Goal: Task Accomplishment & Management: Complete application form

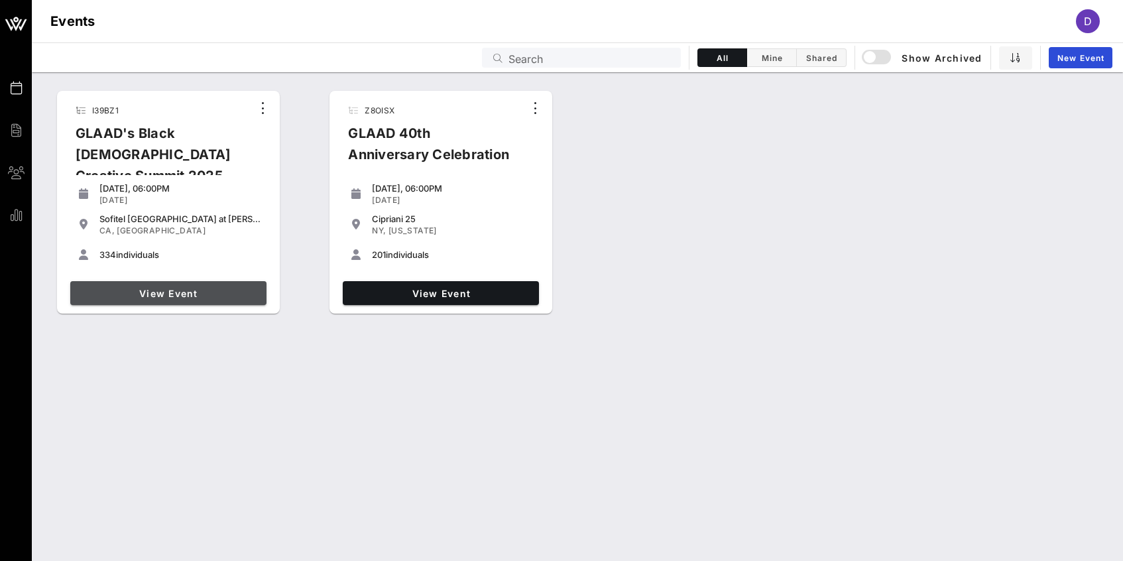
click at [170, 292] on span "View Event" at bounding box center [169, 293] width 186 height 11
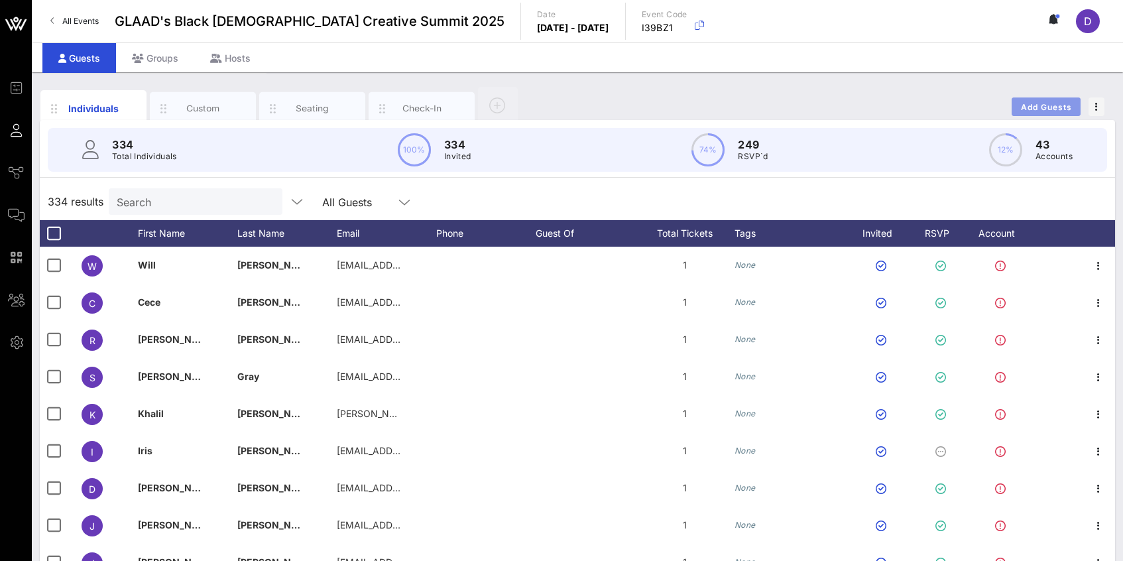
click at [1049, 111] on span "Add Guests" at bounding box center [1046, 107] width 52 height 10
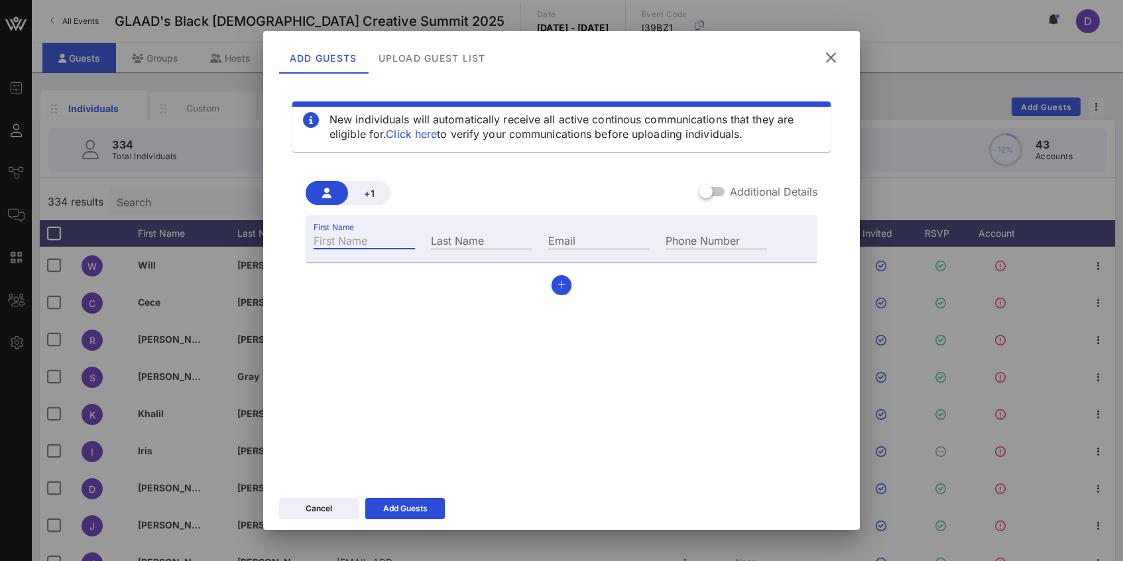
click at [353, 237] on input "First Name" at bounding box center [363, 239] width 101 height 17
paste input "D'Metris Welters"
drag, startPoint x: 359, startPoint y: 241, endPoint x: 412, endPoint y: 240, distance: 53.7
click at [412, 241] on div "First Name D'Metris [PERSON_NAME]" at bounding box center [363, 239] width 101 height 17
type input "D'Metris"
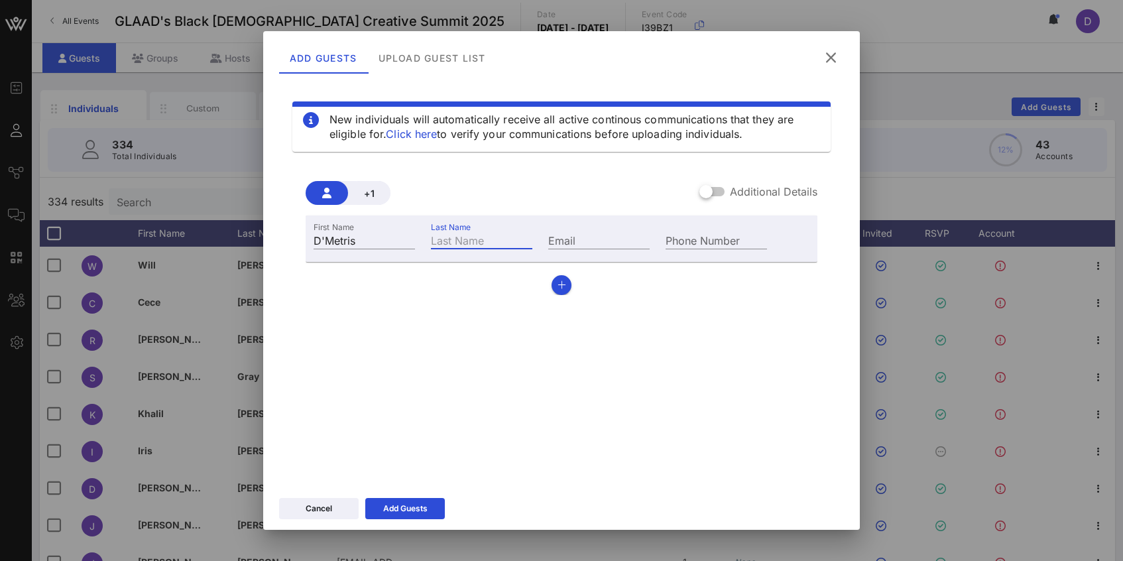
click at [459, 240] on input "Last Name" at bounding box center [481, 239] width 101 height 17
paste input "Welters"
type input "Welters"
click at [578, 242] on input "Email" at bounding box center [598, 239] width 101 height 17
paste input "[EMAIL_ADDRESS][PERSON_NAME][DOMAIN_NAME]"
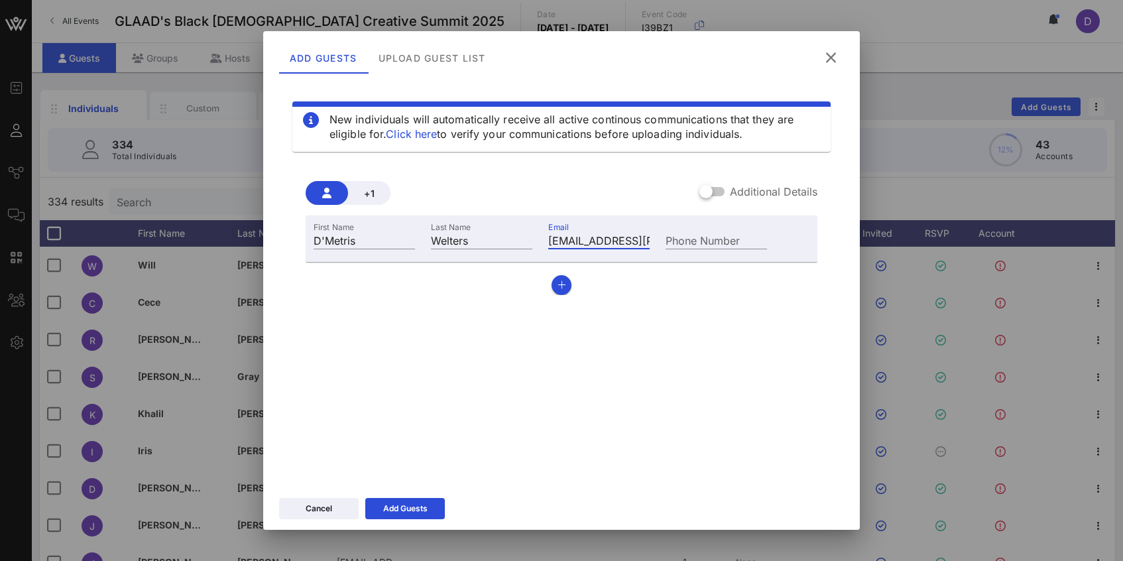
scroll to position [0, 93]
type input "[EMAIL_ADDRESS][PERSON_NAME][DOMAIN_NAME]"
click at [569, 285] on button "button" at bounding box center [561, 285] width 20 height 20
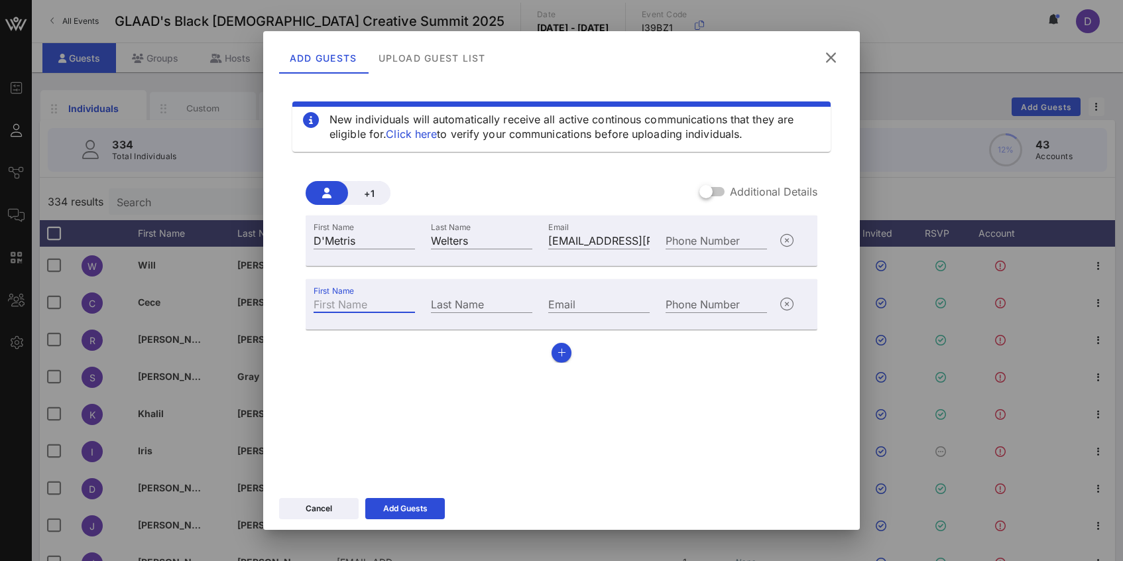
click at [342, 306] on input "First Name" at bounding box center [363, 303] width 101 height 17
paste input "[PERSON_NAME]"
click at [358, 300] on input "[PERSON_NAME]" at bounding box center [363, 303] width 101 height 17
drag, startPoint x: 358, startPoint y: 300, endPoint x: 392, endPoint y: 300, distance: 33.8
click at [392, 300] on input "[PERSON_NAME]" at bounding box center [363, 303] width 101 height 17
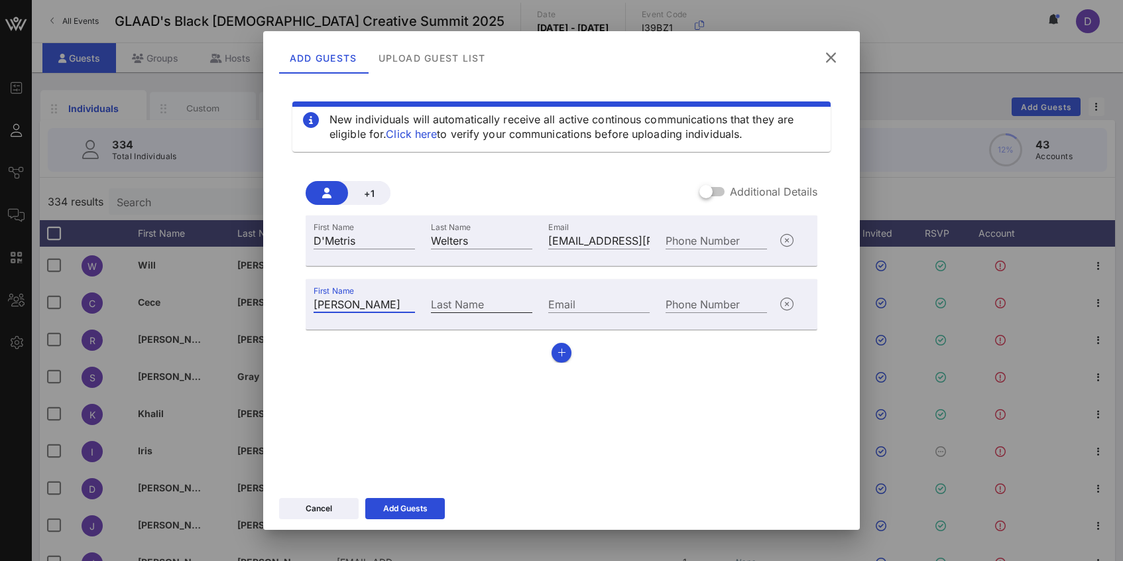
type input "[PERSON_NAME]"
click at [451, 308] on input "Last Name" at bounding box center [481, 303] width 101 height 17
paste input "[PERSON_NAME]"
type input "[PERSON_NAME]"
click at [570, 295] on input "Email" at bounding box center [598, 303] width 101 height 17
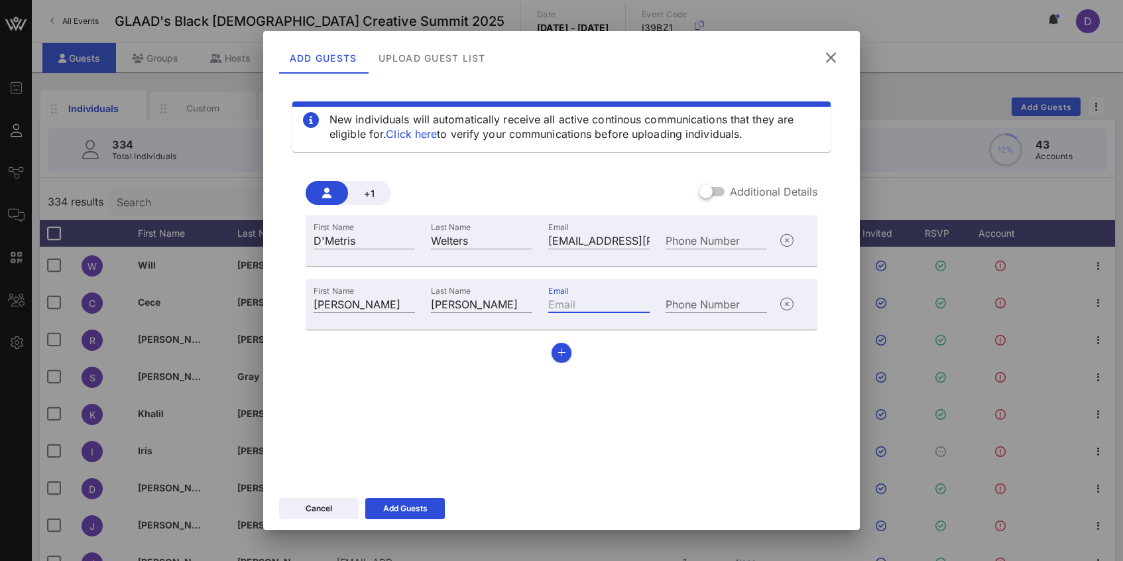
paste input "[PERSON_NAME][EMAIL_ADDRESS][PERSON_NAME][DOMAIN_NAME]"
type input "[PERSON_NAME][EMAIL_ADDRESS][PERSON_NAME][DOMAIN_NAME]"
click at [559, 353] on icon "button" at bounding box center [561, 352] width 9 height 9
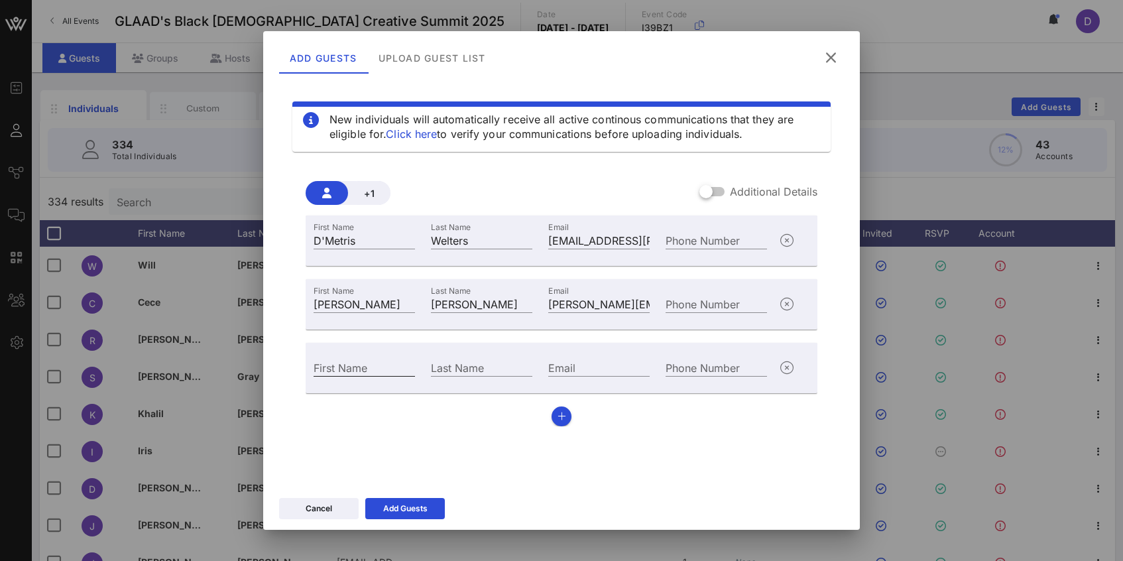
click at [360, 371] on input "First Name" at bounding box center [363, 367] width 101 height 17
paste input "[PERSON_NAME]"
drag, startPoint x: 345, startPoint y: 366, endPoint x: 389, endPoint y: 366, distance: 43.7
click at [389, 366] on input "[PERSON_NAME]" at bounding box center [363, 367] width 101 height 17
type input "Daria"
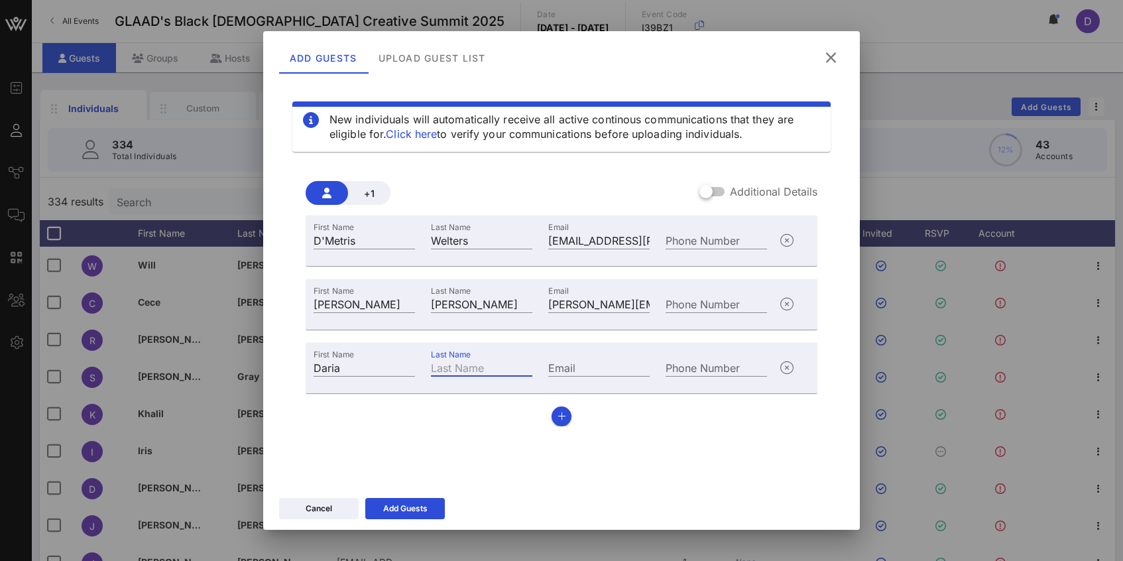
click at [455, 365] on input "Last Name" at bounding box center [481, 367] width 101 height 17
paste input "[PERSON_NAME]"
type input "[PERSON_NAME]"
click at [585, 367] on input "Email" at bounding box center [598, 367] width 101 height 17
paste input "[EMAIL_ADDRESS][PERSON_NAME][DOMAIN_NAME]"
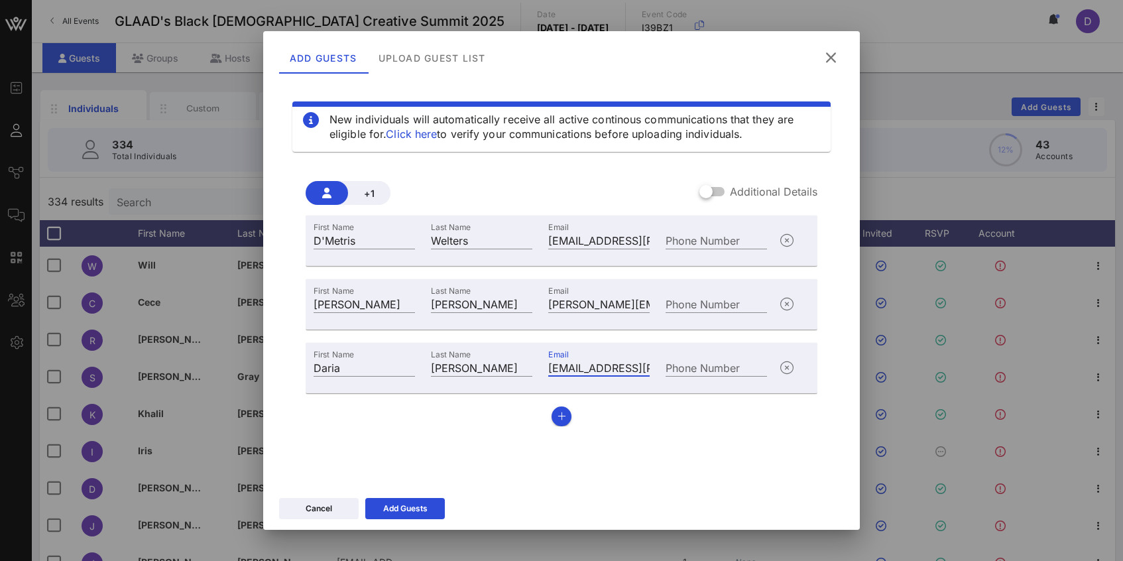
scroll to position [0, 24]
type input "[EMAIL_ADDRESS][PERSON_NAME][DOMAIN_NAME]"
click at [561, 414] on icon "button" at bounding box center [561, 416] width 9 height 9
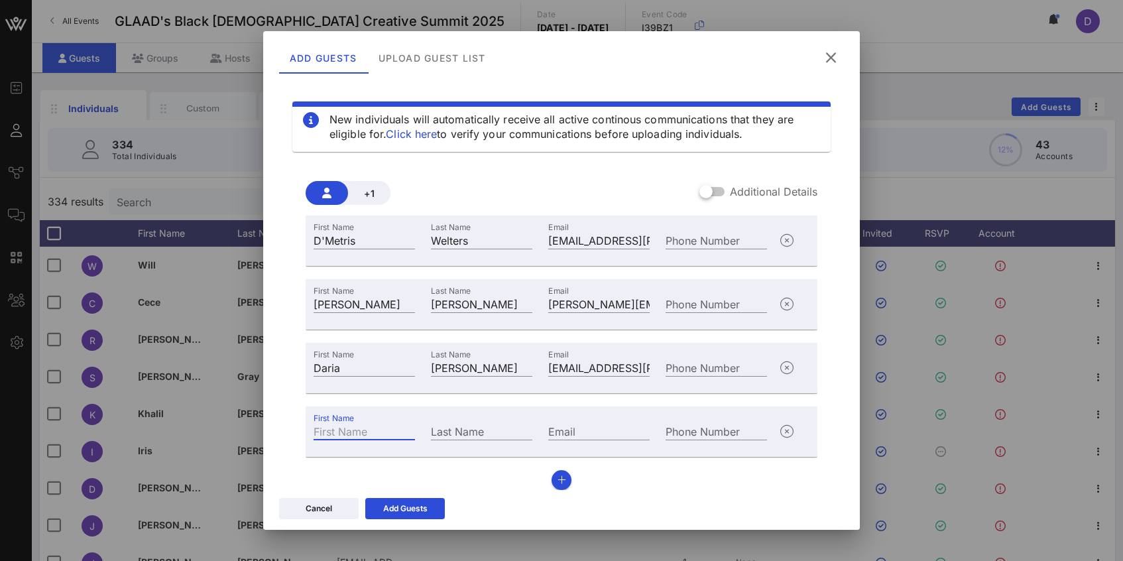
click at [354, 437] on input "First Name" at bounding box center [363, 430] width 101 height 17
click at [957, 146] on div at bounding box center [561, 280] width 1123 height 561
click at [372, 429] on input "First Name" at bounding box center [363, 430] width 101 height 17
paste input "[PERSON_NAME],"
drag, startPoint x: 343, startPoint y: 432, endPoint x: 382, endPoint y: 432, distance: 38.4
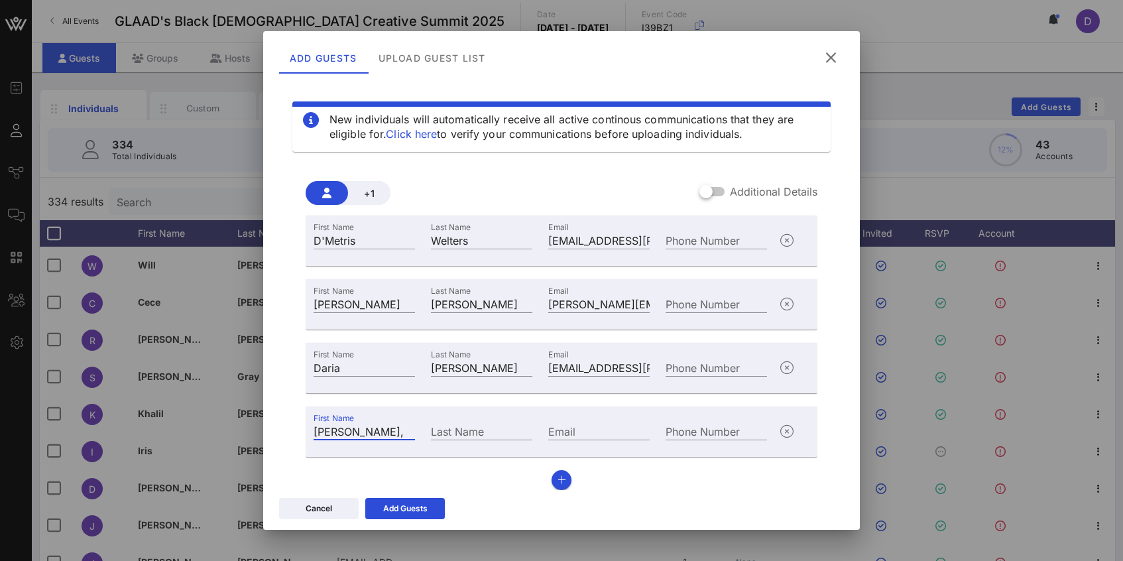
click at [382, 432] on input "[PERSON_NAME]," at bounding box center [363, 430] width 101 height 17
type input "[PERSON_NAME]"
click at [466, 435] on input "Last Name" at bounding box center [481, 430] width 101 height 17
paste input "[PERSON_NAME],"
type input "[PERSON_NAME]"
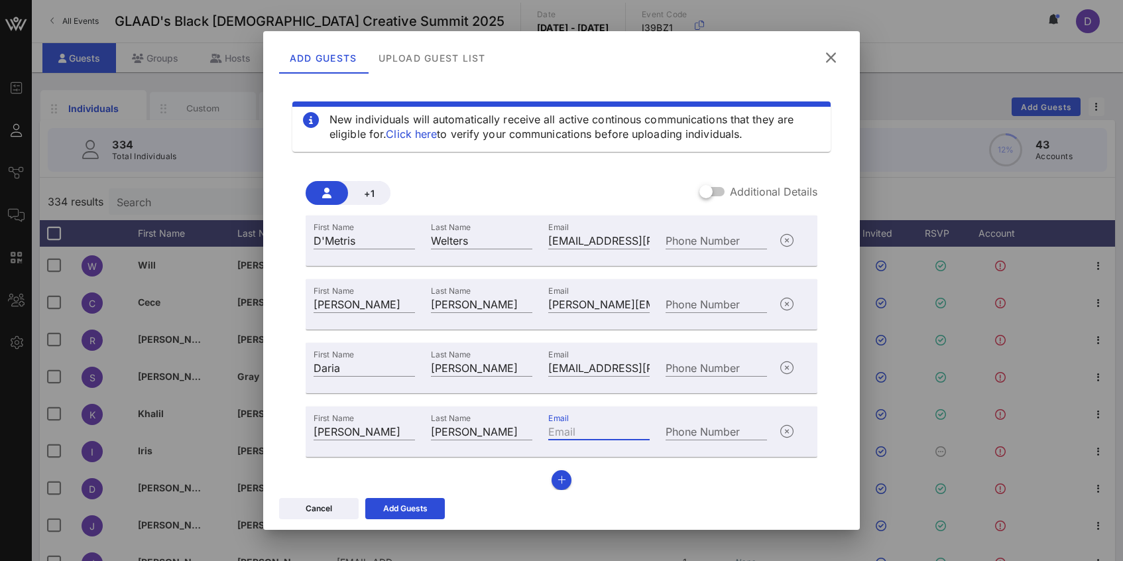
click at [574, 433] on input "Email" at bounding box center [598, 430] width 101 height 17
paste input "[PERSON_NAME][EMAIL_ADDRESS][DOMAIN_NAME]"
type input "[PERSON_NAME][EMAIL_ADDRESS][DOMAIN_NAME]"
click at [543, 481] on div "First Name D'Metris Last Name [PERSON_NAME] Email [EMAIL_ADDRESS][PERSON_NAME][…" at bounding box center [562, 352] width 512 height 274
click at [401, 510] on icon at bounding box center [404, 508] width 9 height 8
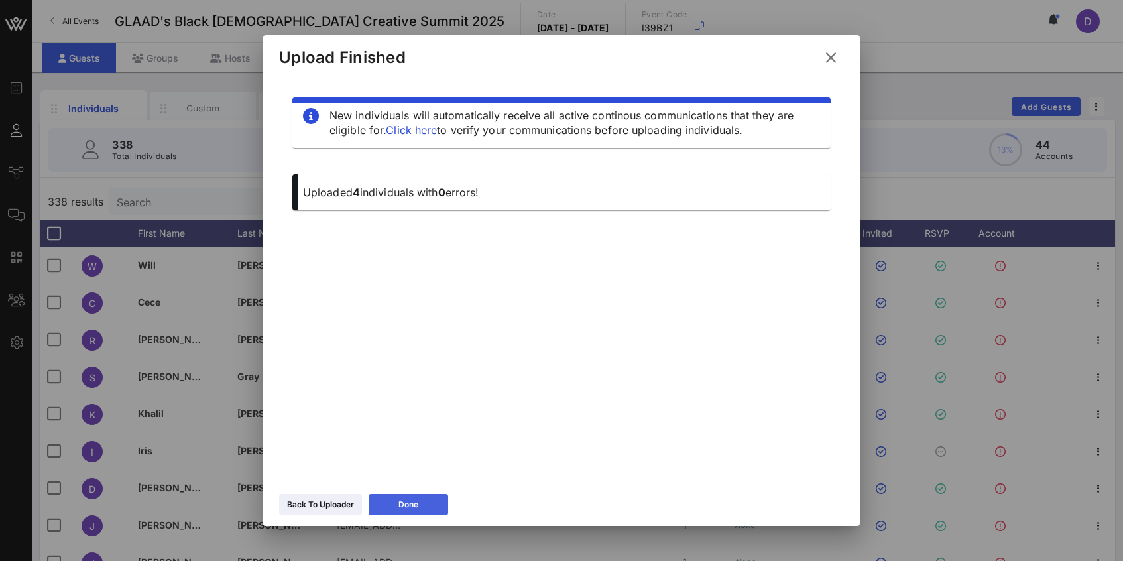
click at [404, 495] on button "Done" at bounding box center [409, 504] width 80 height 21
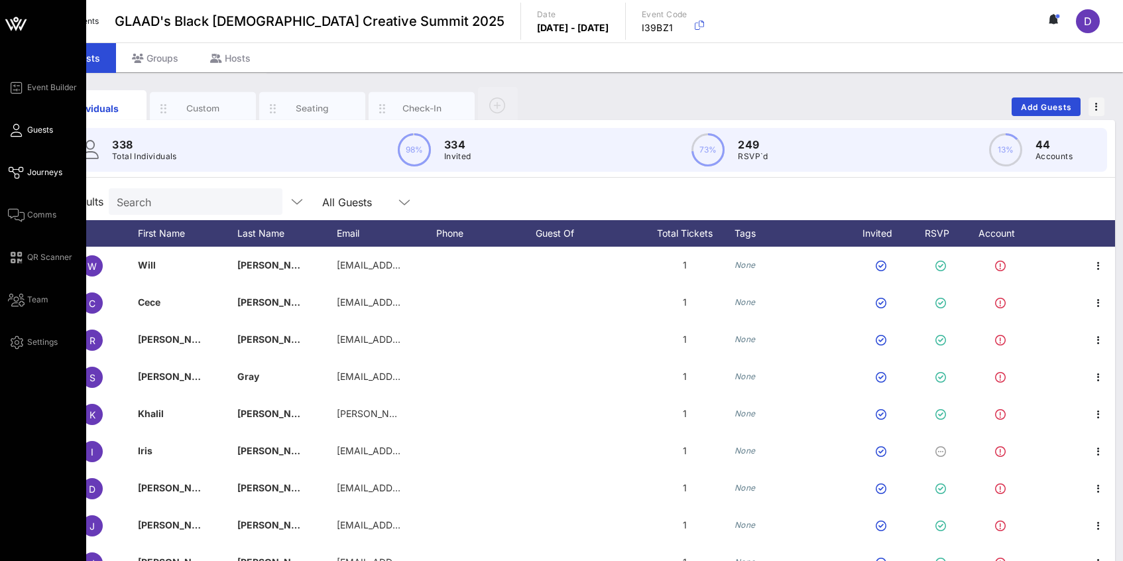
click at [25, 169] on link "Journeys" at bounding box center [35, 172] width 54 height 16
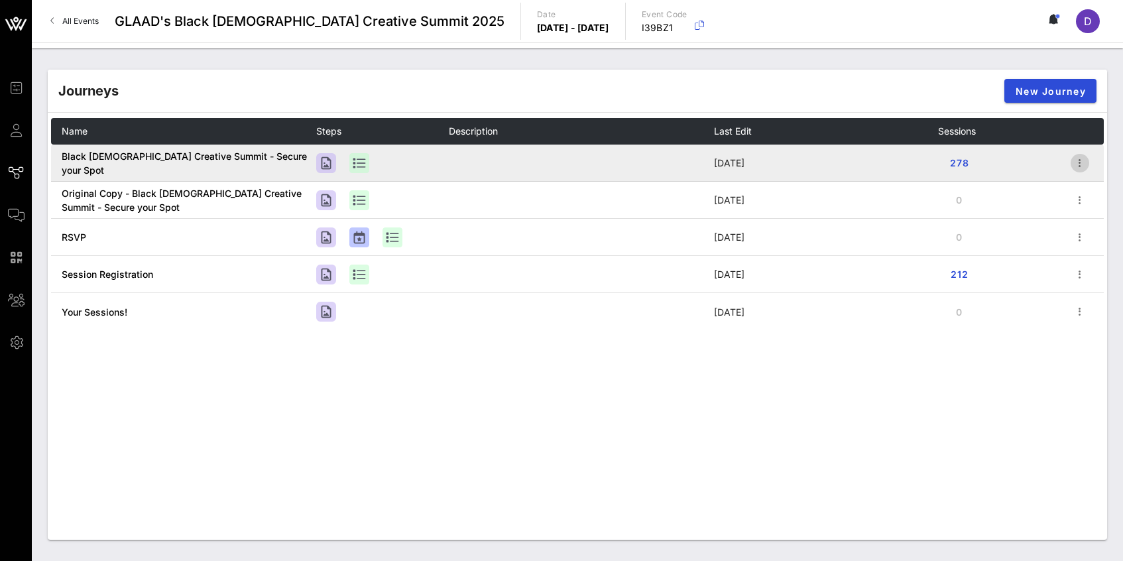
click at [1076, 169] on icon "button" at bounding box center [1080, 163] width 16 height 16
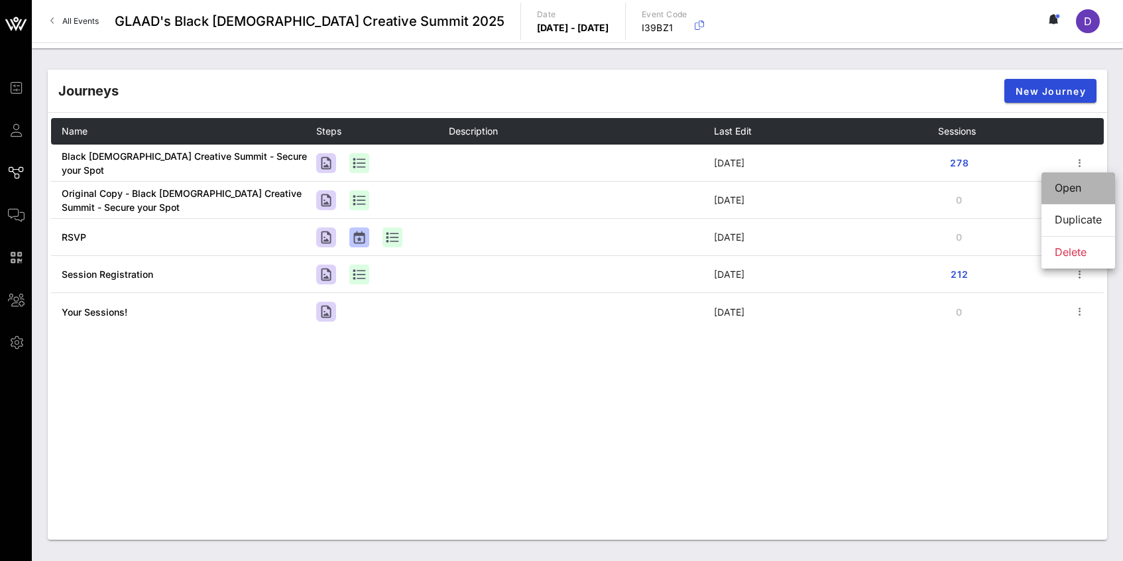
click at [1073, 187] on div "Open" at bounding box center [1077, 188] width 47 height 13
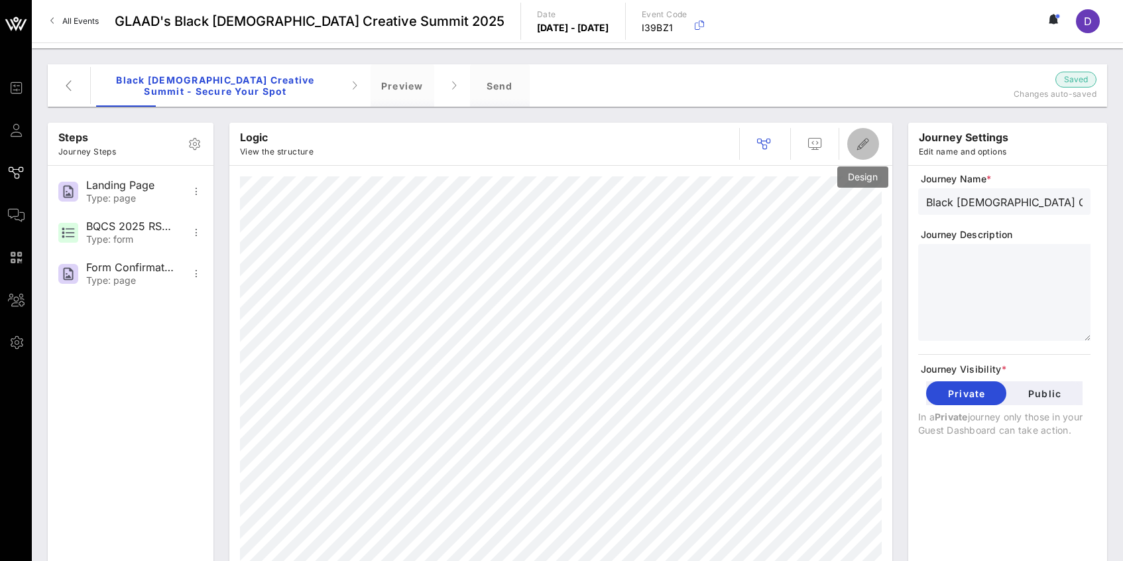
click at [866, 148] on icon "button" at bounding box center [863, 144] width 16 height 16
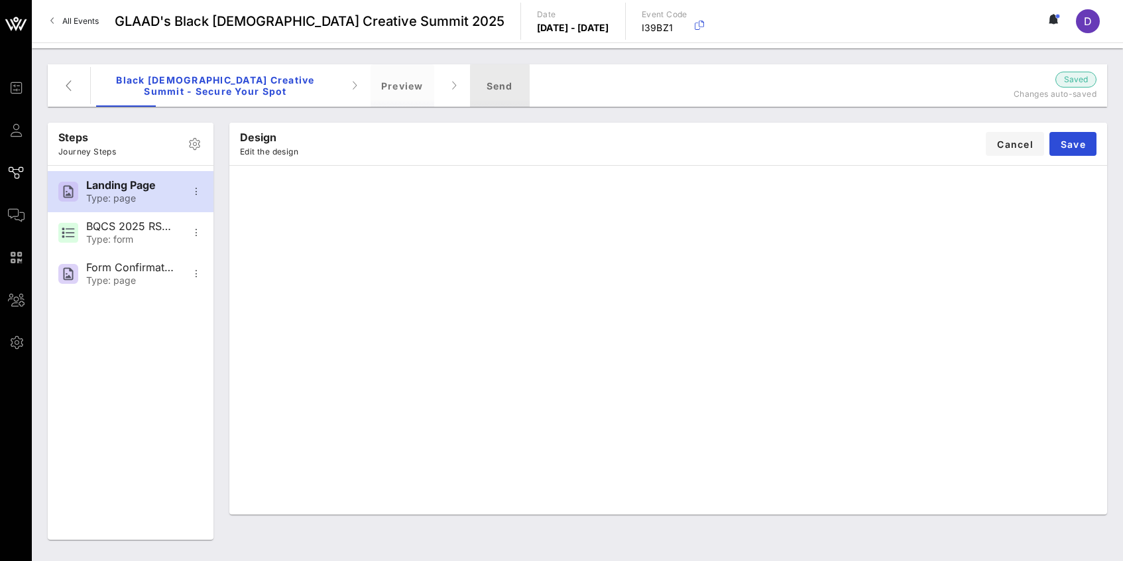
click at [488, 79] on div "Send" at bounding box center [500, 85] width 60 height 42
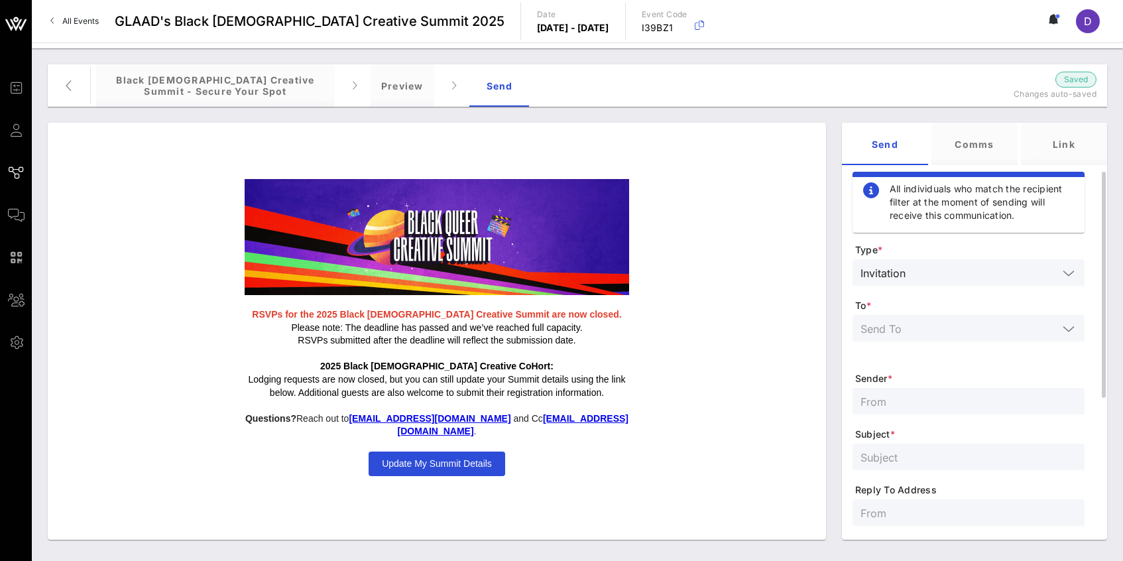
click at [901, 317] on div at bounding box center [968, 328] width 216 height 27
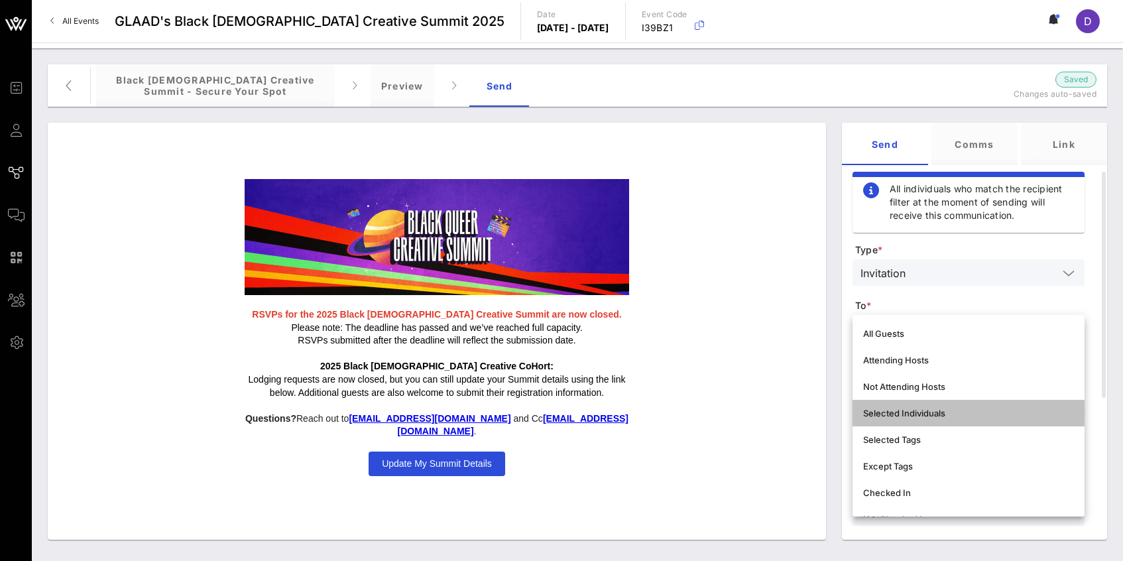
click at [915, 418] on div "Selected Individuals" at bounding box center [968, 413] width 211 height 11
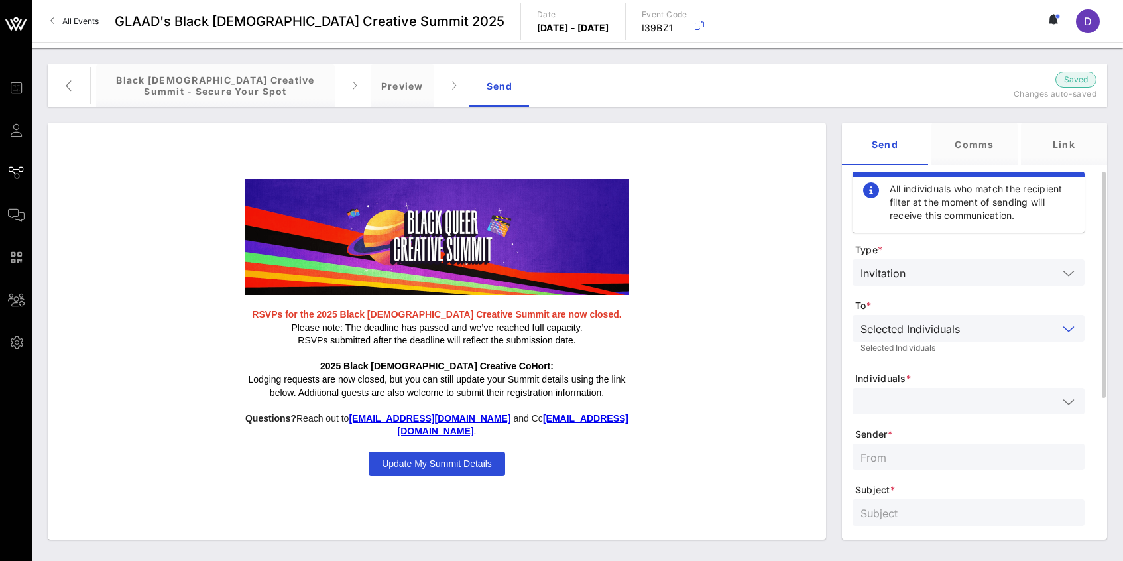
click at [907, 404] on input "text" at bounding box center [959, 400] width 198 height 17
click at [939, 435] on div "[PERSON_NAME]" at bounding box center [987, 436] width 174 height 11
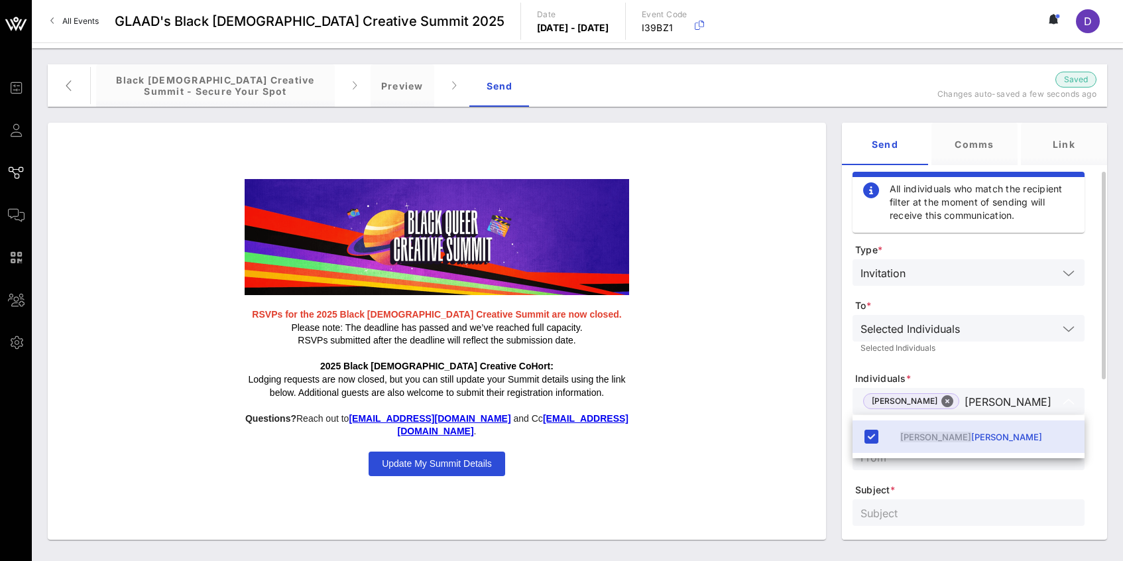
click at [968, 405] on input "[PERSON_NAME]" at bounding box center [1010, 400] width 93 height 17
paste input "D'Metris"
click at [968, 447] on div "D'Metris Welters" at bounding box center [968, 436] width 232 height 32
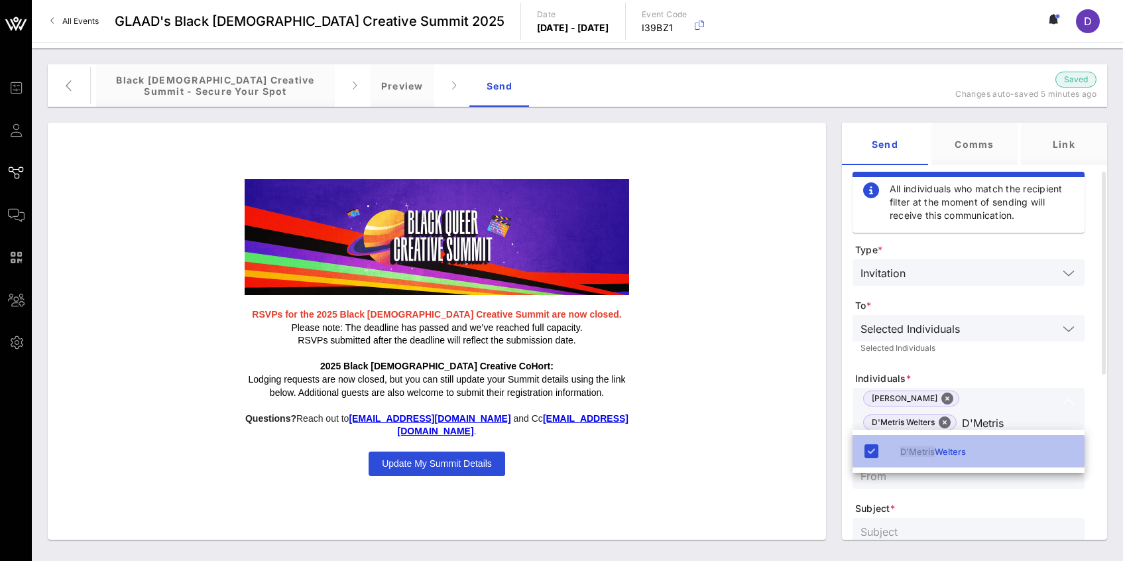
click at [941, 450] on div "D'Metris Welters" at bounding box center [987, 451] width 174 height 11
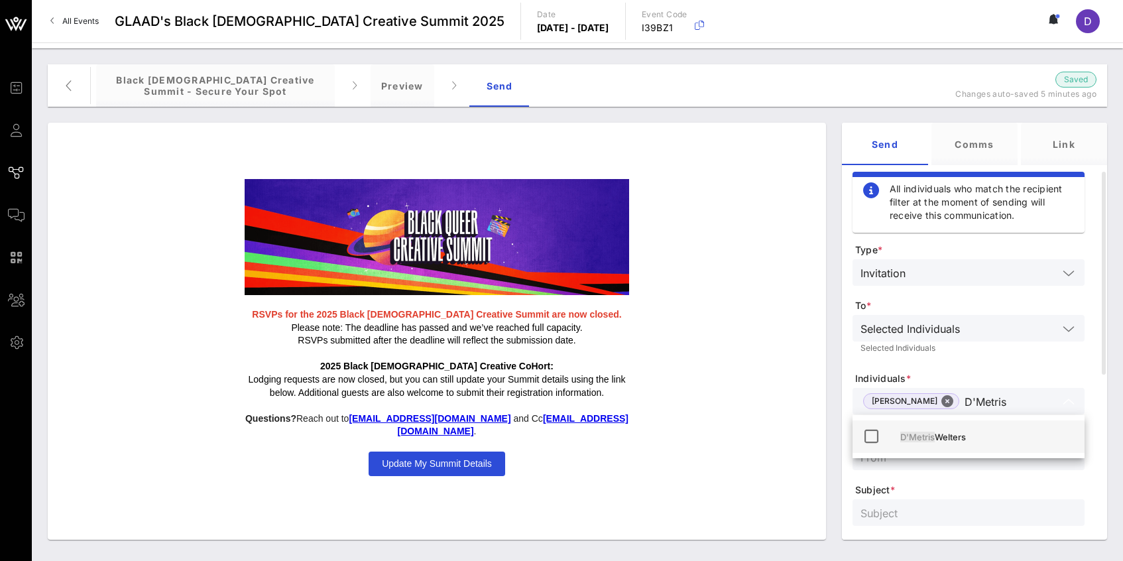
click at [951, 437] on div "D'Metris Welters" at bounding box center [987, 436] width 174 height 11
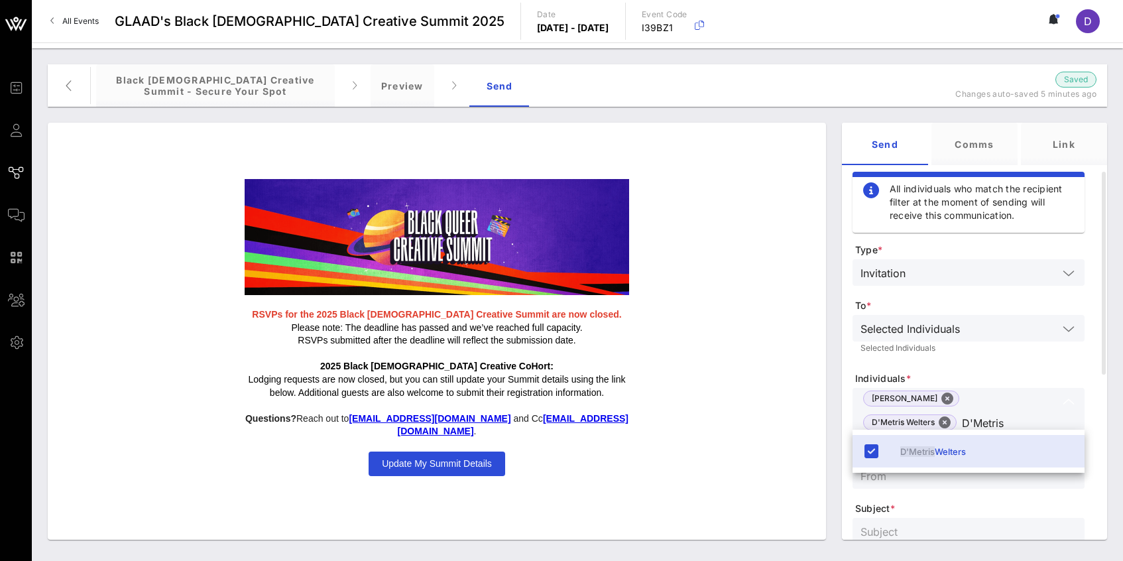
click at [968, 429] on div "D'Metris Welters" at bounding box center [968, 450] width 232 height 43
click at [963, 423] on input "D'Metris" at bounding box center [1010, 422] width 96 height 17
paste input "Daria"
click at [962, 422] on input "D'MetrisDaria" at bounding box center [1010, 422] width 96 height 17
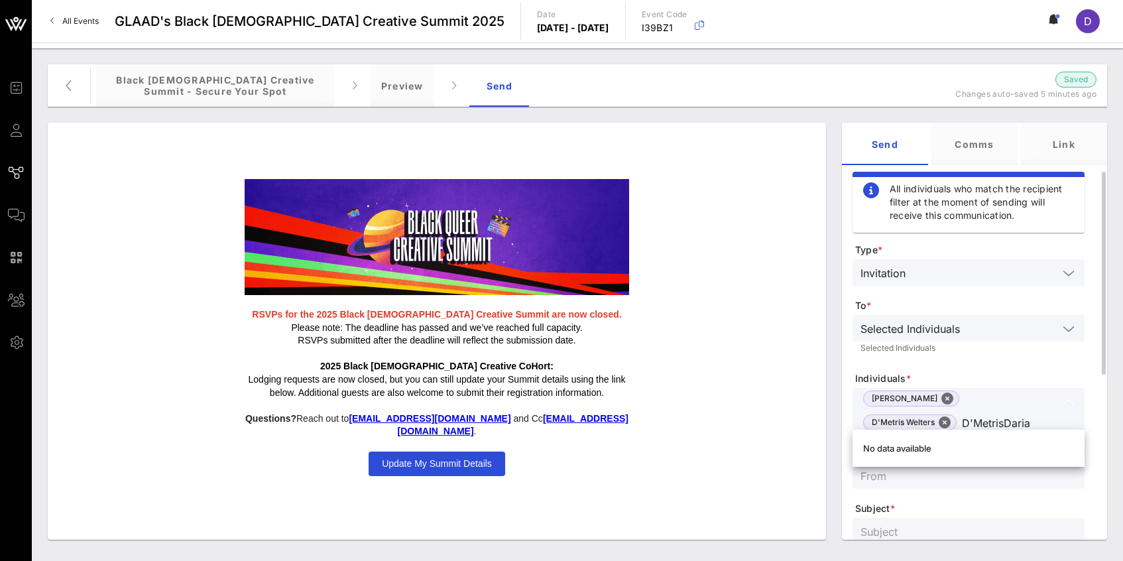
click at [962, 422] on input "D'MetrisDaria" at bounding box center [1010, 422] width 96 height 17
paste input "text"
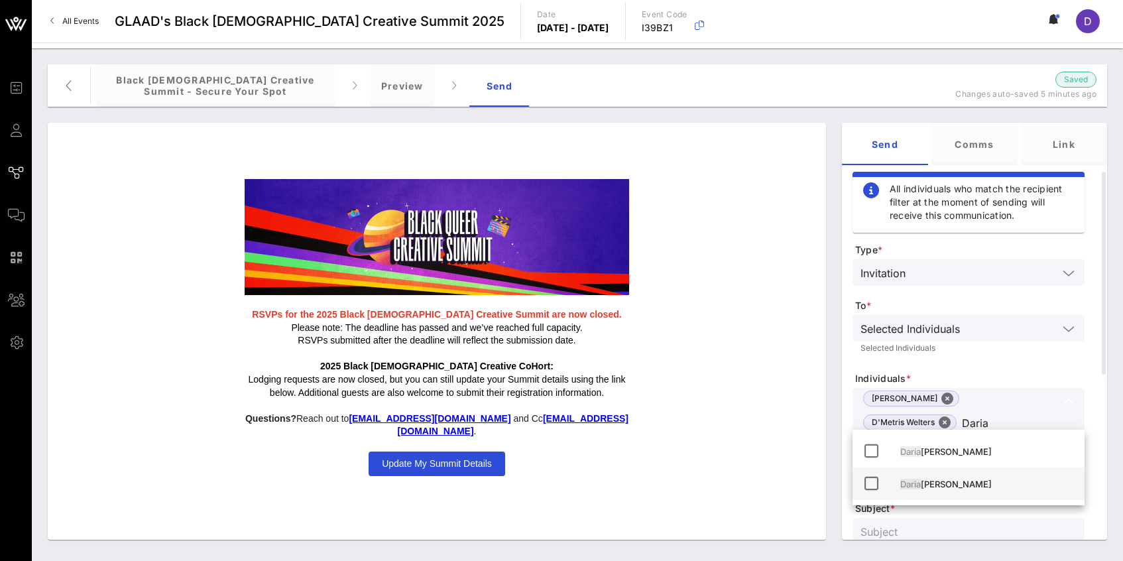
click at [871, 487] on icon at bounding box center [871, 483] width 16 height 16
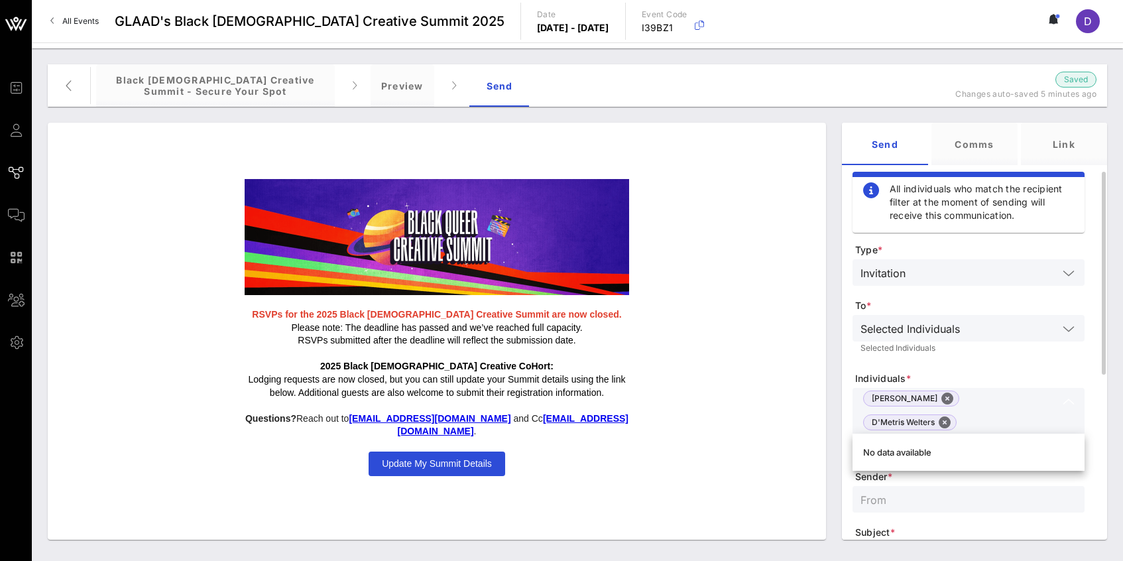
click at [965, 408] on div "[PERSON_NAME] D'Metris [PERSON_NAME] [PERSON_NAME] 3" at bounding box center [959, 422] width 198 height 69
drag, startPoint x: 958, startPoint y: 422, endPoint x: 989, endPoint y: 422, distance: 31.2
click at [989, 437] on input "Daria 3" at bounding box center [1010, 445] width 93 height 17
type input "D"
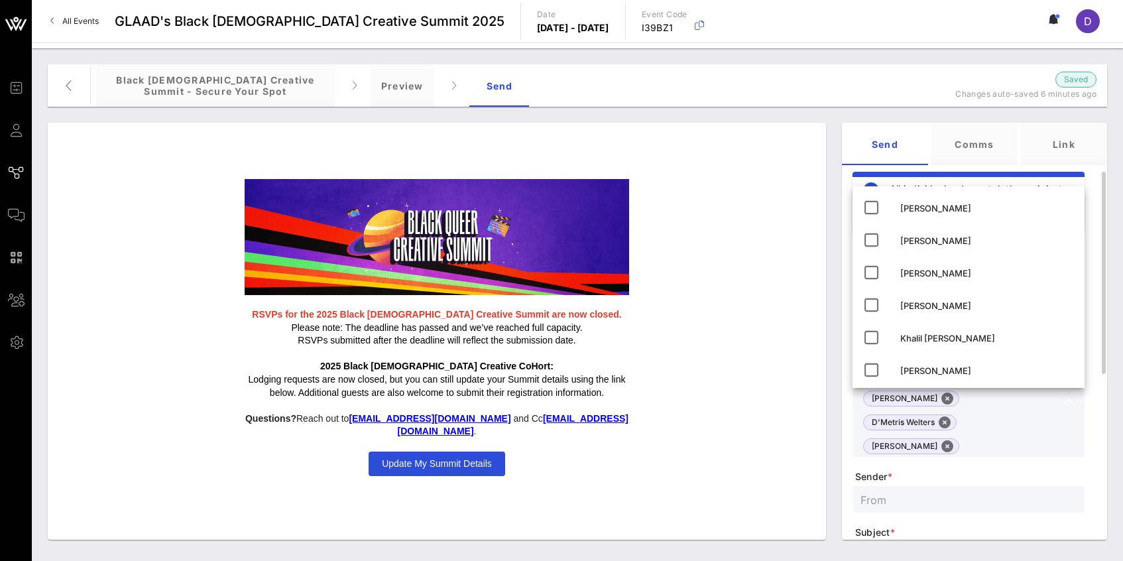
click at [1001, 437] on input "text" at bounding box center [1010, 445] width 93 height 17
paste input "Dr. [PERSON_NAME]"
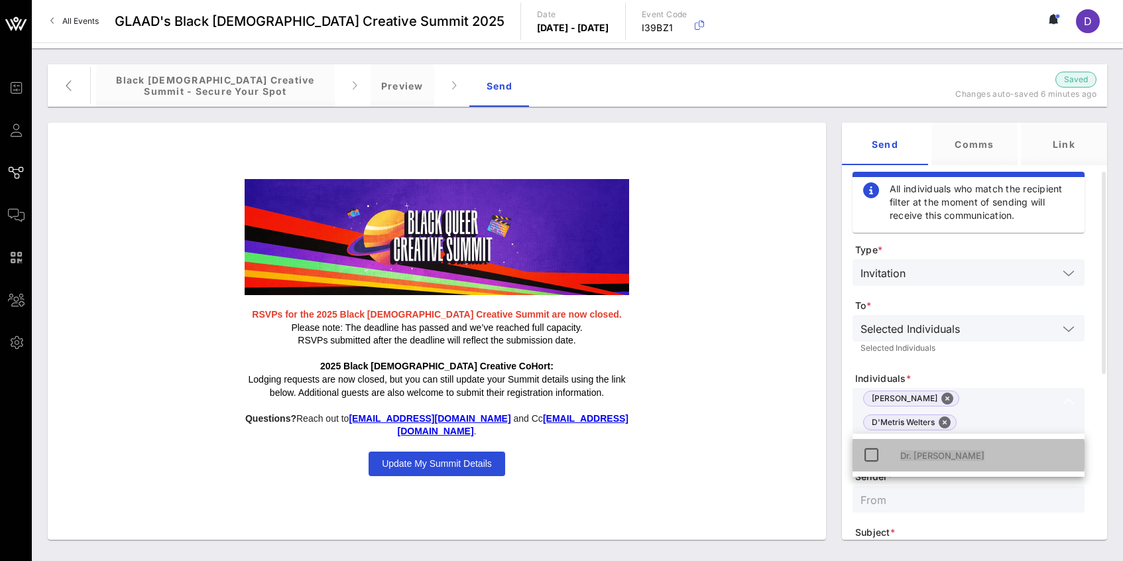
click at [960, 450] on span "Dr. [PERSON_NAME]" at bounding box center [942, 455] width 84 height 11
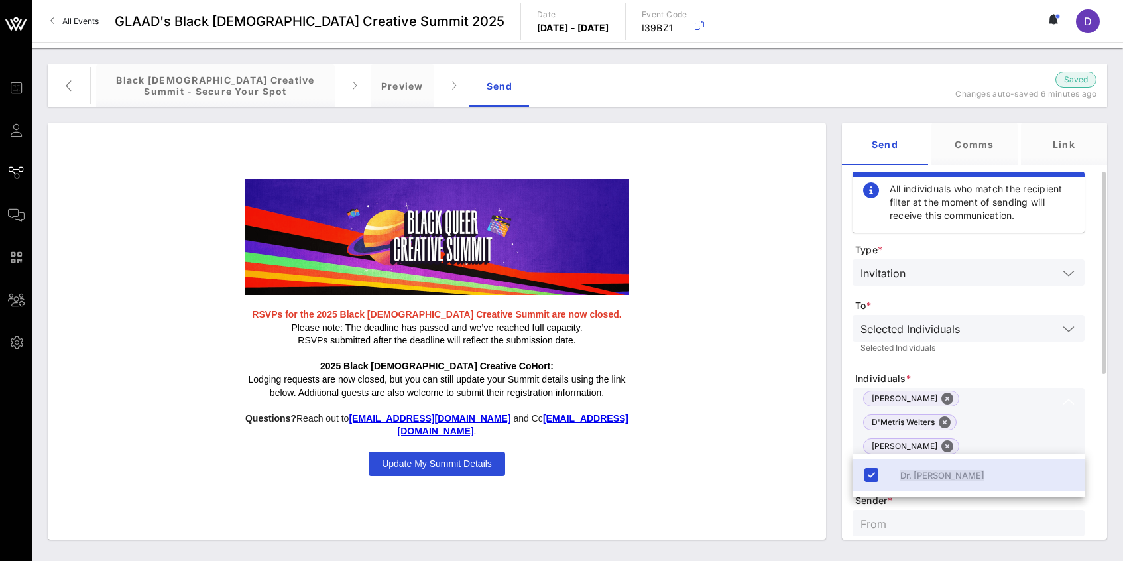
click at [966, 464] on button "Close" at bounding box center [960, 470] width 12 height 12
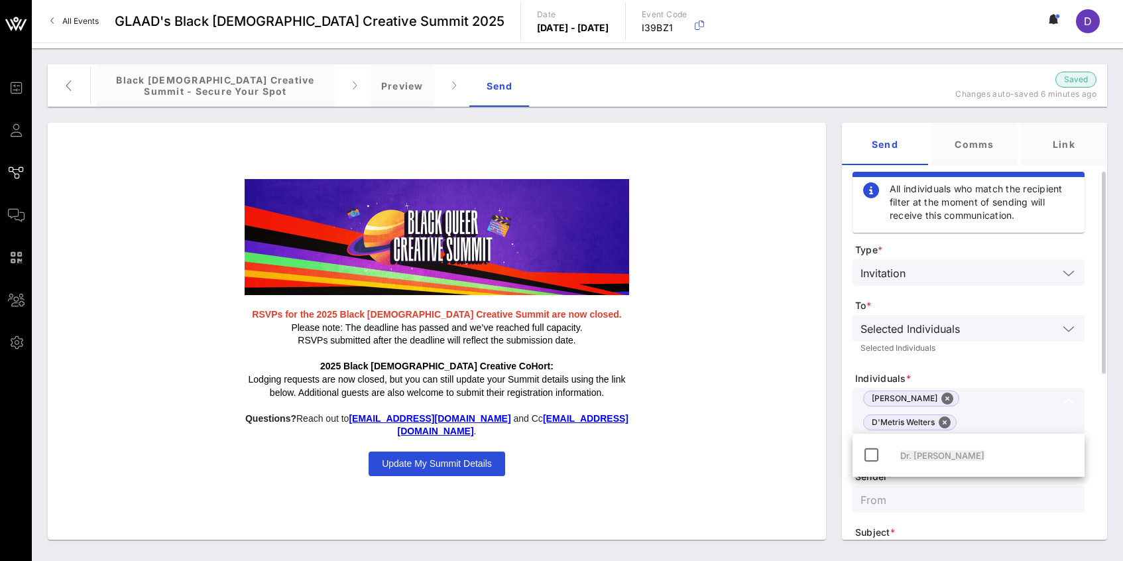
type input "Dr. [PERSON_NAME]"
click at [919, 453] on span "Dr. [PERSON_NAME]" at bounding box center [942, 455] width 84 height 11
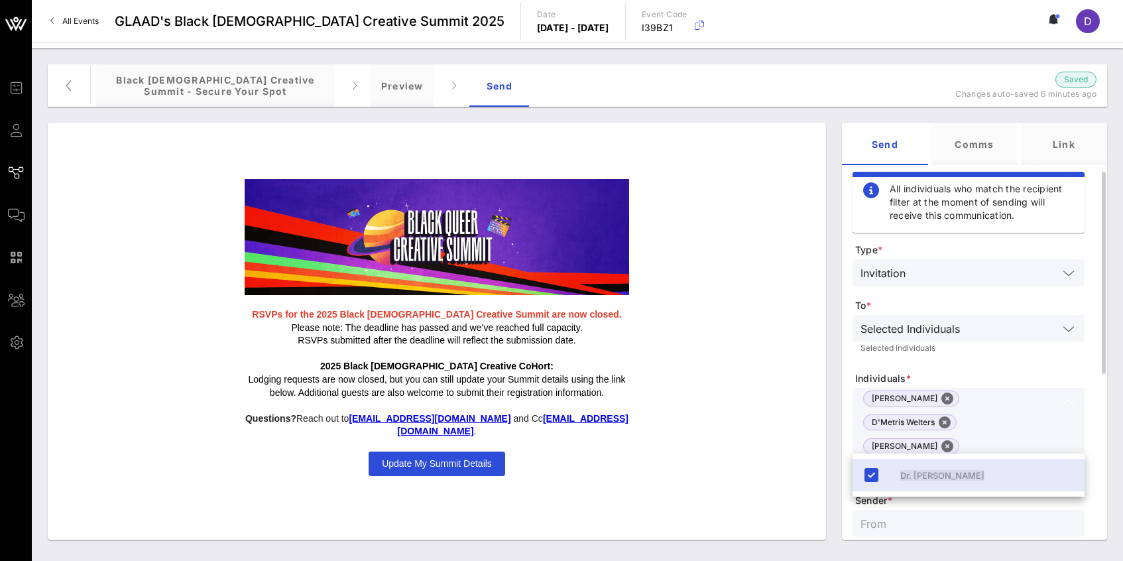
click at [942, 355] on div "Selected Individuals Selected Individuals" at bounding box center [968, 337] width 232 height 44
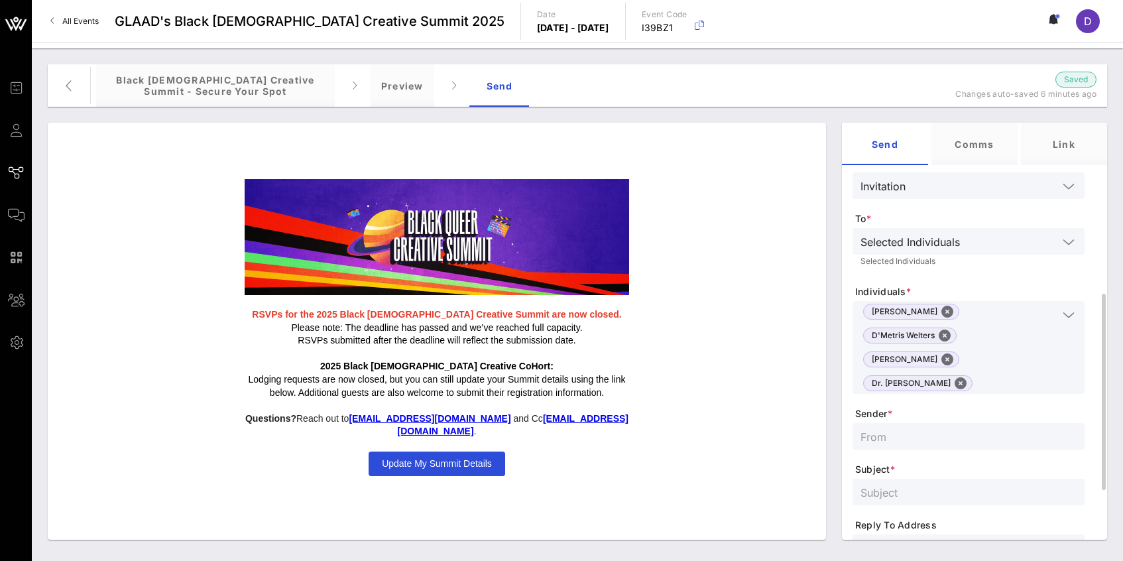
scroll to position [183, 0]
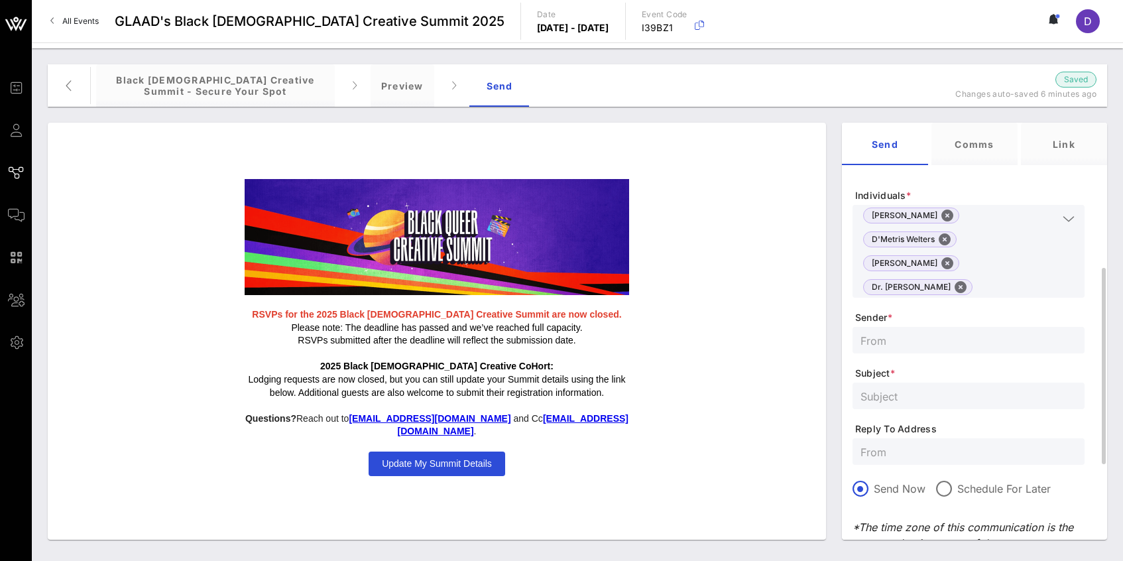
click at [925, 331] on input "text" at bounding box center [968, 339] width 216 height 17
type input "[EMAIL_ADDRESS][DOMAIN_NAME]"
click at [990, 278] on input "text" at bounding box center [1018, 286] width 80 height 17
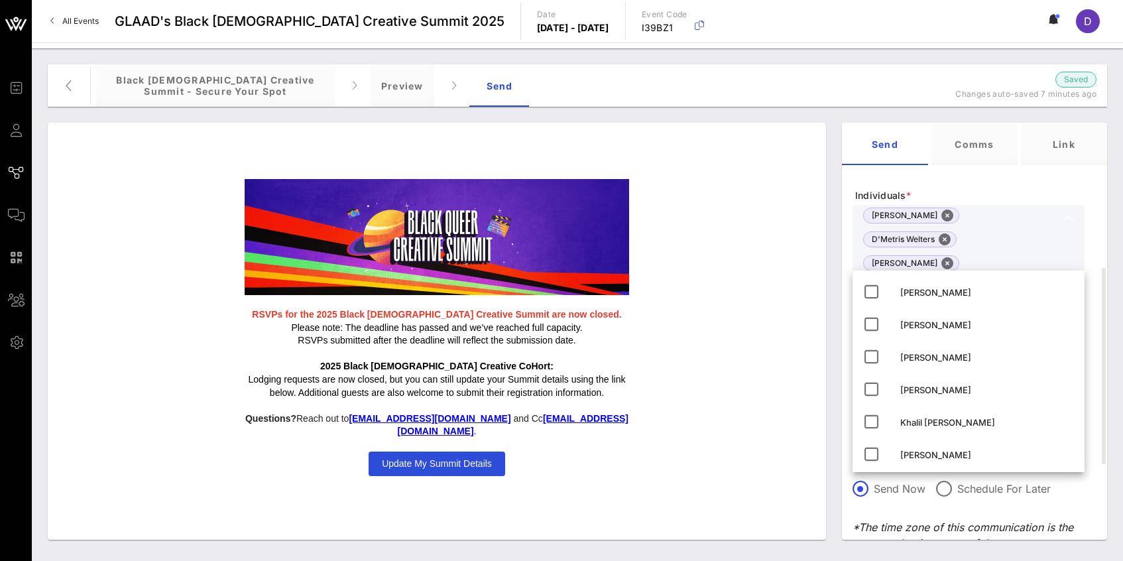
paste input "[PERSON_NAME]"
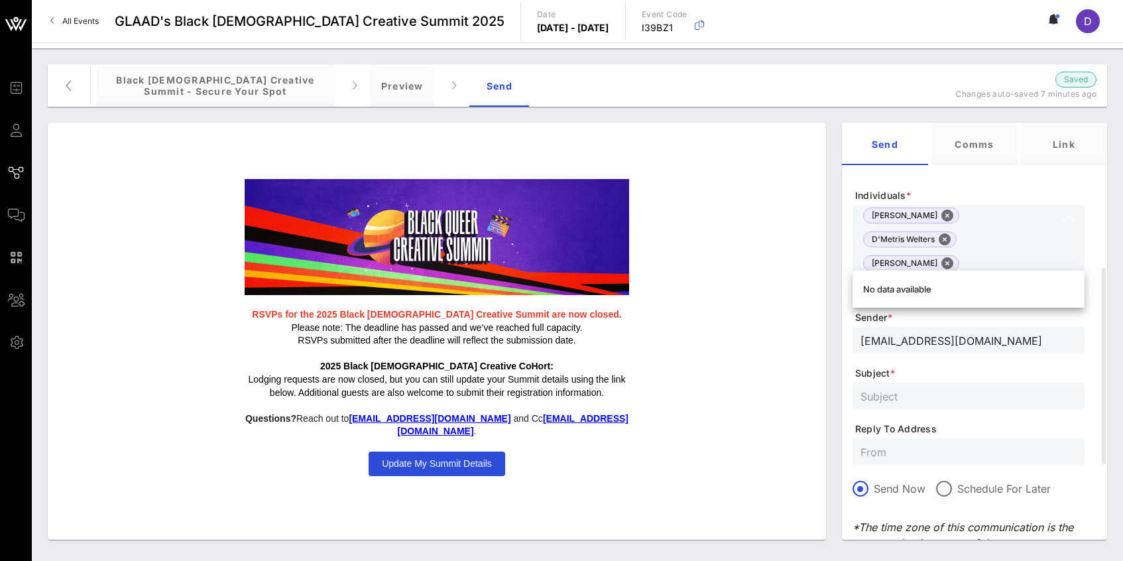
drag, startPoint x: 899, startPoint y: 260, endPoint x: 957, endPoint y: 261, distance: 58.3
click at [978, 278] on input "[PERSON_NAME]" at bounding box center [1018, 286] width 80 height 17
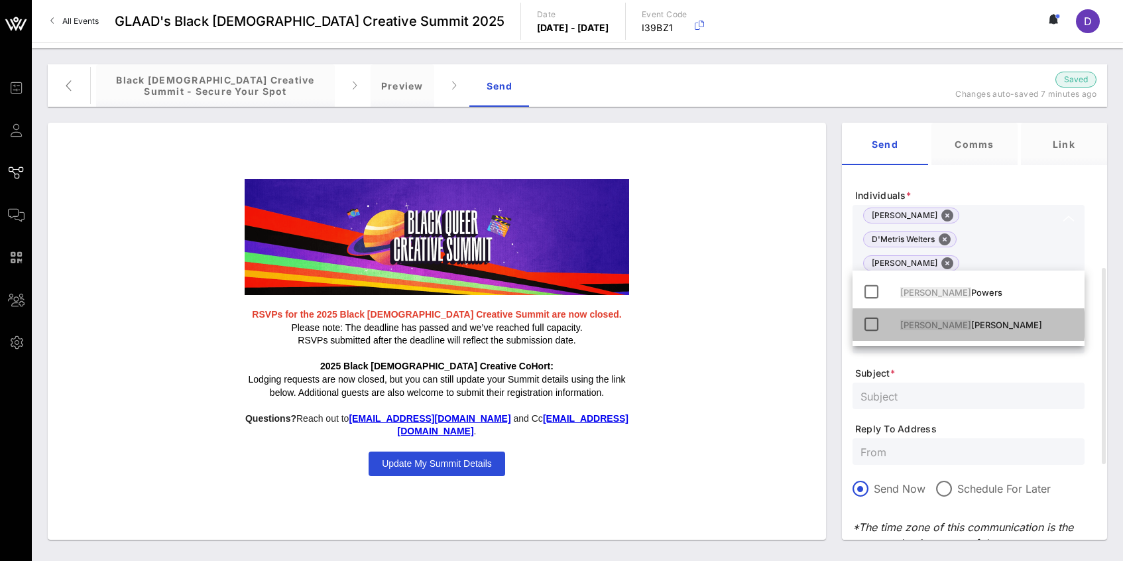
click at [962, 323] on div "[PERSON_NAME]" at bounding box center [987, 324] width 174 height 11
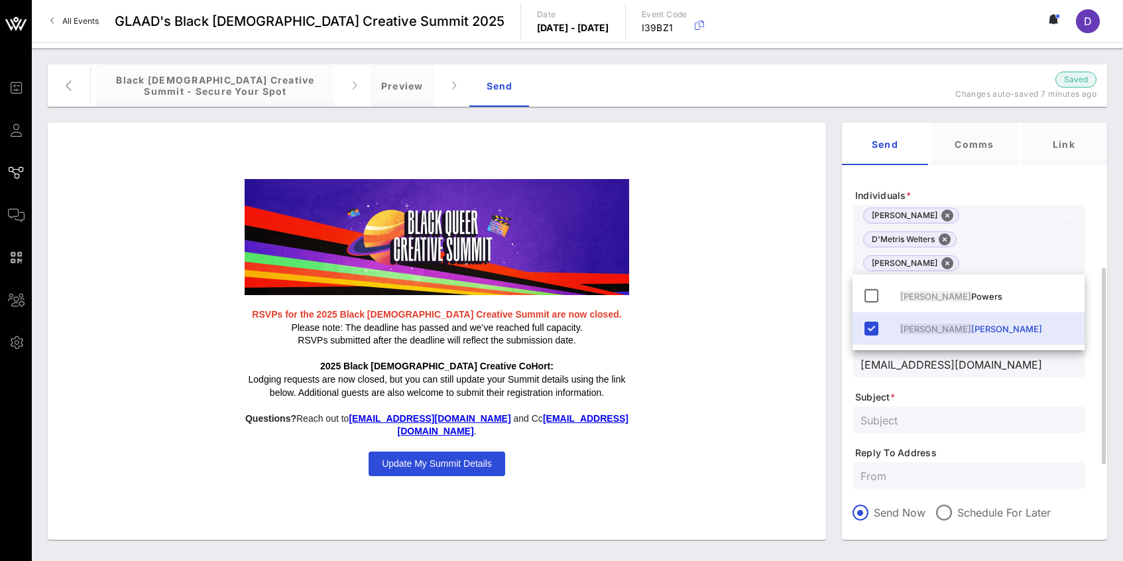
type input "[PERSON_NAME]"
click at [955, 406] on div at bounding box center [968, 419] width 216 height 27
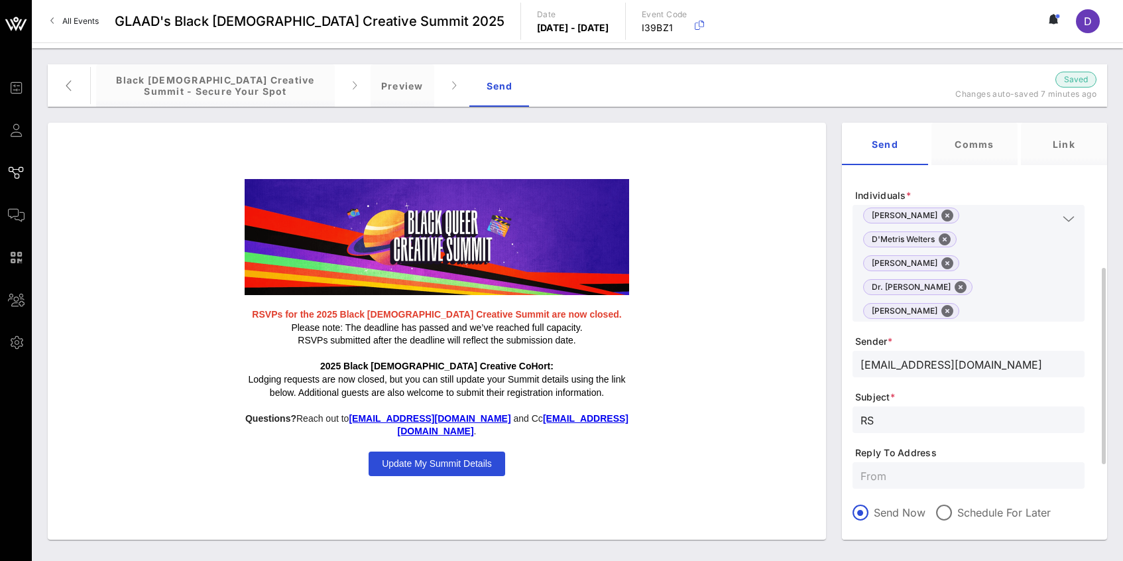
type input "R"
type input "Y"
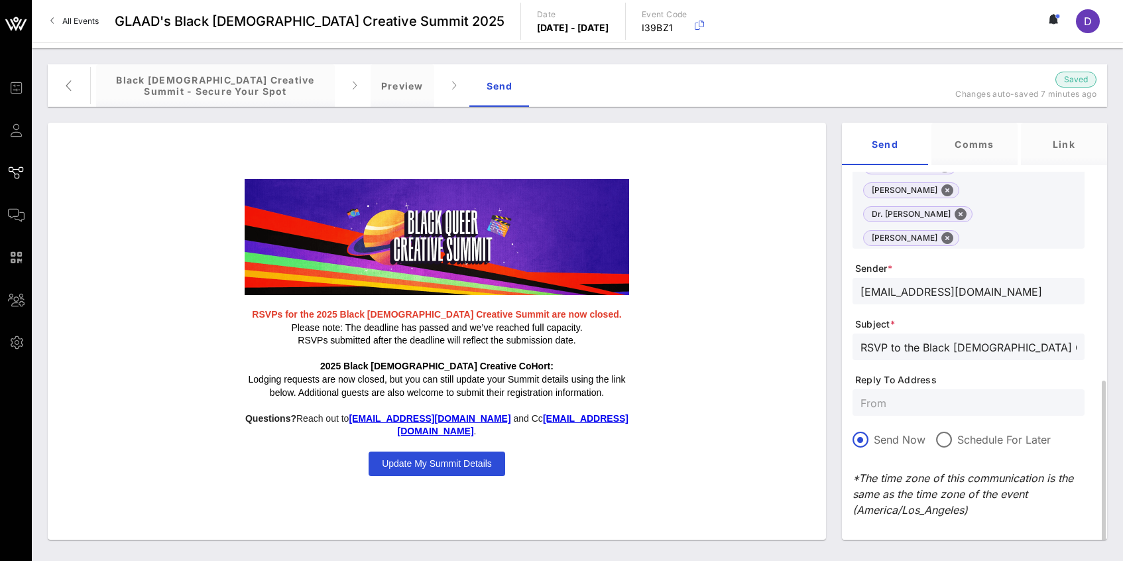
scroll to position [343, 0]
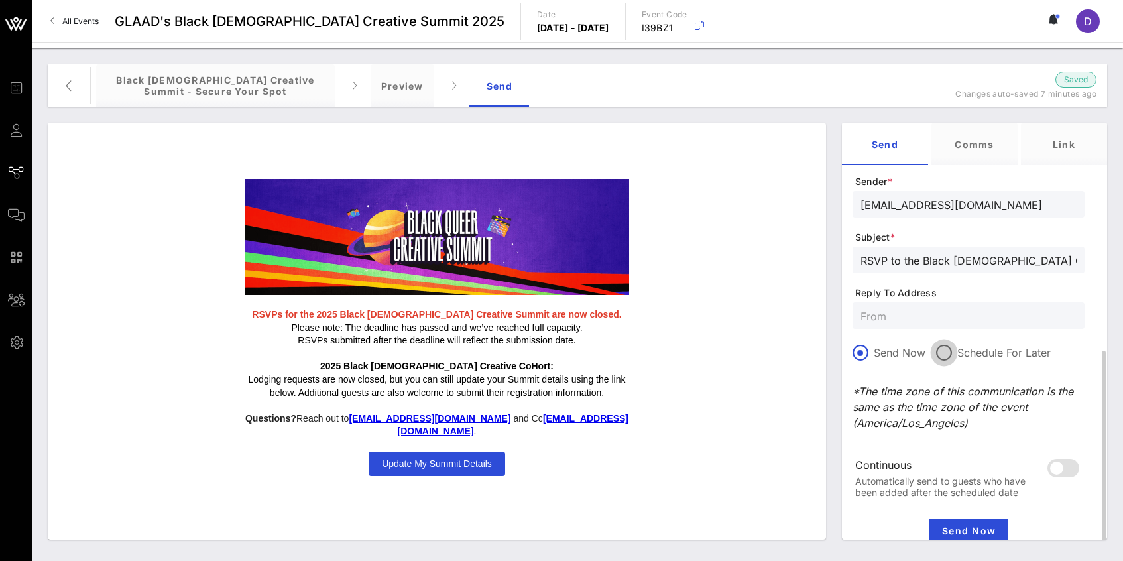
type input "RSVP to the Black [DEMOGRAPHIC_DATA] Creative Summit."
click at [942, 341] on div at bounding box center [944, 352] width 23 height 23
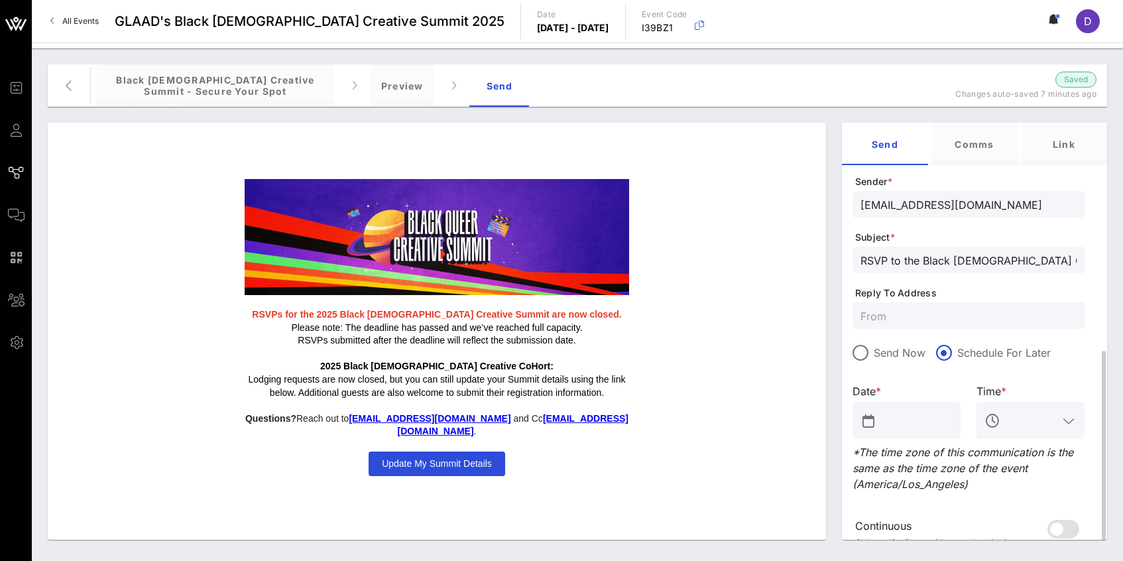
click at [904, 394] on form "Type * Invitation To * Selected Individuals Selected Individuals Individuals * …" at bounding box center [968, 237] width 232 height 673
click at [902, 410] on input "text" at bounding box center [916, 420] width 74 height 21
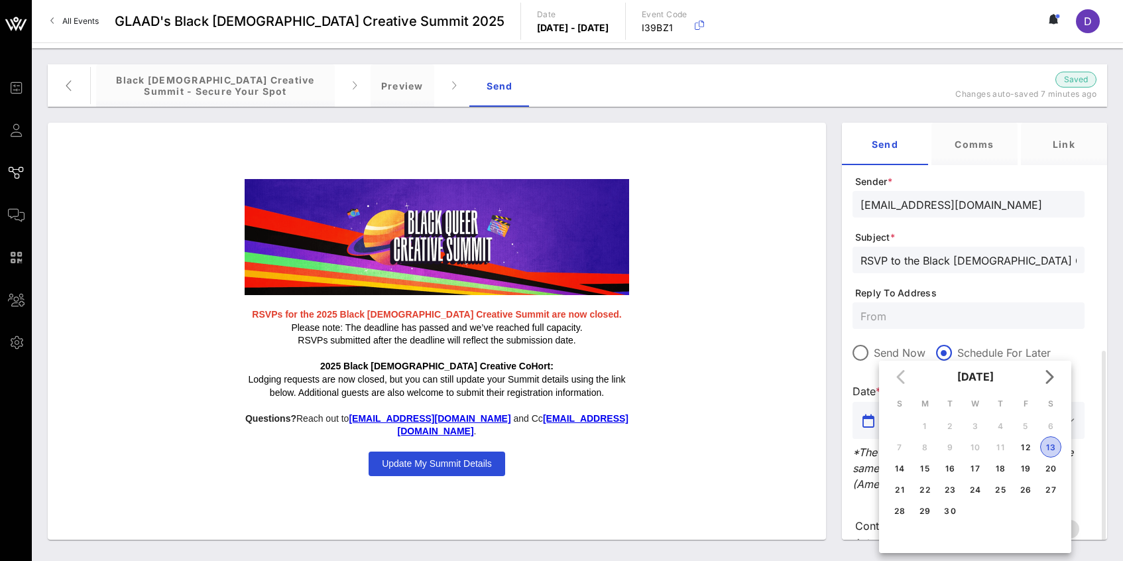
click at [1052, 445] on div "13" at bounding box center [1051, 447] width 20 height 10
type input "[DATE]"
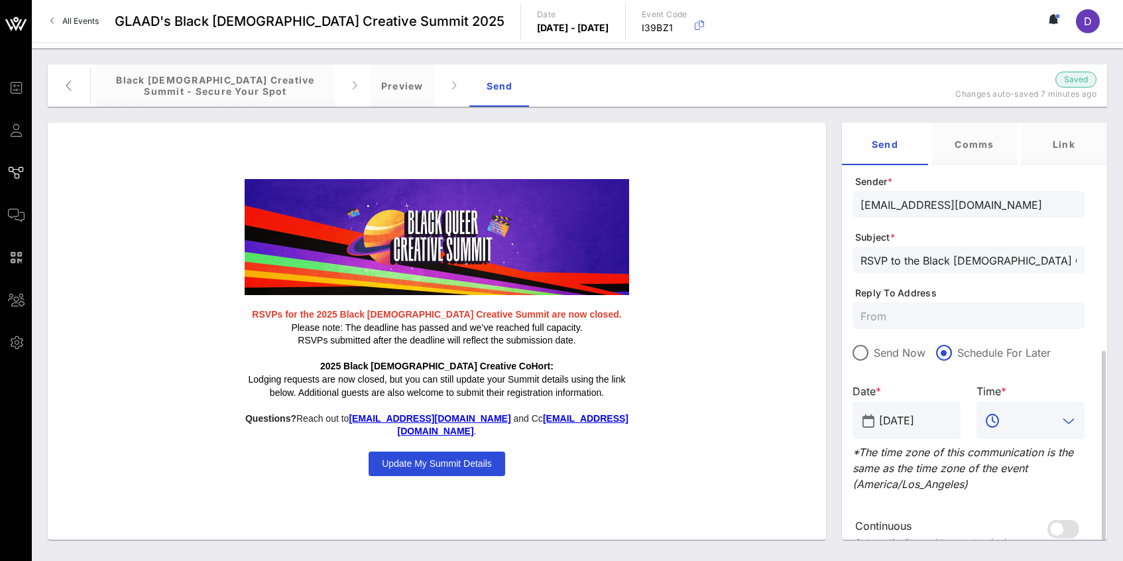
click at [1029, 410] on input "text" at bounding box center [1030, 420] width 55 height 21
click at [1039, 412] on div "10 AM" at bounding box center [1030, 412] width 87 height 13
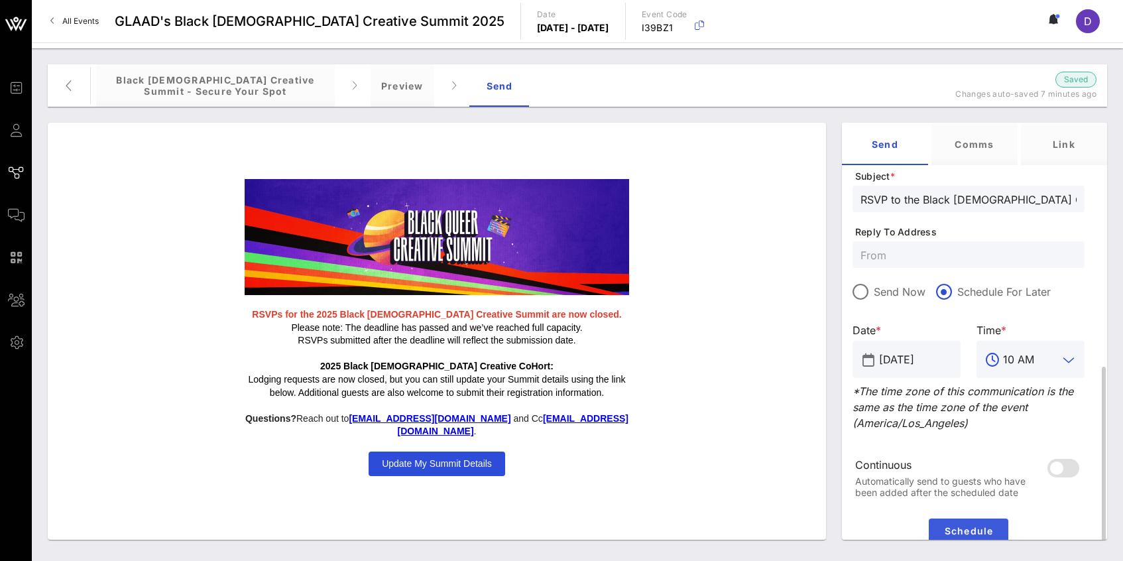
type input "10 AM"
click at [989, 518] on button "Schedule" at bounding box center [969, 530] width 80 height 24
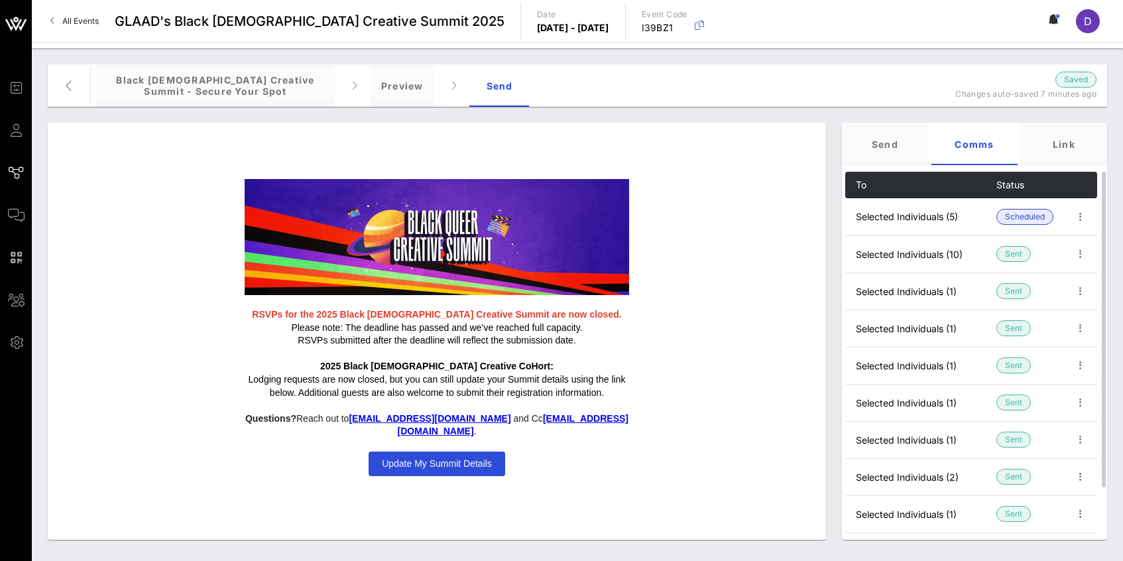
click at [402, 458] on span "Update My Summit Details" at bounding box center [437, 463] width 110 height 11
click at [437, 458] on span "Update My Summit Details" at bounding box center [437, 463] width 110 height 11
click at [402, 87] on div "Preview" at bounding box center [402, 85] width 64 height 42
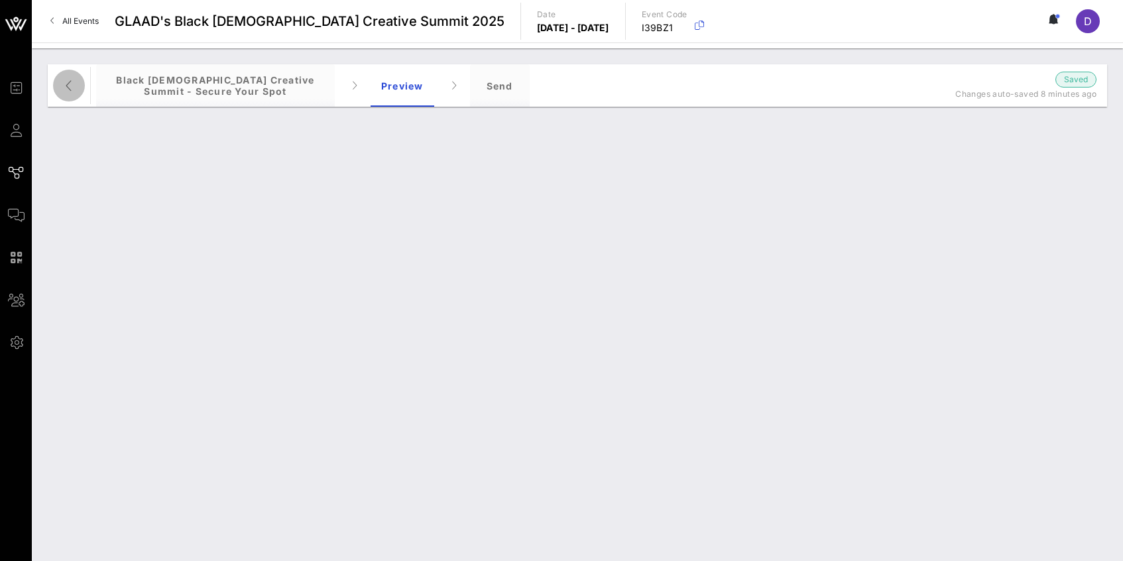
click at [74, 78] on icon "button" at bounding box center [69, 86] width 16 height 16
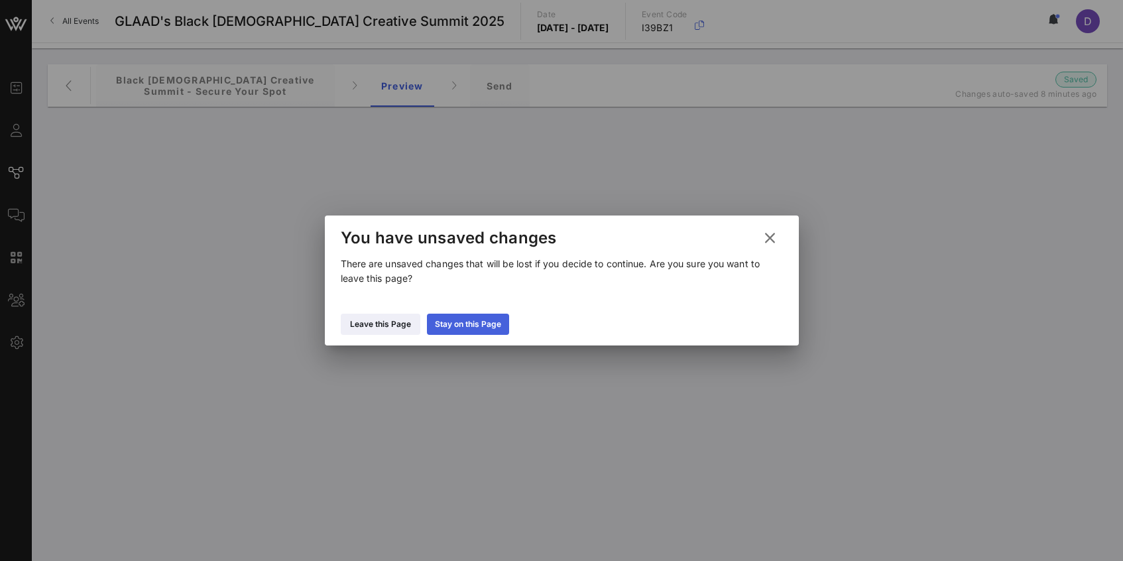
click at [471, 329] on div "Stay on this Page" at bounding box center [468, 323] width 66 height 13
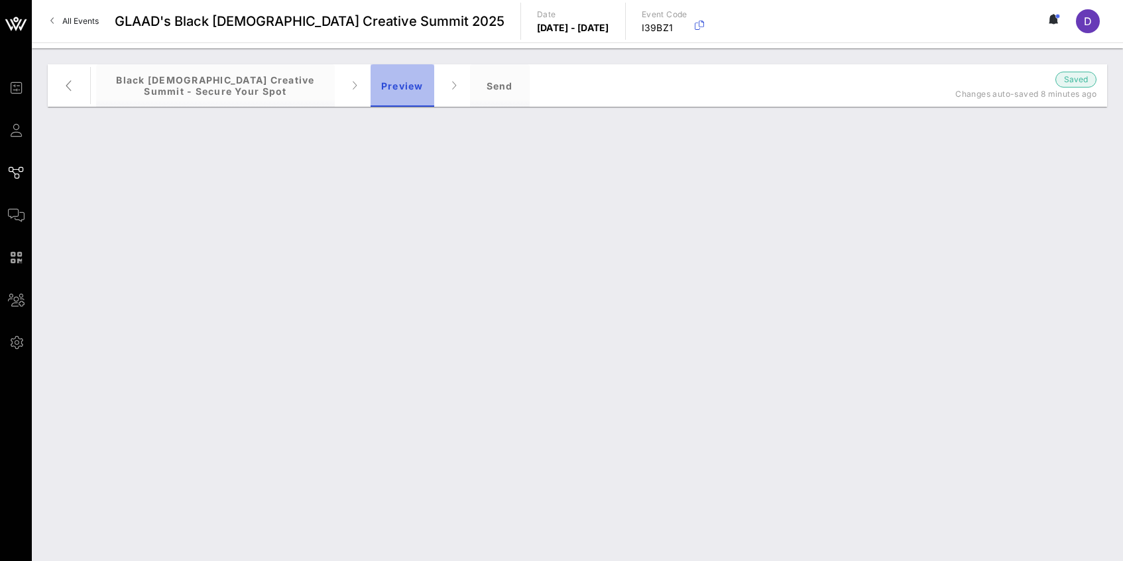
click at [390, 92] on div "Preview" at bounding box center [402, 85] width 64 height 42
click at [493, 95] on div "Send" at bounding box center [500, 85] width 60 height 42
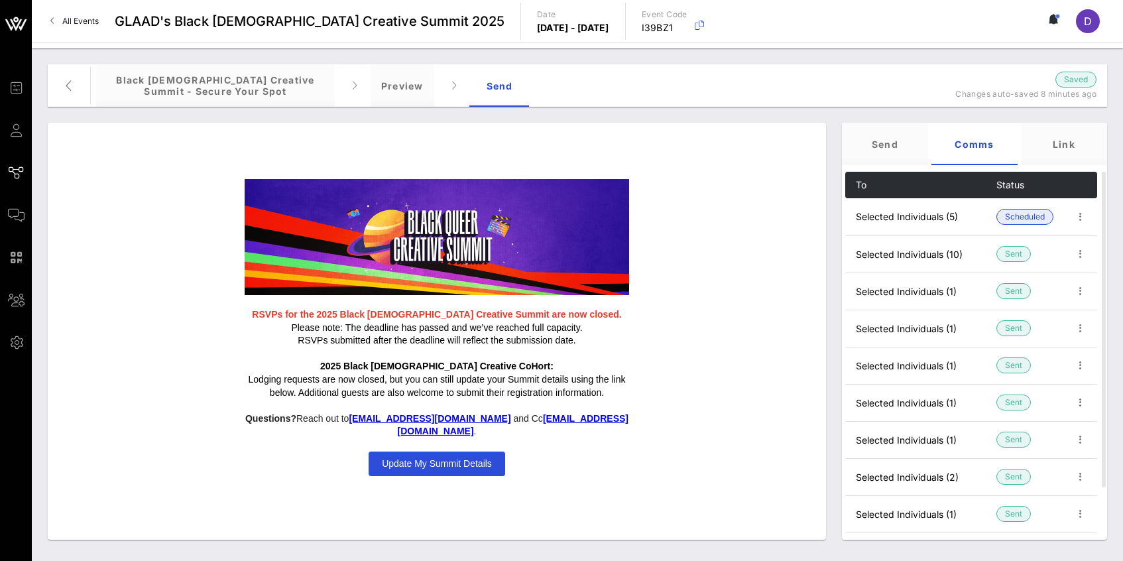
click at [427, 451] on span "Update My Summit Details" at bounding box center [437, 463] width 137 height 25
click at [410, 82] on div "Preview" at bounding box center [402, 85] width 64 height 42
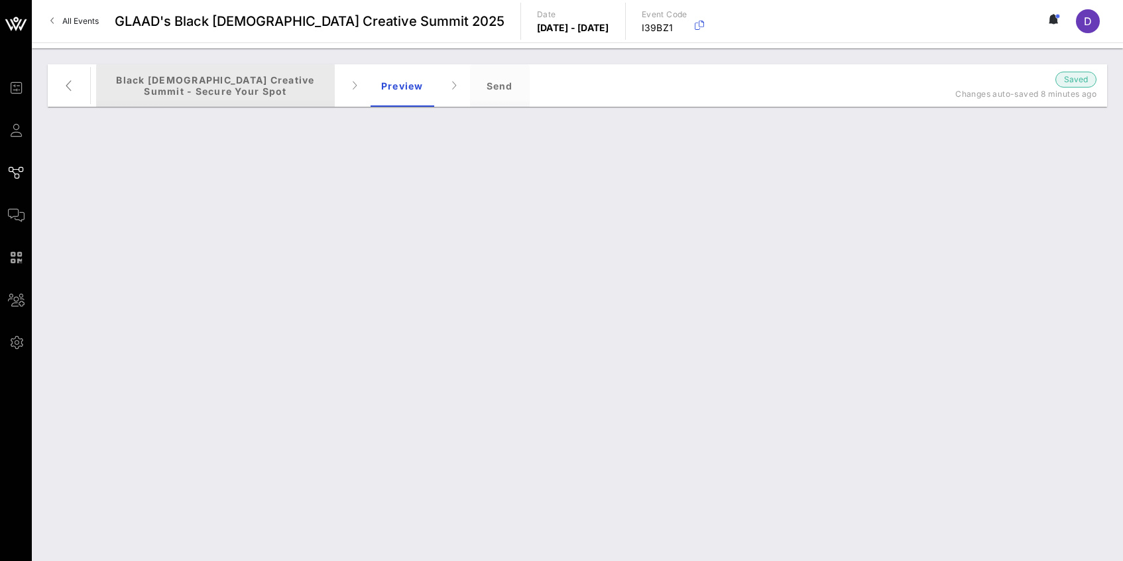
click at [306, 82] on div "Black [DEMOGRAPHIC_DATA] Creative Summit - Secure your Spot" at bounding box center [215, 85] width 239 height 42
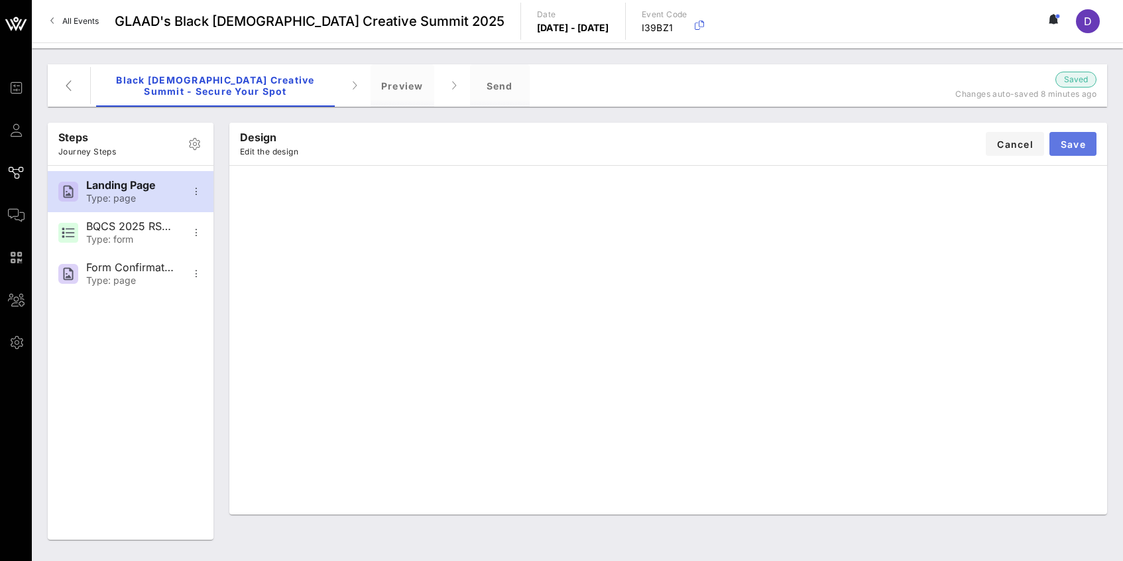
click at [1068, 144] on span "Save" at bounding box center [1073, 144] width 26 height 11
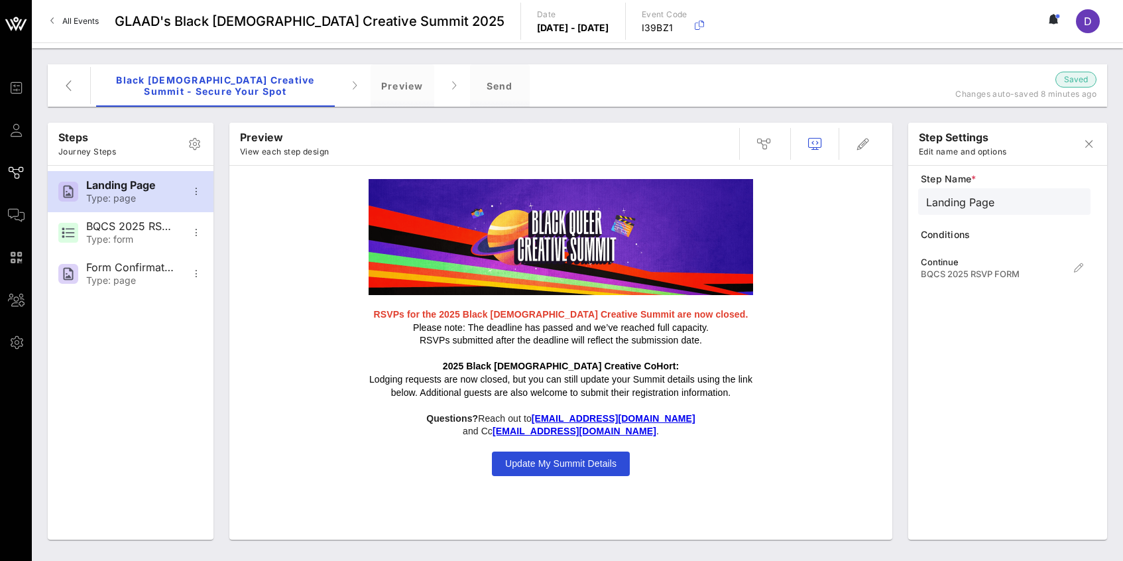
click at [571, 455] on span "Update My Summit Details" at bounding box center [561, 463] width 138 height 25
type input "BQCS 2025 RSVP FORM"
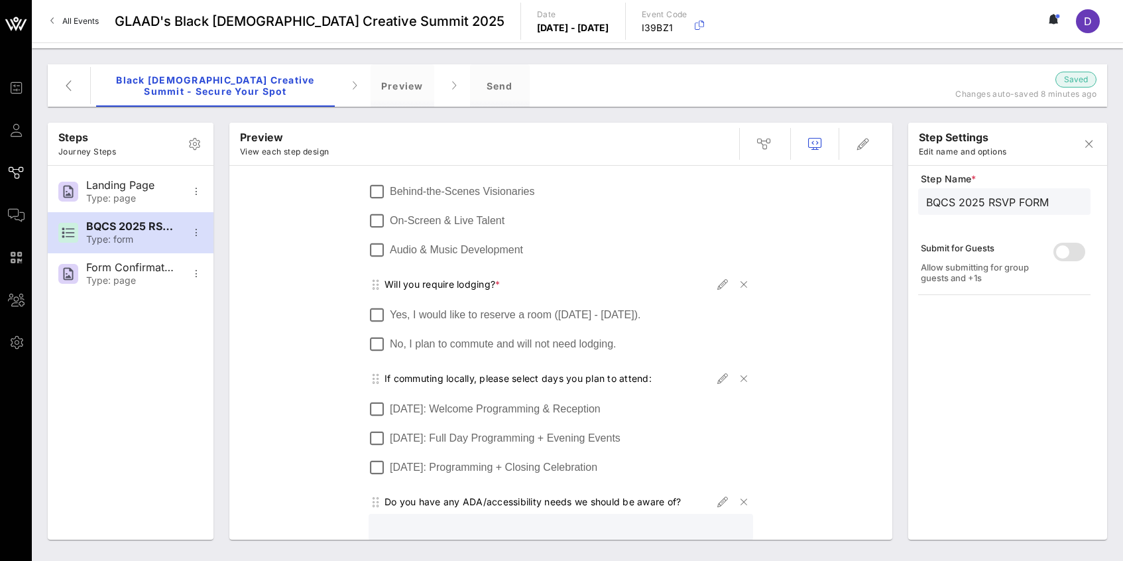
scroll to position [763, 0]
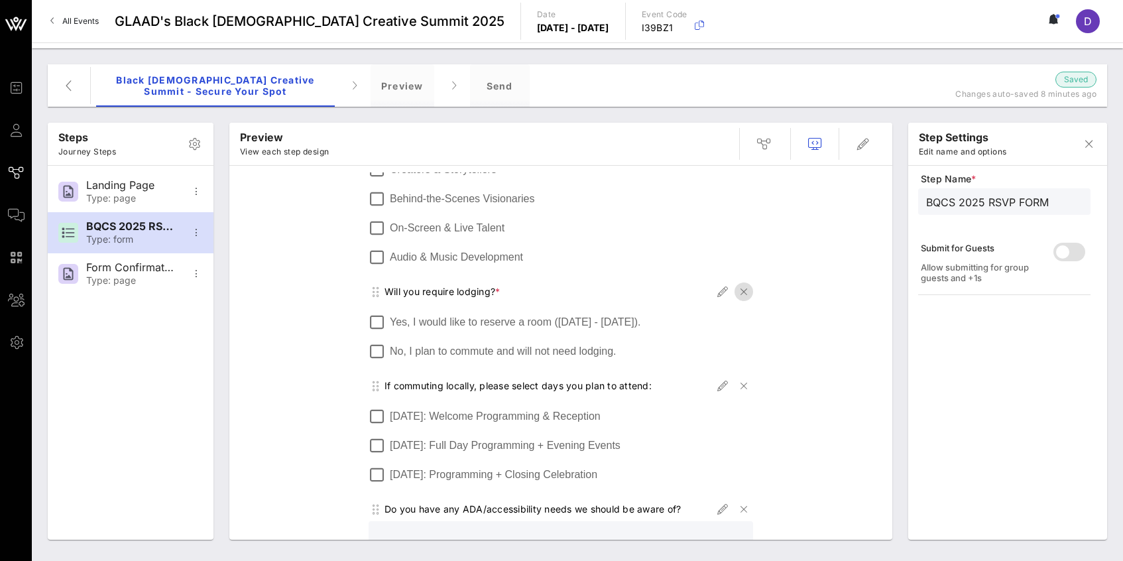
click at [744, 289] on icon "button" at bounding box center [744, 292] width 16 height 16
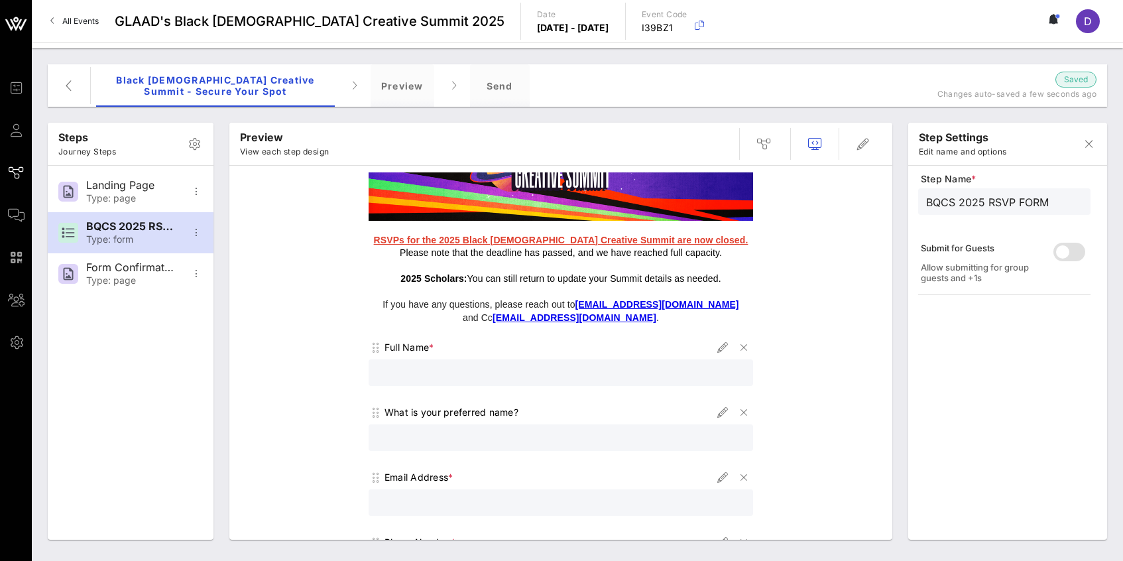
scroll to position [0, 0]
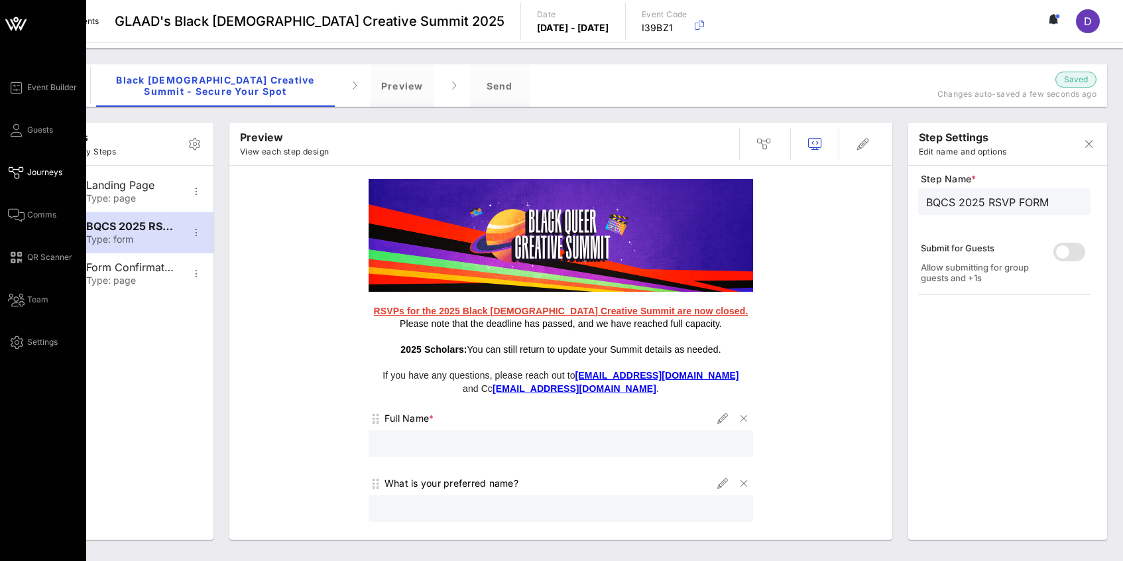
click at [44, 167] on span "Journeys" at bounding box center [44, 172] width 35 height 12
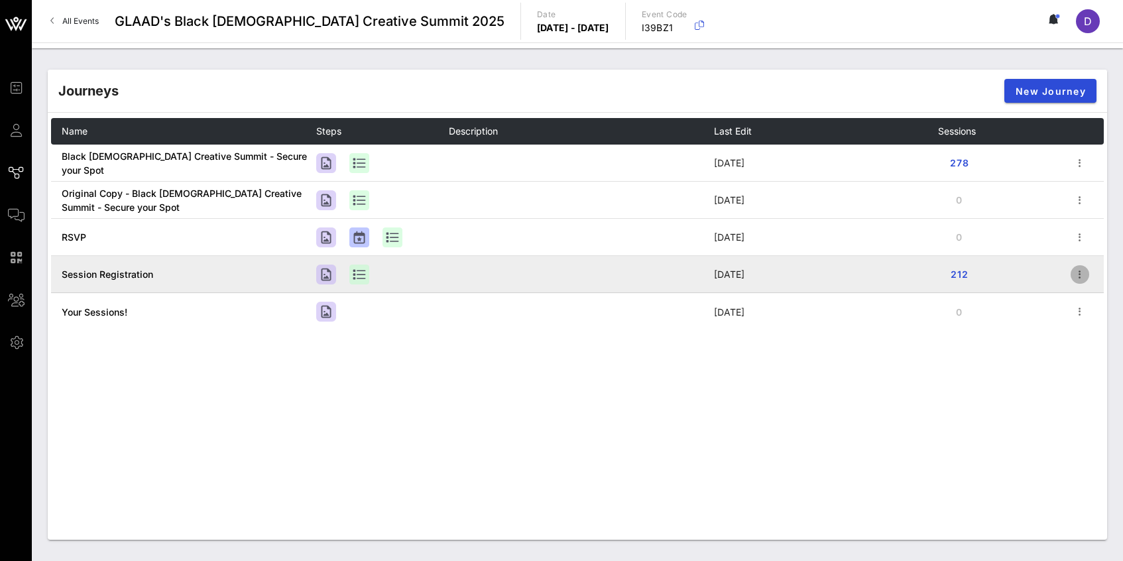
click at [1082, 273] on icon "button" at bounding box center [1080, 274] width 16 height 16
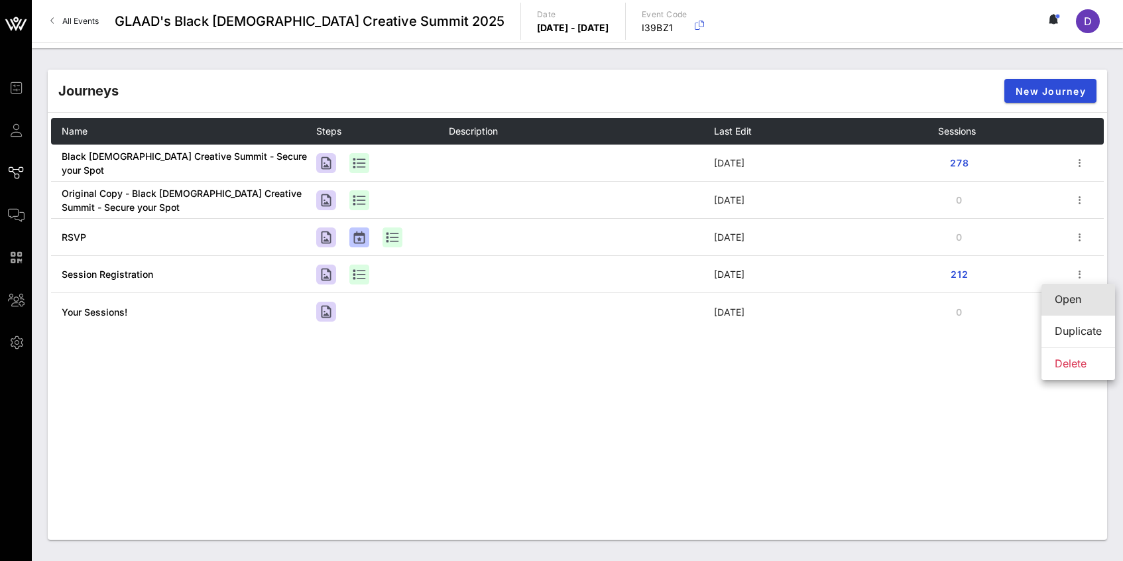
click at [1074, 294] on div "Open" at bounding box center [1077, 299] width 47 height 13
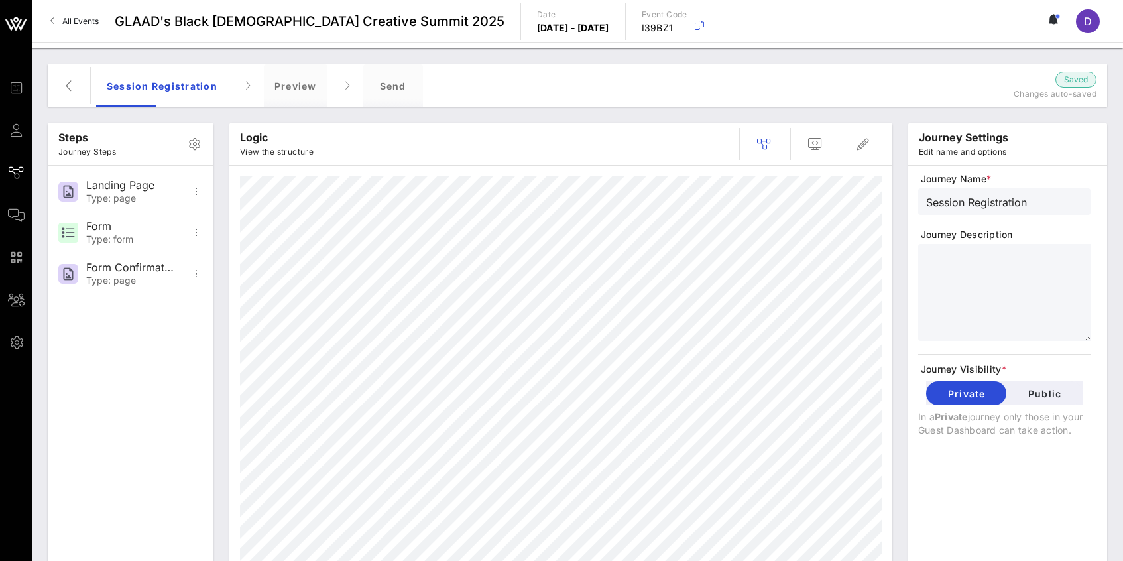
scroll to position [45, 0]
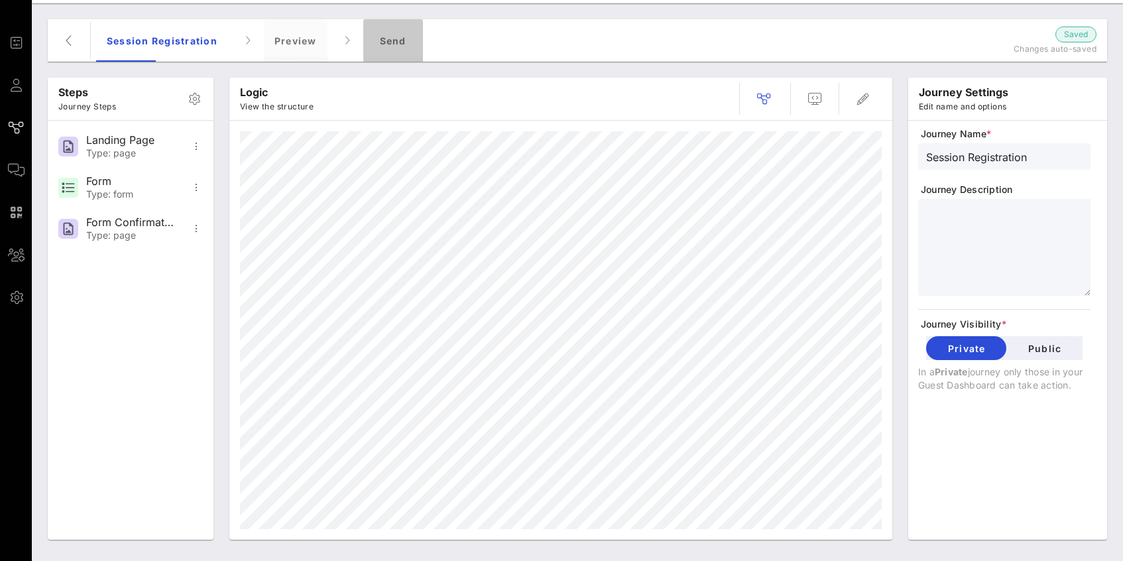
click at [398, 45] on div "Send" at bounding box center [393, 40] width 60 height 42
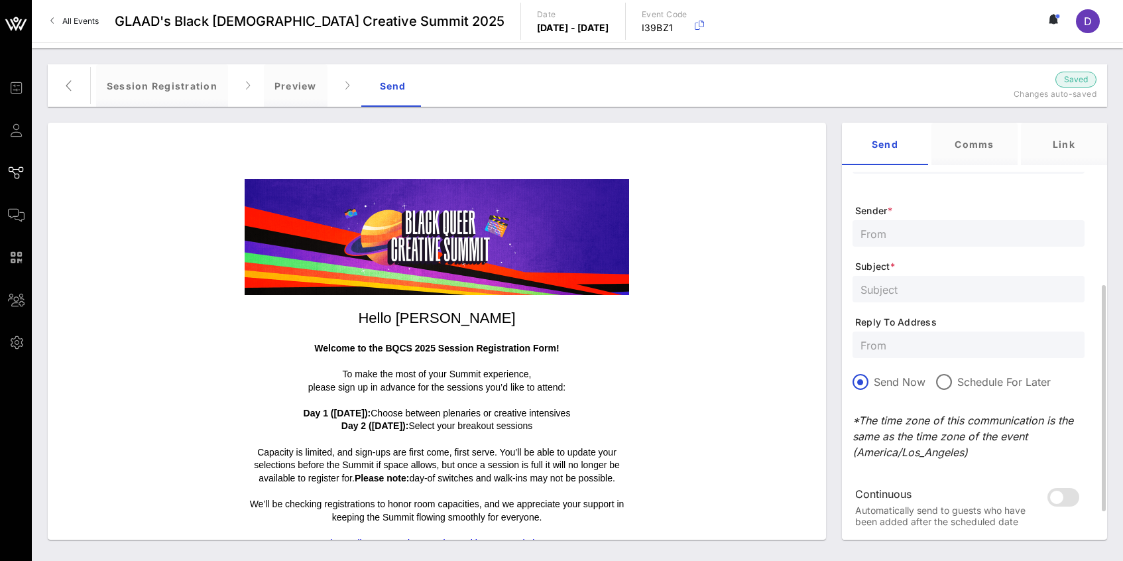
scroll to position [132, 0]
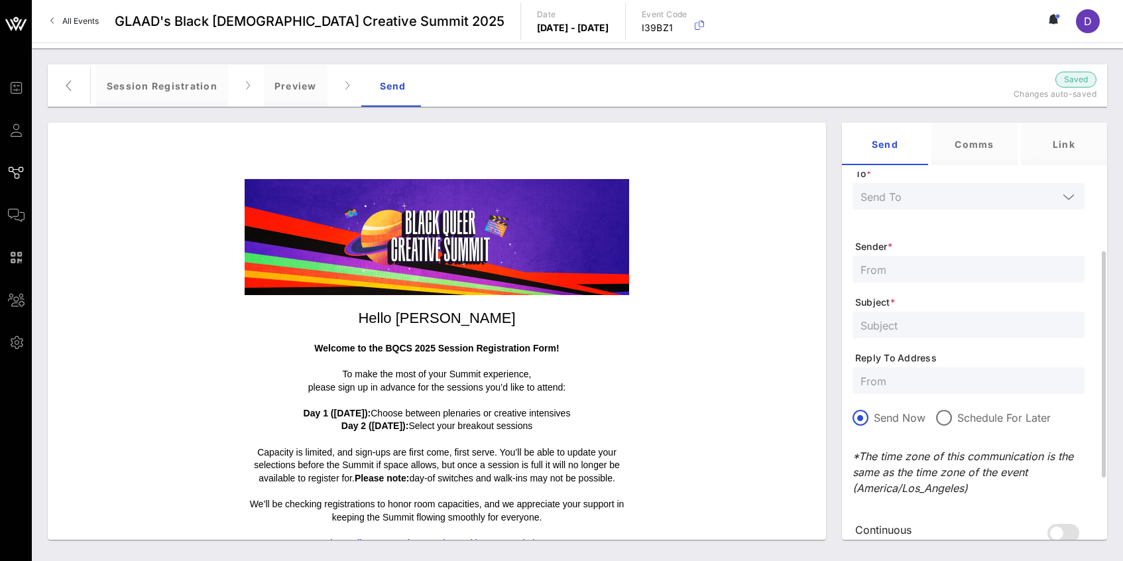
click at [952, 272] on input "text" at bounding box center [968, 268] width 216 height 17
type input "b"
click at [913, 198] on input "text" at bounding box center [959, 196] width 198 height 17
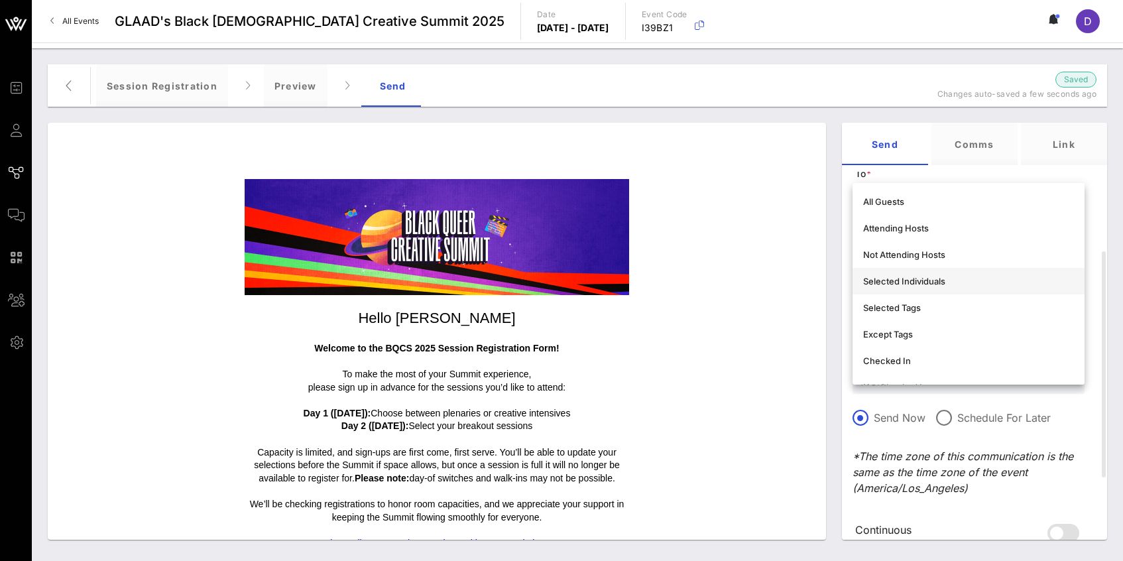
click at [913, 282] on div "Selected Individuals" at bounding box center [968, 281] width 211 height 11
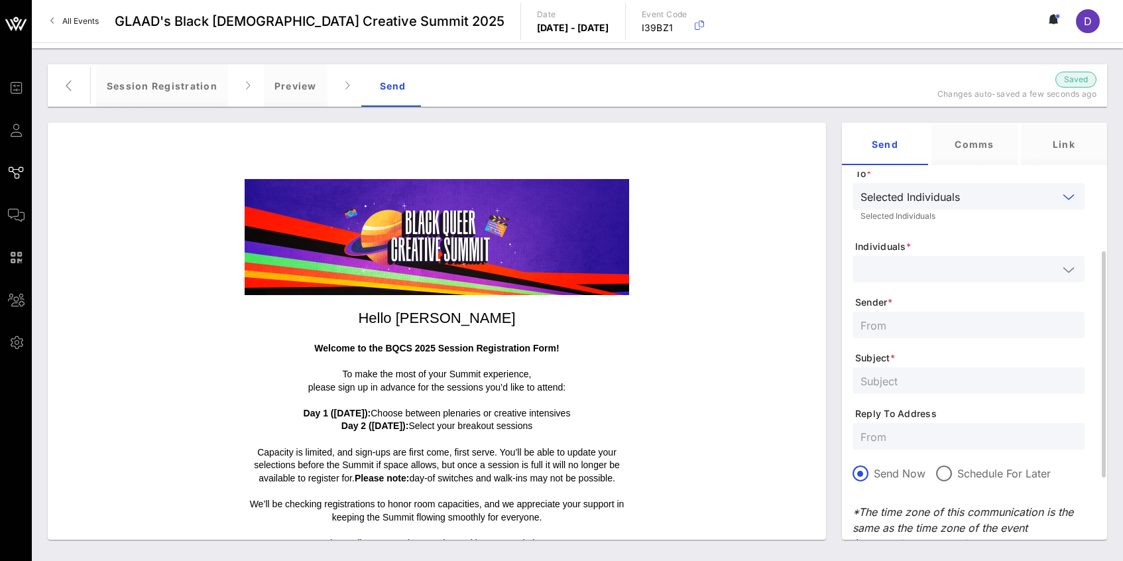
click at [910, 282] on div at bounding box center [968, 269] width 216 height 27
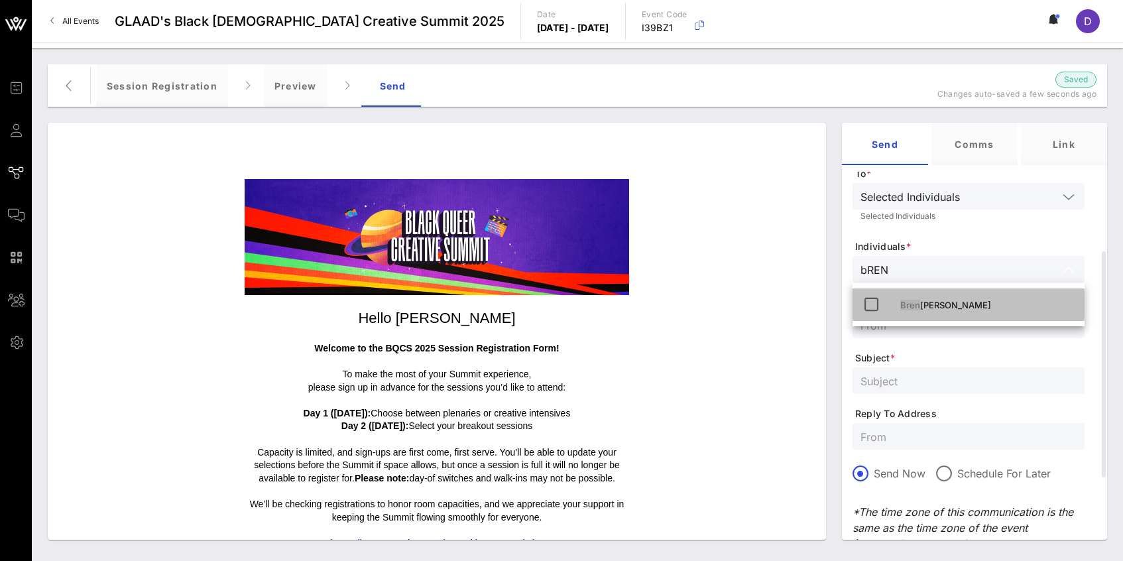
click at [922, 304] on div "[PERSON_NAME]" at bounding box center [987, 305] width 174 height 11
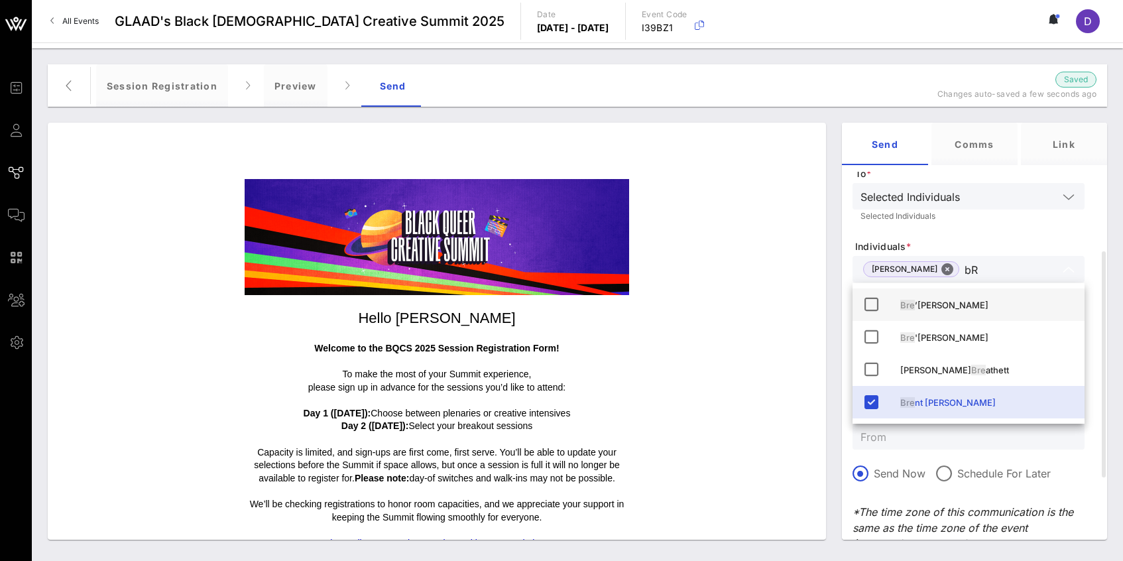
type input "b"
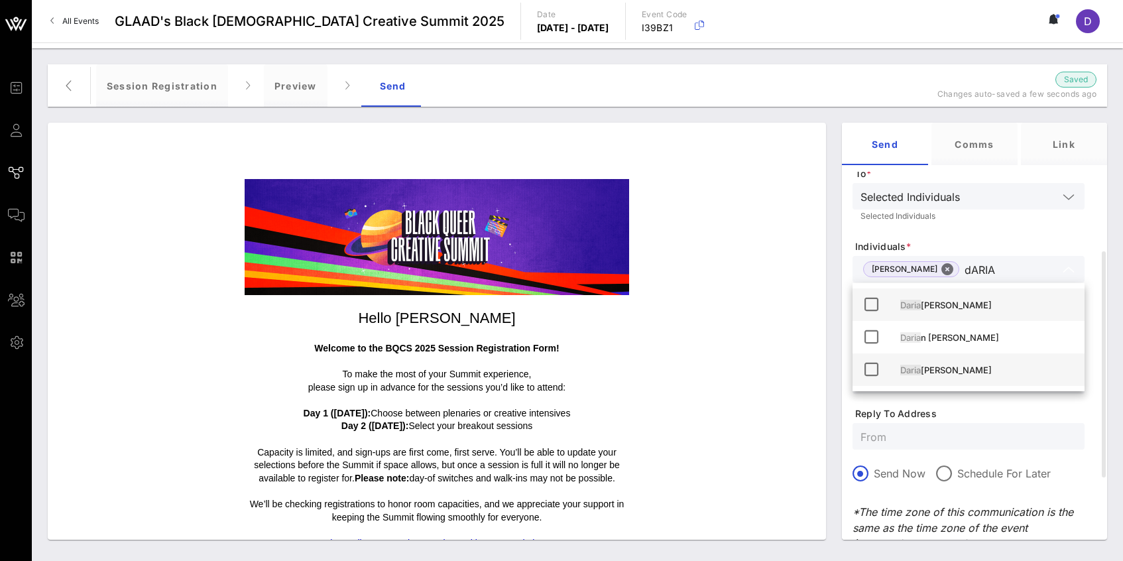
click at [971, 367] on div "[PERSON_NAME]" at bounding box center [987, 370] width 174 height 11
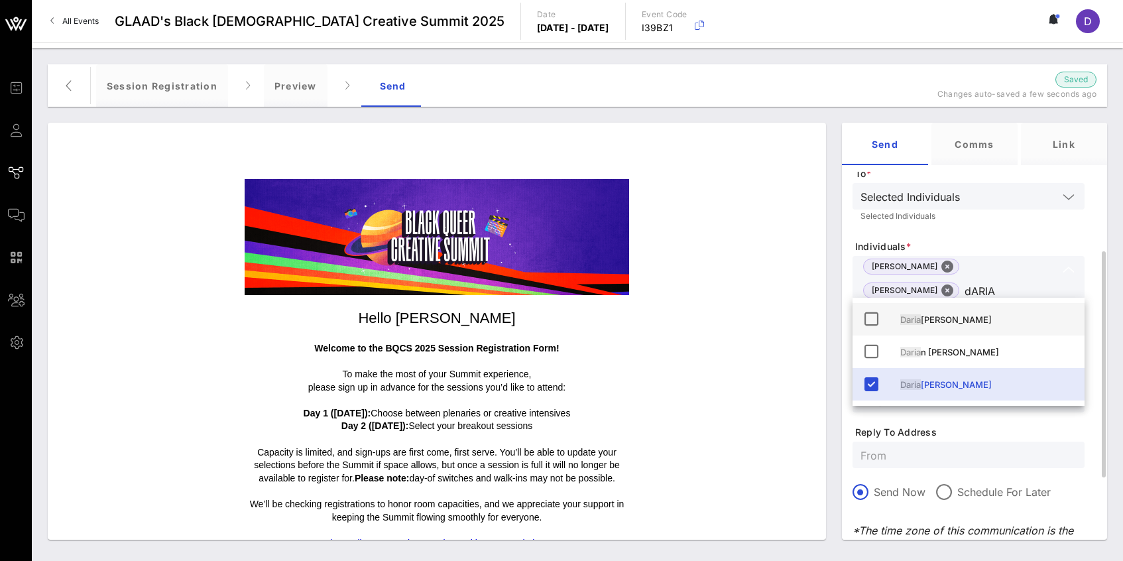
click at [964, 282] on input "dARIA" at bounding box center [1010, 290] width 93 height 17
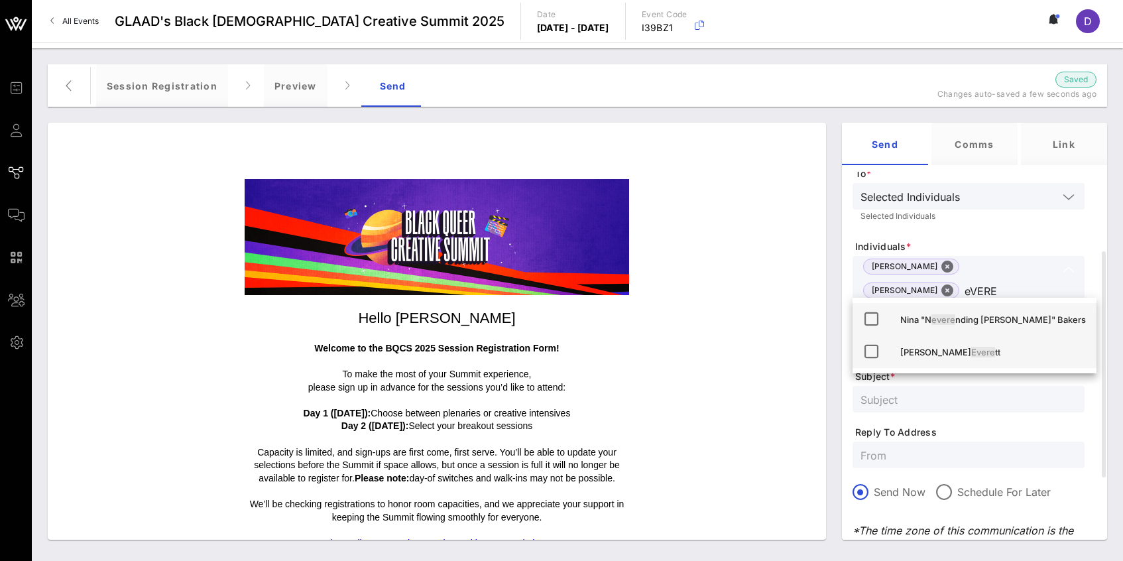
click at [902, 349] on div "[PERSON_NAME] tt" at bounding box center [993, 352] width 186 height 11
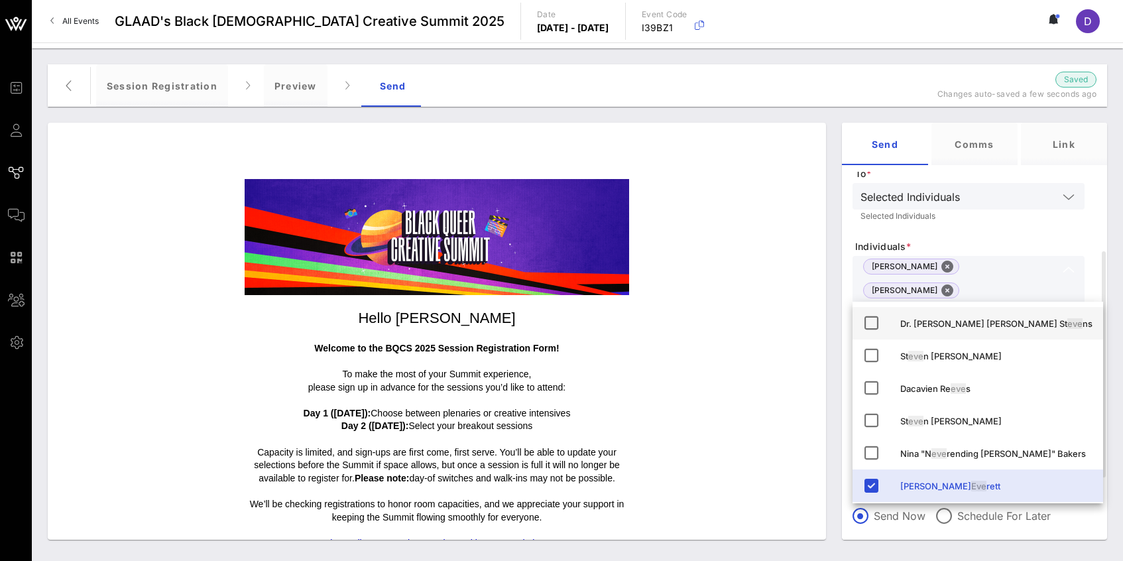
type input "e"
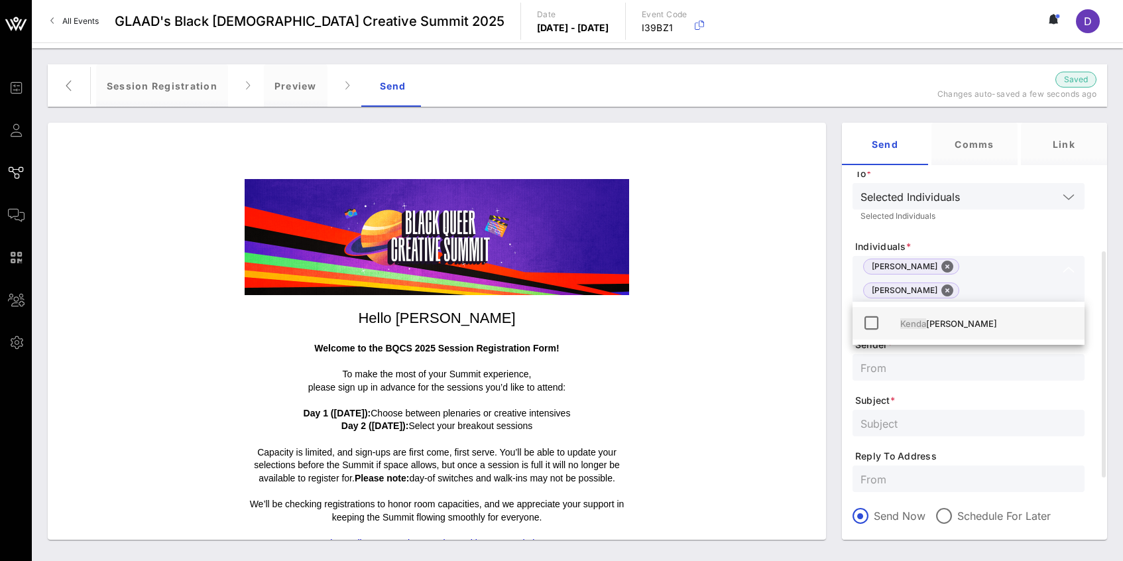
click at [940, 335] on div "[PERSON_NAME] ll [PERSON_NAME]" at bounding box center [968, 323] width 232 height 32
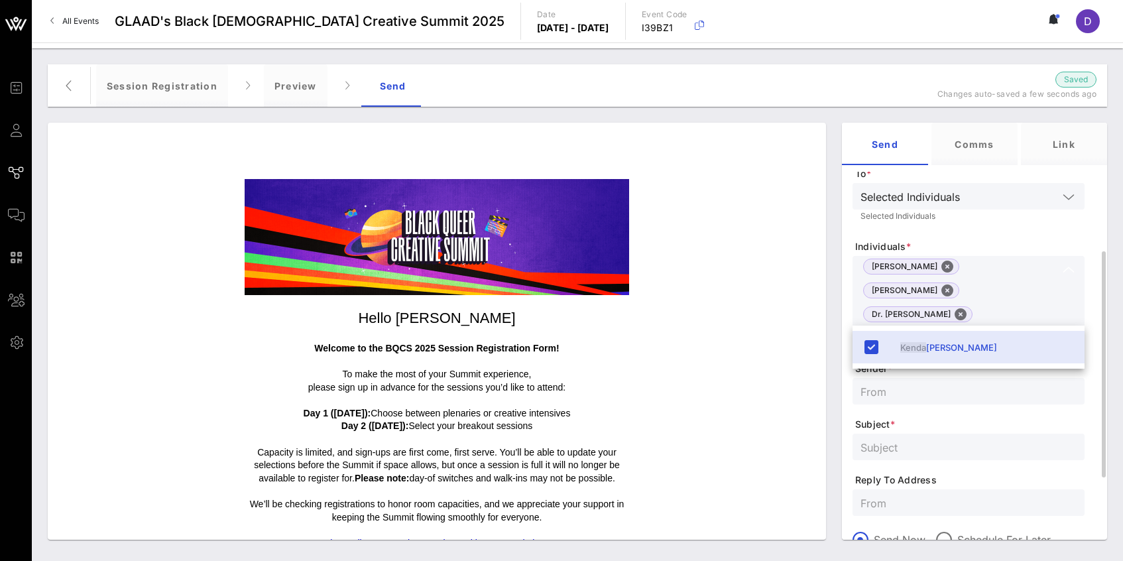
drag, startPoint x: 988, startPoint y: 314, endPoint x: 955, endPoint y: 315, distance: 32.5
click at [964, 329] on input "kENDA" at bounding box center [1010, 337] width 93 height 17
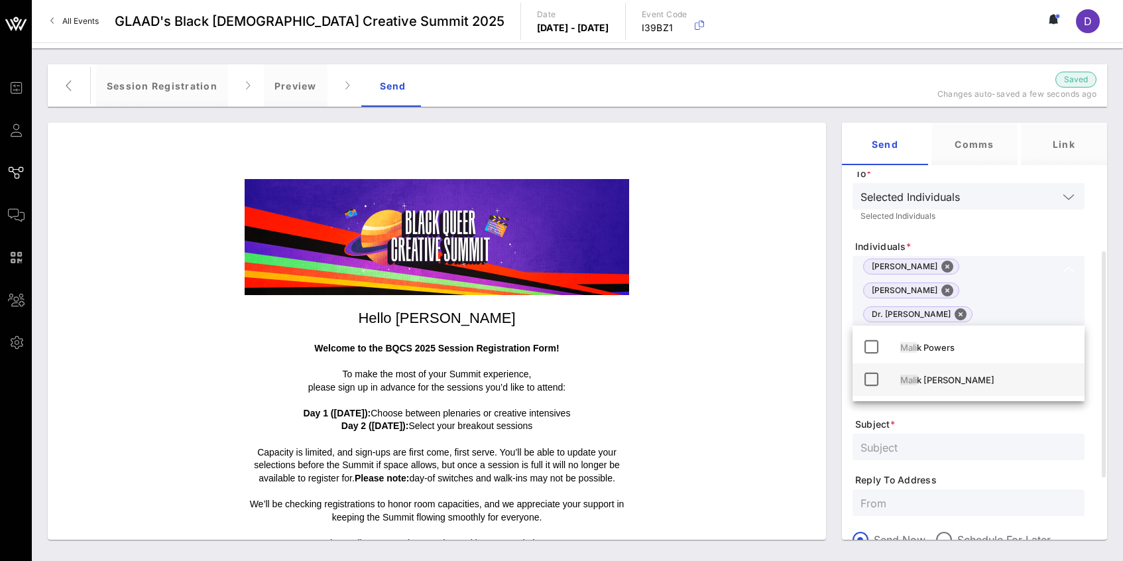
click at [959, 378] on div "Mali k [PERSON_NAME]" at bounding box center [987, 379] width 174 height 11
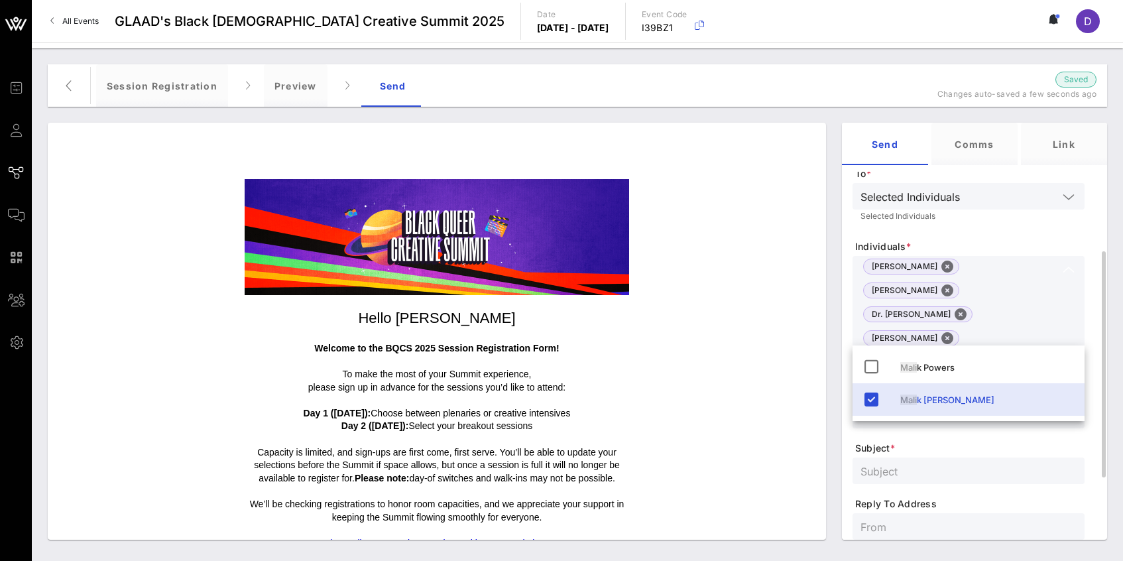
type input "mALI"
click at [982, 232] on form "Type * Invitation To * Selected Individuals Selected Individuals Individuals * …" at bounding box center [968, 417] width 232 height 612
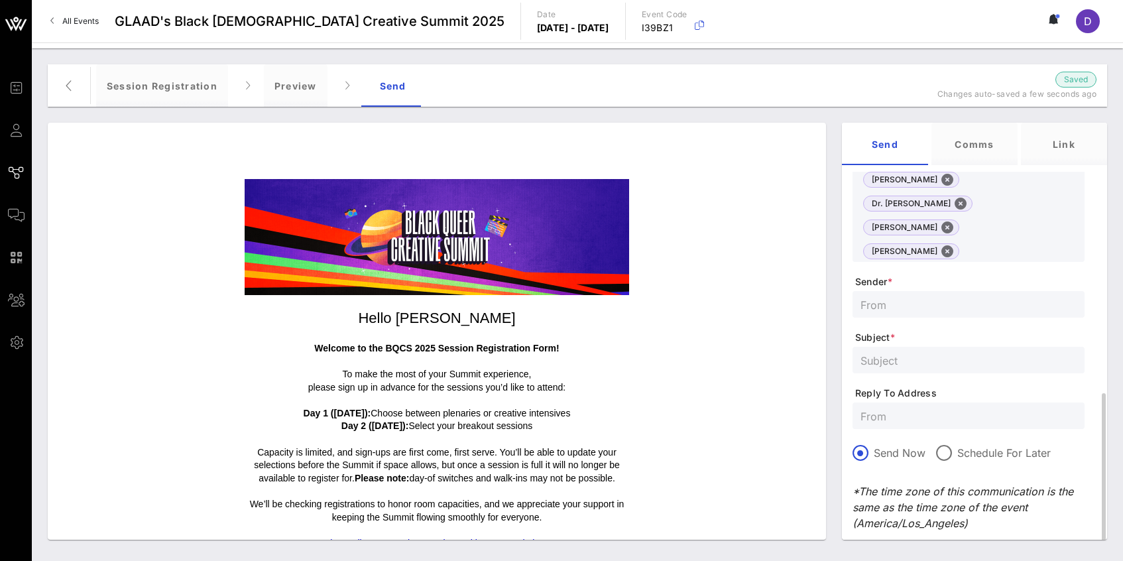
scroll to position [313, 0]
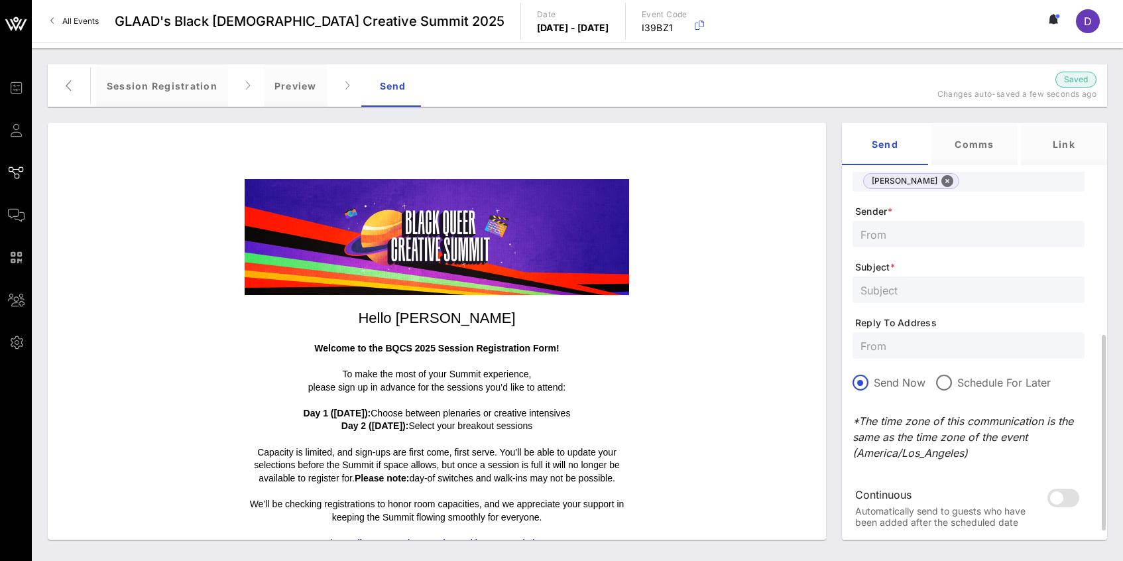
click at [968, 260] on span "Subject *" at bounding box center [969, 266] width 229 height 13
click at [968, 281] on input "text" at bounding box center [968, 289] width 216 height 17
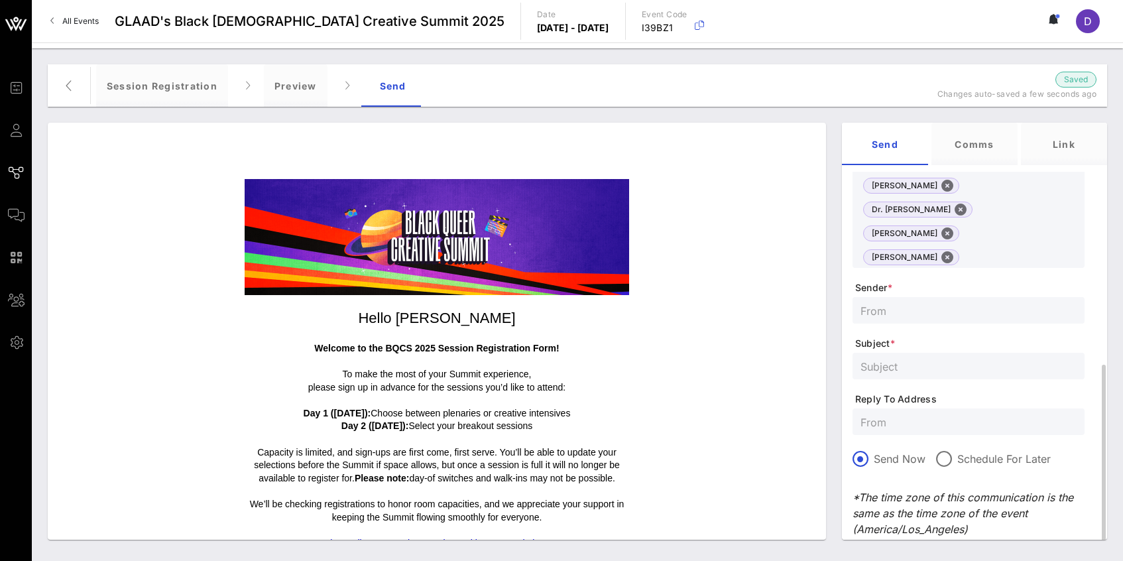
scroll to position [234, 0]
type input "s"
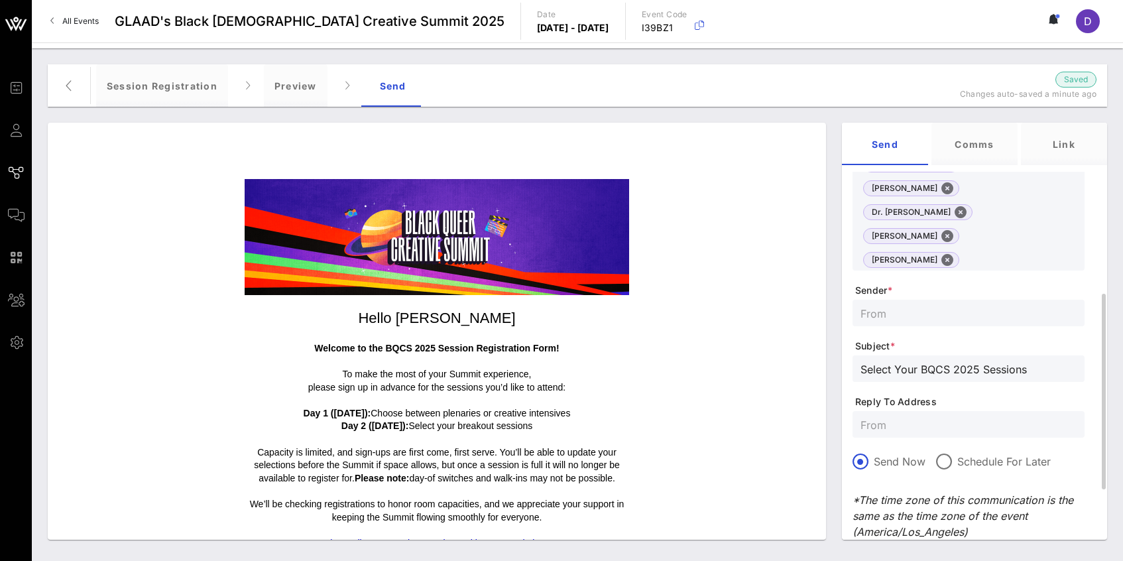
type input "Select Your BQCS 2025 Sessions"
click at [955, 300] on div at bounding box center [968, 313] width 216 height 27
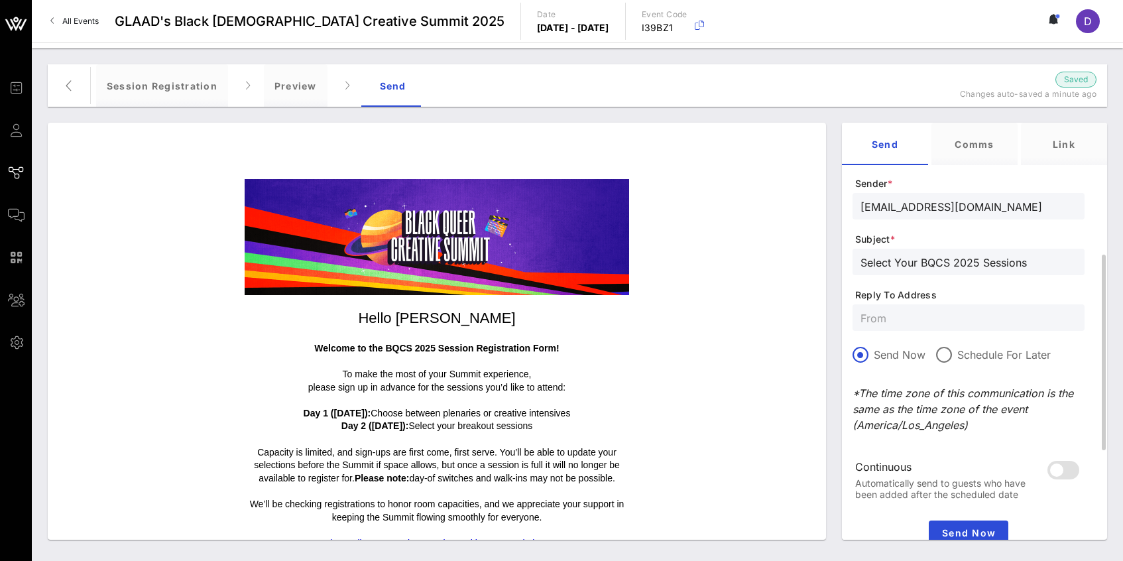
scroll to position [343, 0]
type input "[EMAIL_ADDRESS][DOMAIN_NAME]"
click at [944, 288] on form "Type * Invitation To * Selected Individuals Selected Individuals Individuals * …" at bounding box center [968, 207] width 232 height 612
click at [944, 341] on div at bounding box center [944, 352] width 23 height 23
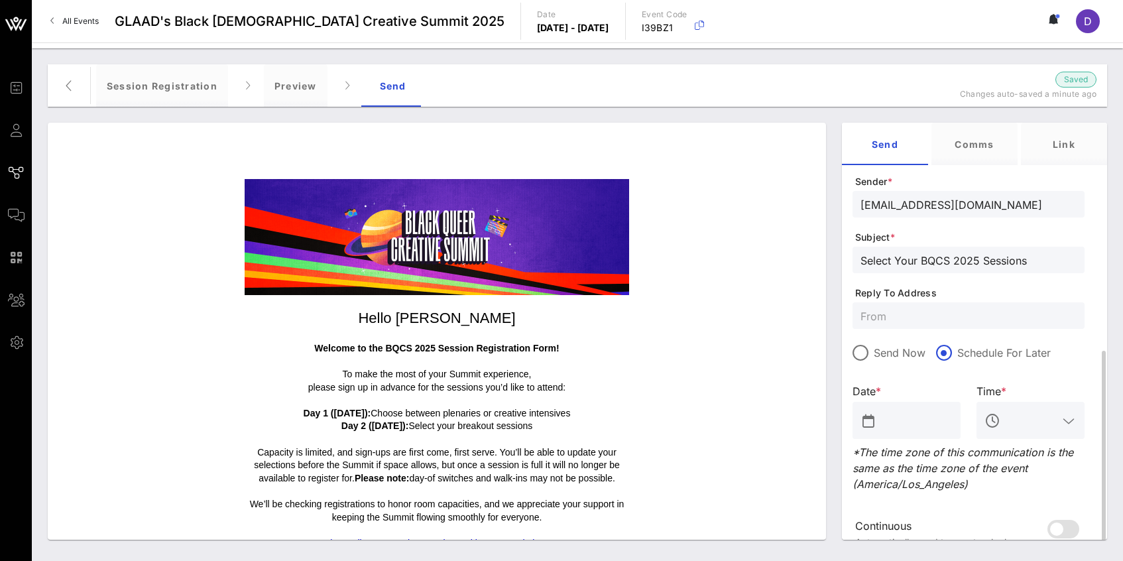
click at [920, 410] on input "text" at bounding box center [916, 420] width 74 height 21
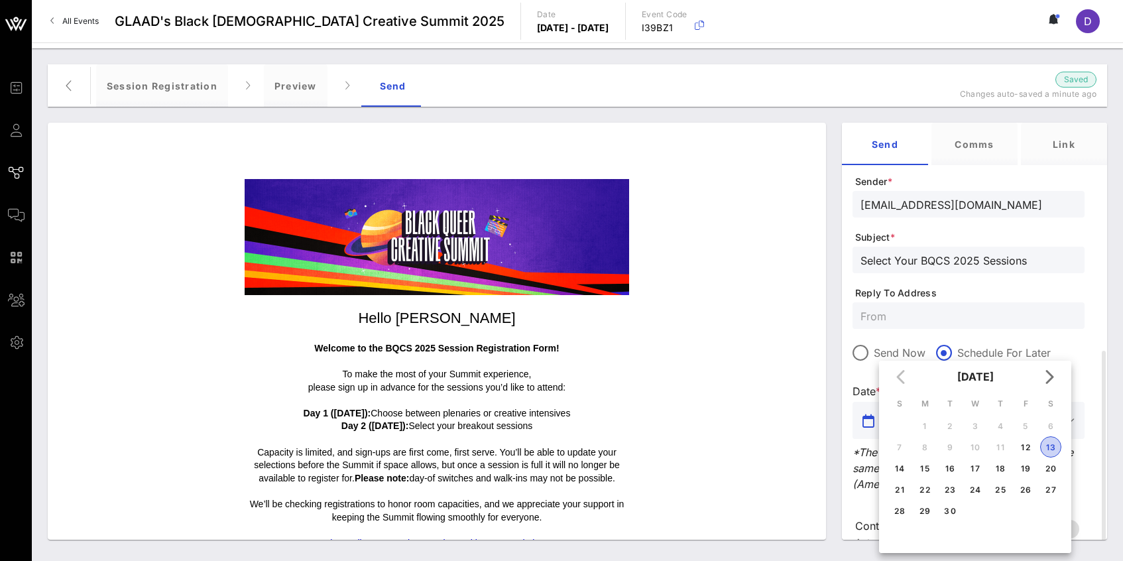
click at [1048, 449] on div "13" at bounding box center [1051, 447] width 20 height 10
type input "[DATE]"
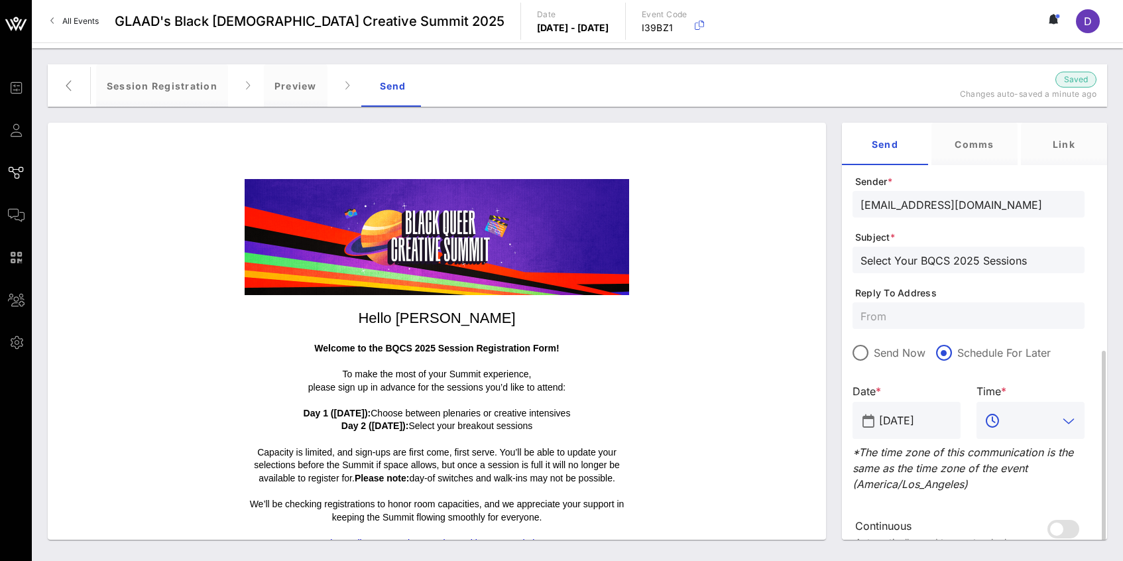
click at [1035, 410] on input "text" at bounding box center [1030, 420] width 55 height 21
click at [1025, 421] on div "10:15 AM" at bounding box center [1030, 412] width 87 height 28
click at [1023, 410] on input "10:15 AM" at bounding box center [1030, 420] width 55 height 21
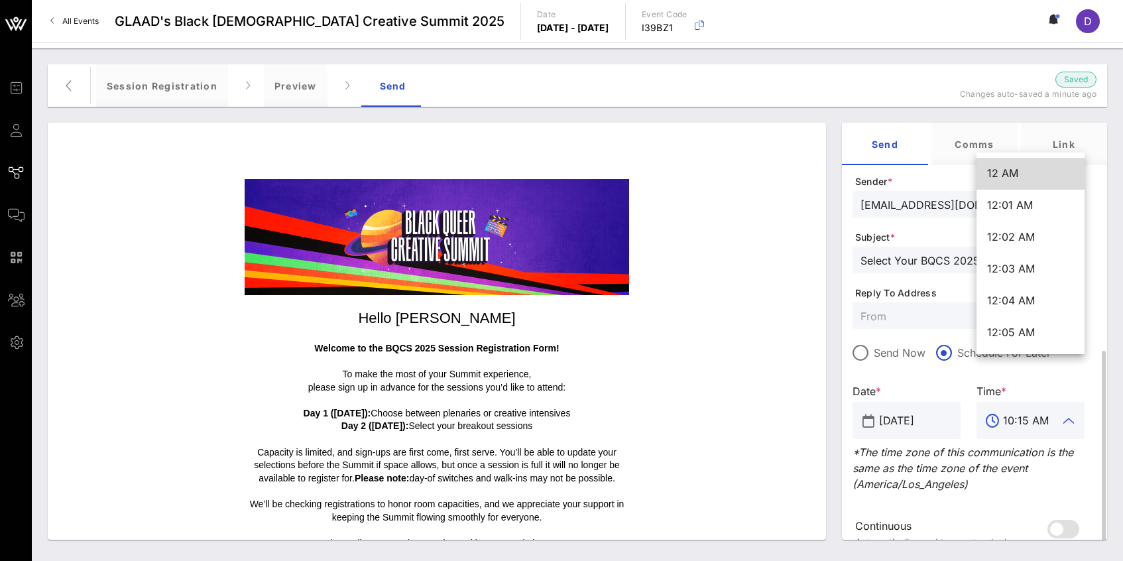
click at [1024, 410] on input "10:15 AM" at bounding box center [1030, 420] width 55 height 21
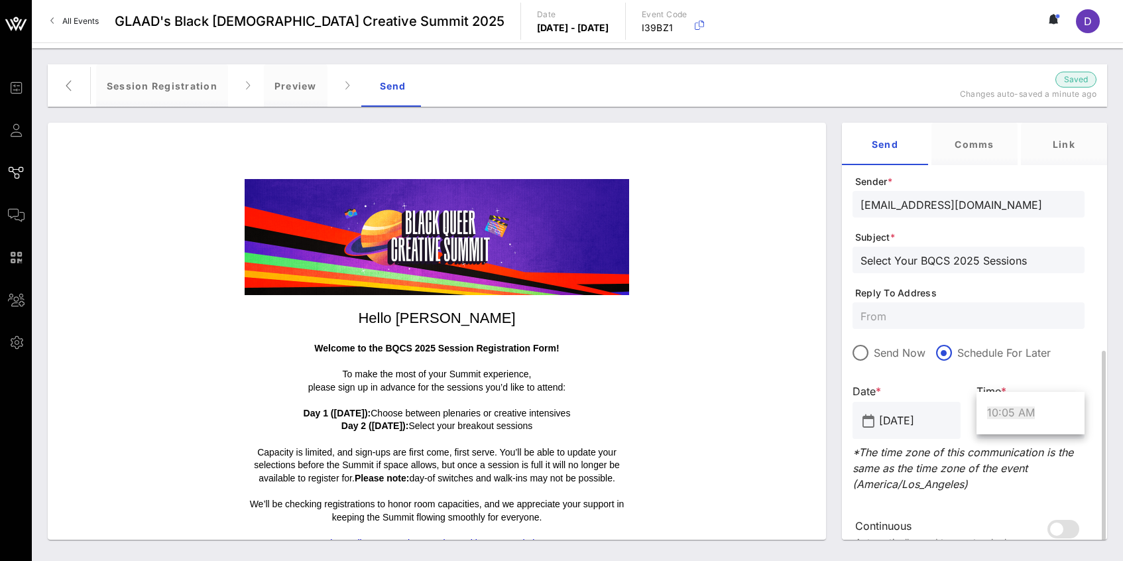
click at [1035, 383] on div "Time *" at bounding box center [1030, 391] width 124 height 16
type input "10:15 AM"
click at [1021, 251] on input "Select Your BQCS 2025 Sessions" at bounding box center [968, 259] width 216 height 17
click at [1036, 251] on input "Select Your BQCS 2025 Sessions" at bounding box center [968, 259] width 216 height 17
drag, startPoint x: 895, startPoint y: 212, endPoint x: 847, endPoint y: 209, distance: 47.8
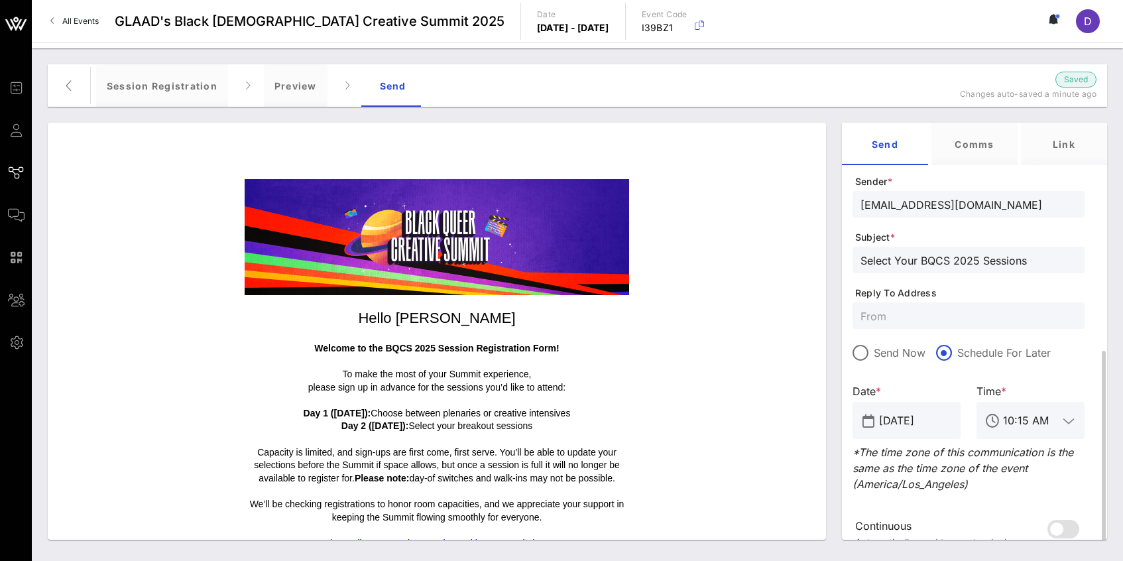
click at [846, 211] on div "All individuals who match the recipient filter at the moment of sending will re…" at bounding box center [968, 218] width 258 height 779
click at [1088, 205] on div "All individuals who match the recipient filter at the moment of sending will re…" at bounding box center [968, 218] width 258 height 779
click at [1066, 251] on input "Select Your BQCS 2025 Sessions" at bounding box center [968, 259] width 216 height 17
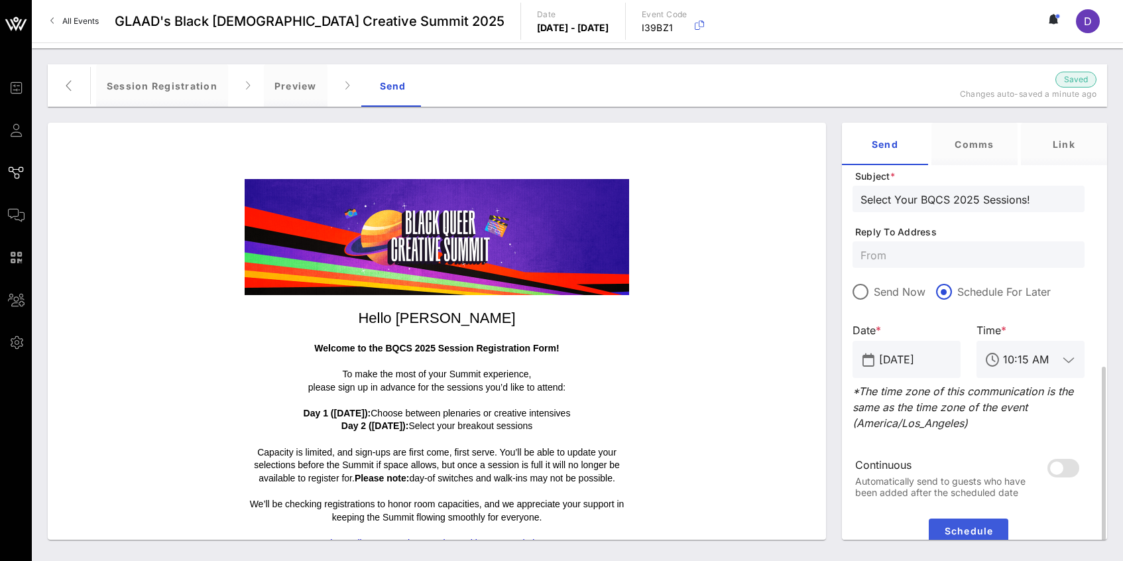
type input "Select Your BQCS 2025 Sessions!"
click at [978, 525] on span "Schedule" at bounding box center [968, 530] width 69 height 11
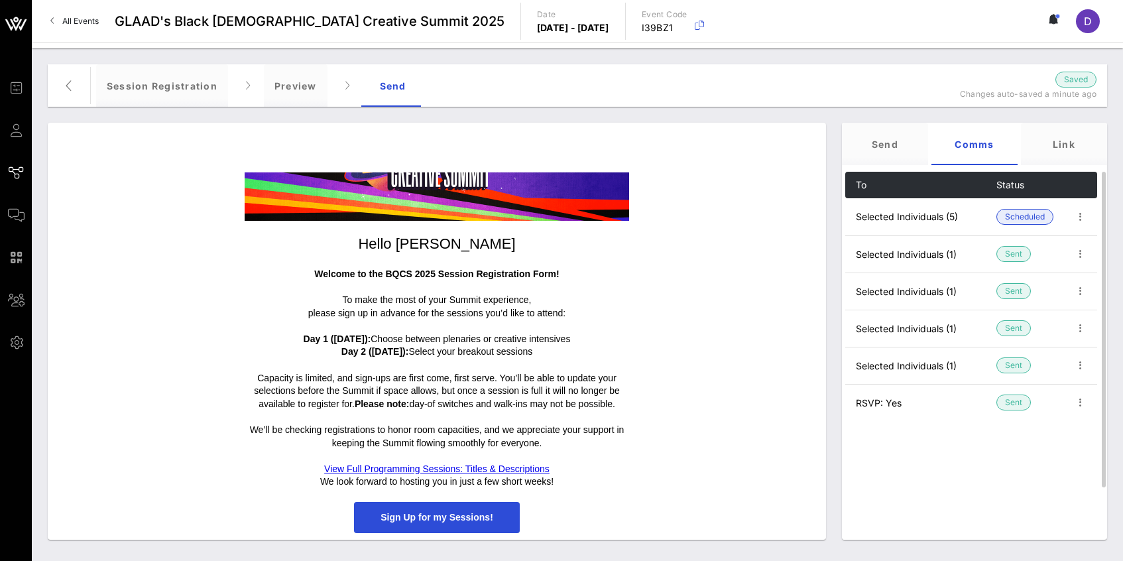
scroll to position [0, 0]
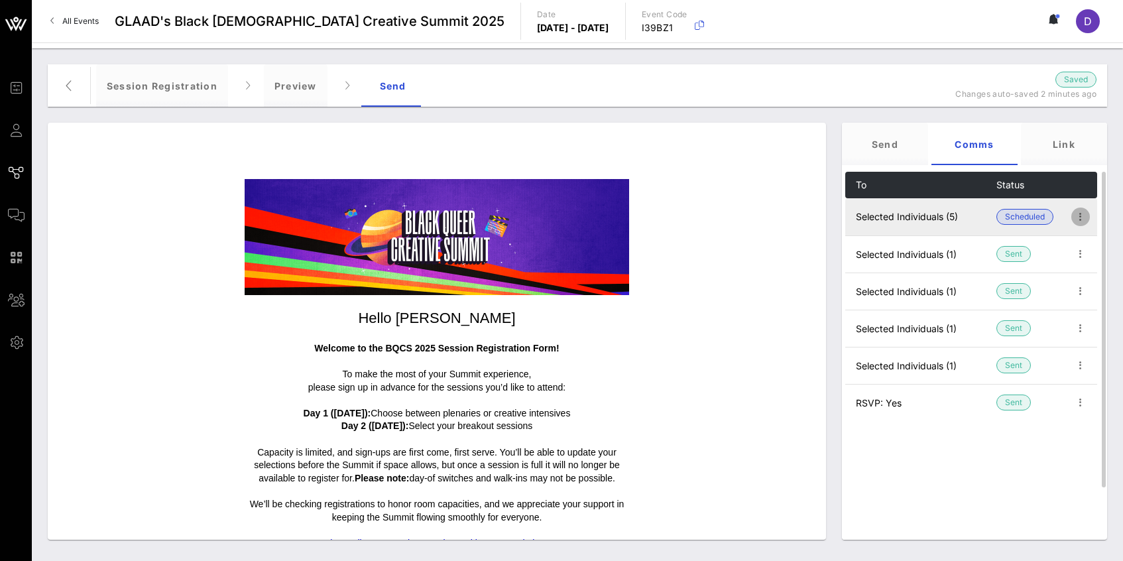
click at [1080, 213] on icon "button" at bounding box center [1080, 217] width 16 height 16
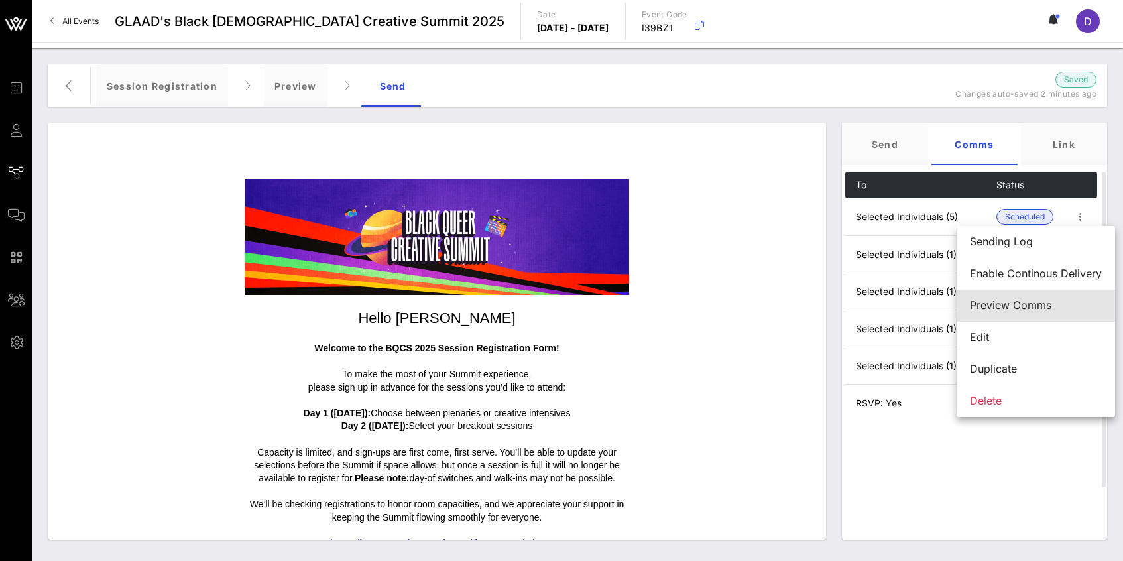
click at [1049, 303] on div "Preview Comms" at bounding box center [1036, 305] width 132 height 13
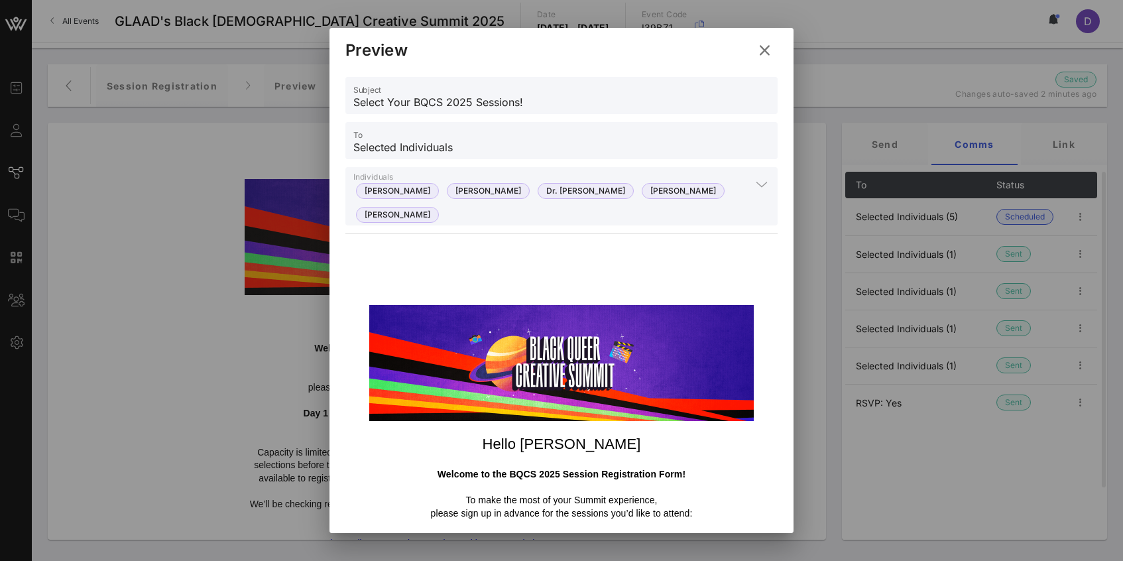
click at [400, 102] on input "Select Your BQCS 2025 Sessions!" at bounding box center [561, 101] width 416 height 21
drag, startPoint x: 412, startPoint y: 104, endPoint x: 390, endPoint y: 104, distance: 21.9
click at [390, 104] on input "Select Your BQCS 2025 Sessions!" at bounding box center [561, 101] width 416 height 21
click at [400, 101] on input "Select Your BQCS 2025 Sessions!" at bounding box center [561, 101] width 416 height 21
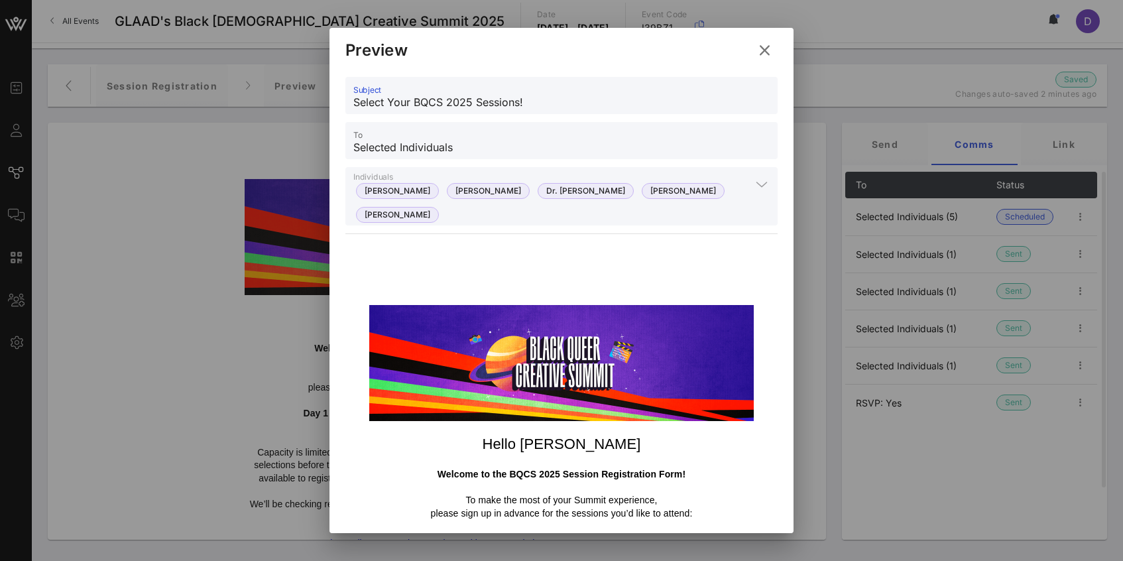
click at [400, 101] on input "Select Your BQCS 2025 Sessions!" at bounding box center [561, 101] width 416 height 21
click at [770, 51] on icon at bounding box center [765, 50] width 18 height 16
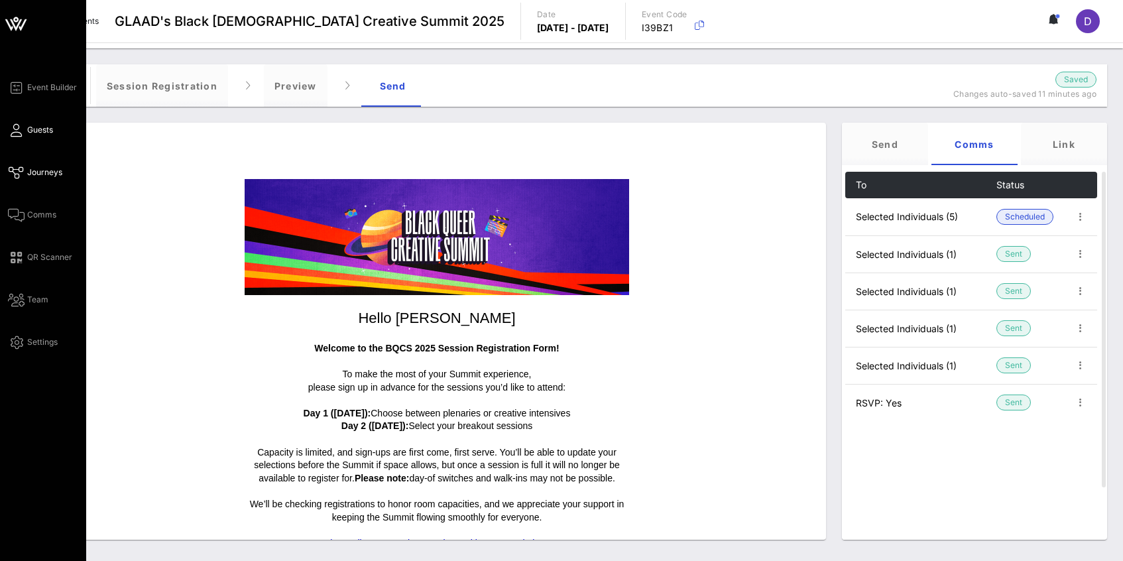
click at [31, 131] on span "Guests" at bounding box center [40, 130] width 26 height 12
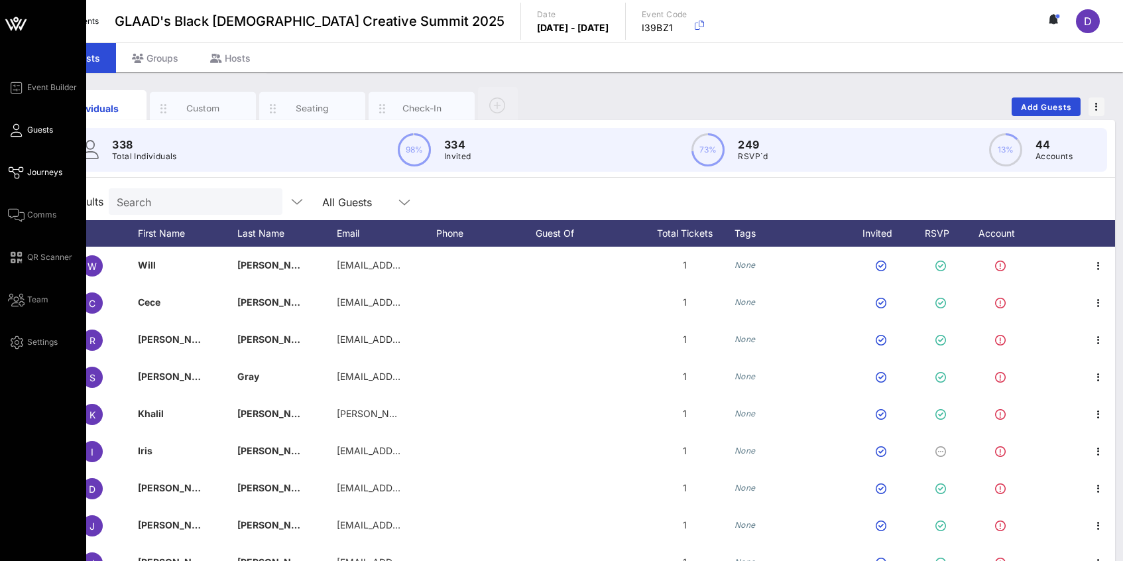
click at [40, 176] on span "Journeys" at bounding box center [44, 172] width 35 height 12
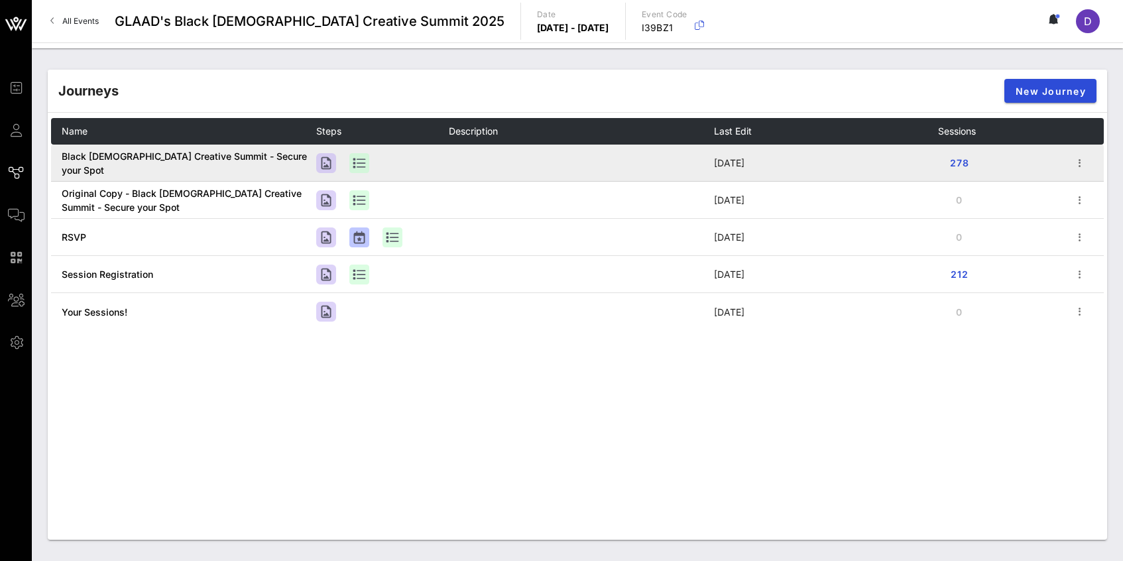
click at [1094, 161] on td at bounding box center [1086, 162] width 33 height 37
click at [1085, 161] on icon "button" at bounding box center [1080, 163] width 16 height 16
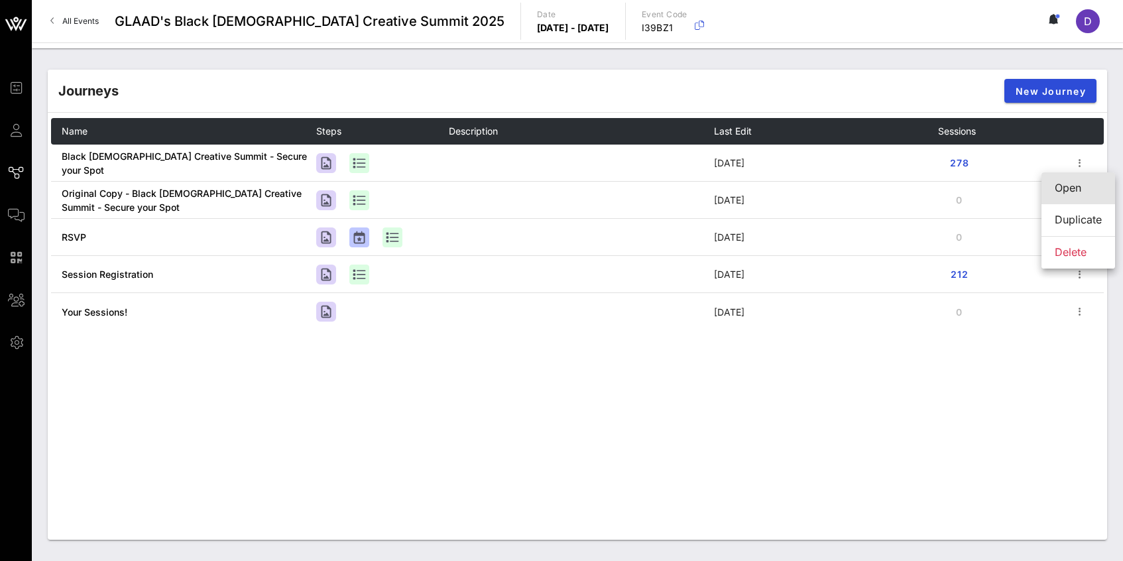
click at [1082, 185] on div "Open" at bounding box center [1077, 188] width 47 height 13
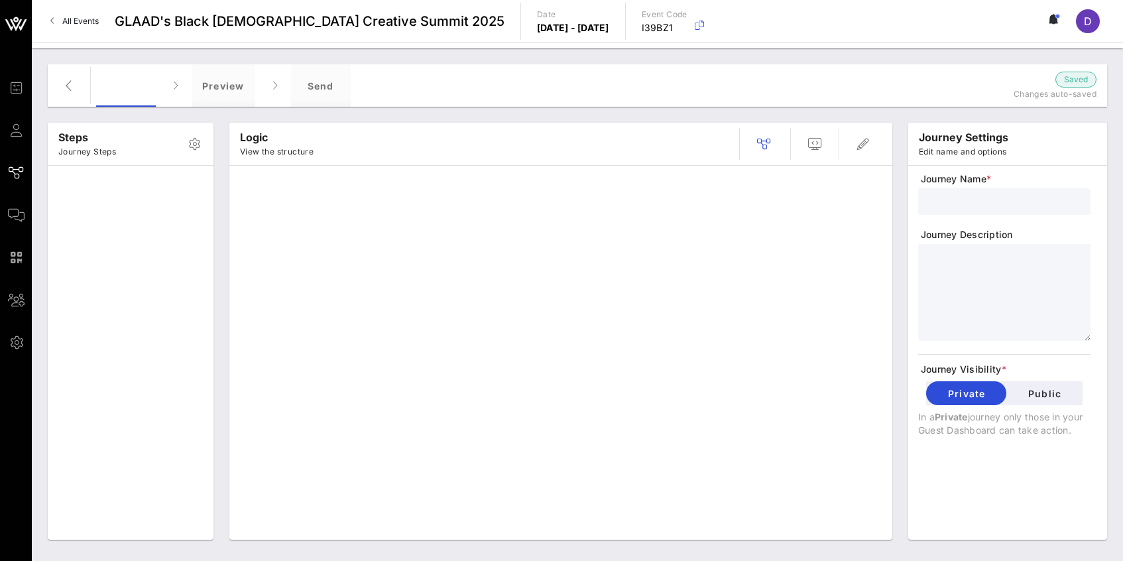
type input "Black [DEMOGRAPHIC_DATA] Creative Summit - Secure your Spot"
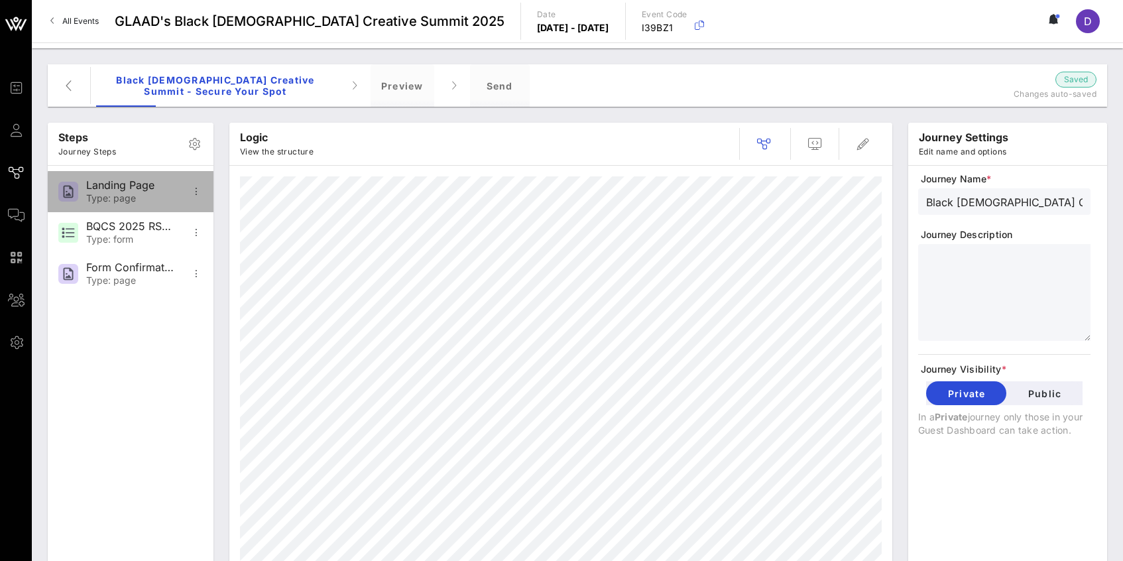
click at [155, 196] on div "Type: page" at bounding box center [129, 198] width 87 height 11
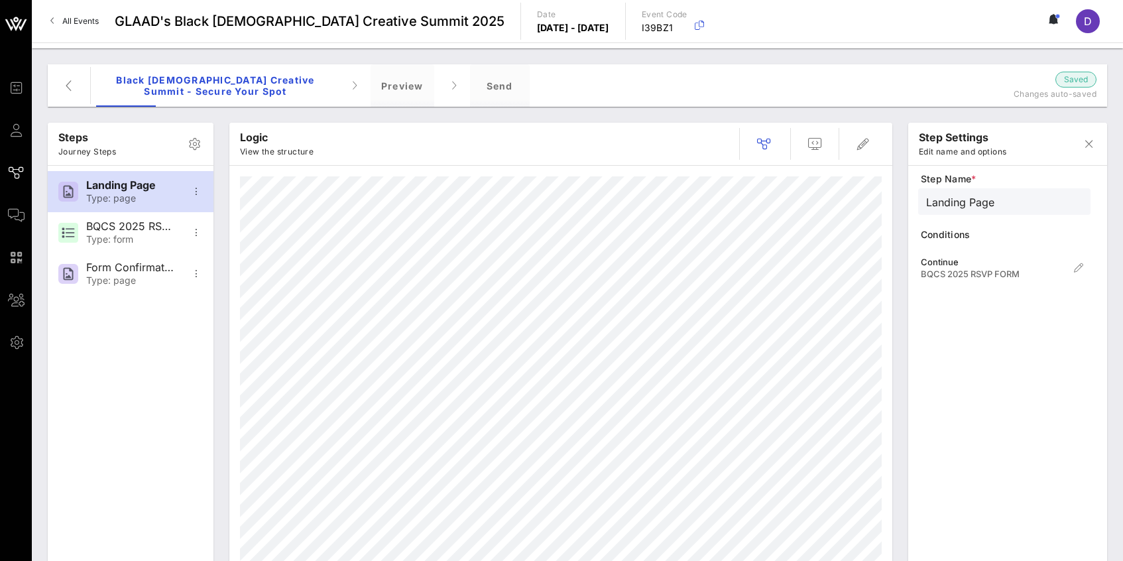
click at [83, 93] on div "Black [DEMOGRAPHIC_DATA] Creative Summit - Secure your Spot Preview Send Saved …" at bounding box center [577, 85] width 1059 height 42
click at [72, 91] on icon "button" at bounding box center [69, 86] width 16 height 16
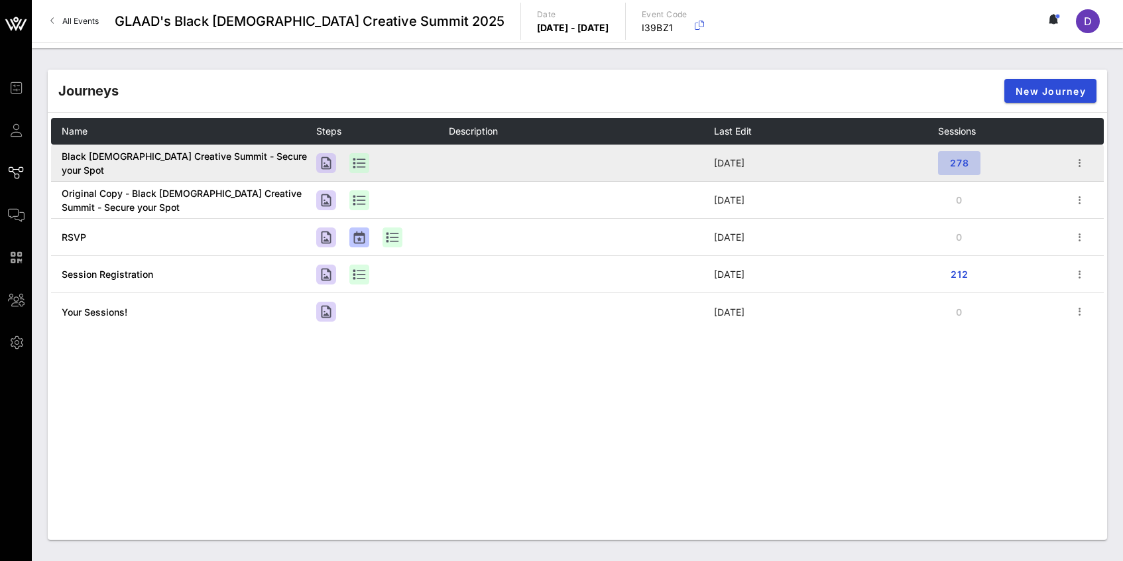
click at [949, 164] on span "278" at bounding box center [958, 162] width 21 height 11
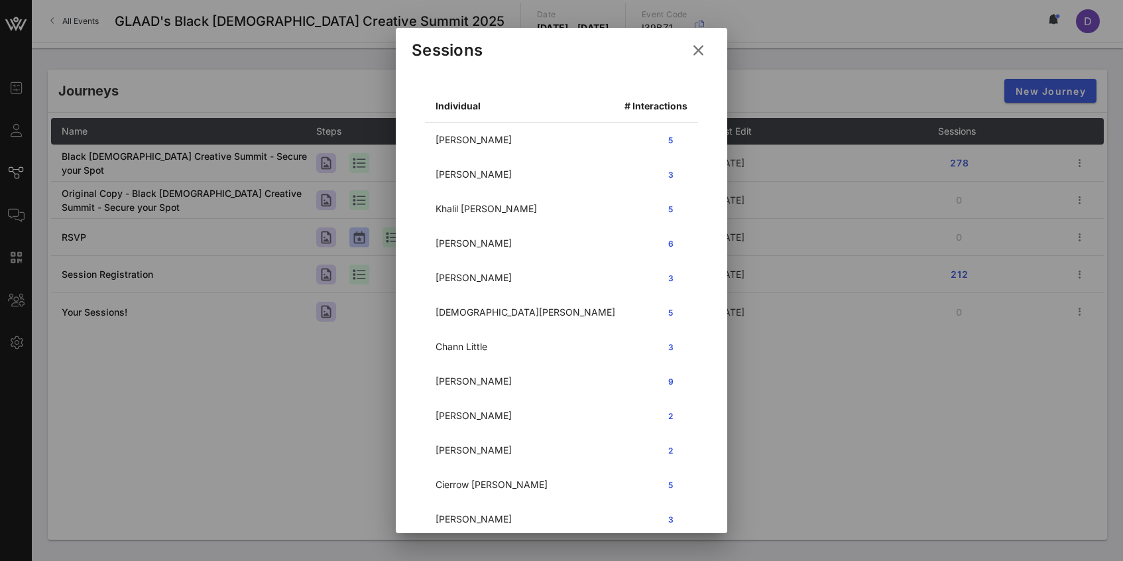
click at [702, 56] on icon at bounding box center [698, 50] width 18 height 16
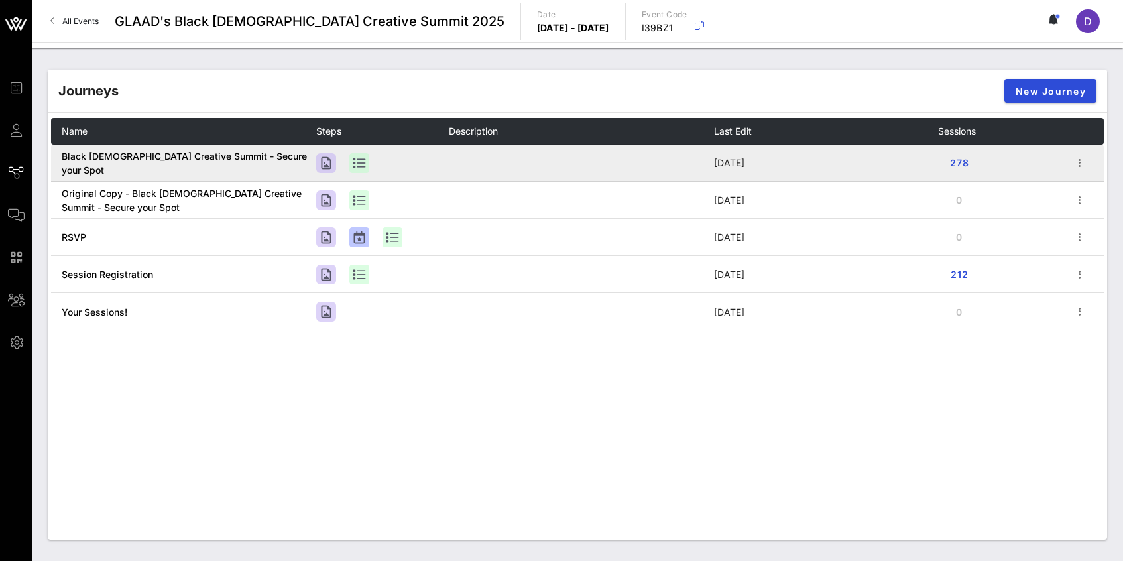
click at [1082, 172] on td at bounding box center [1086, 162] width 33 height 37
click at [1081, 164] on icon "button" at bounding box center [1080, 163] width 16 height 16
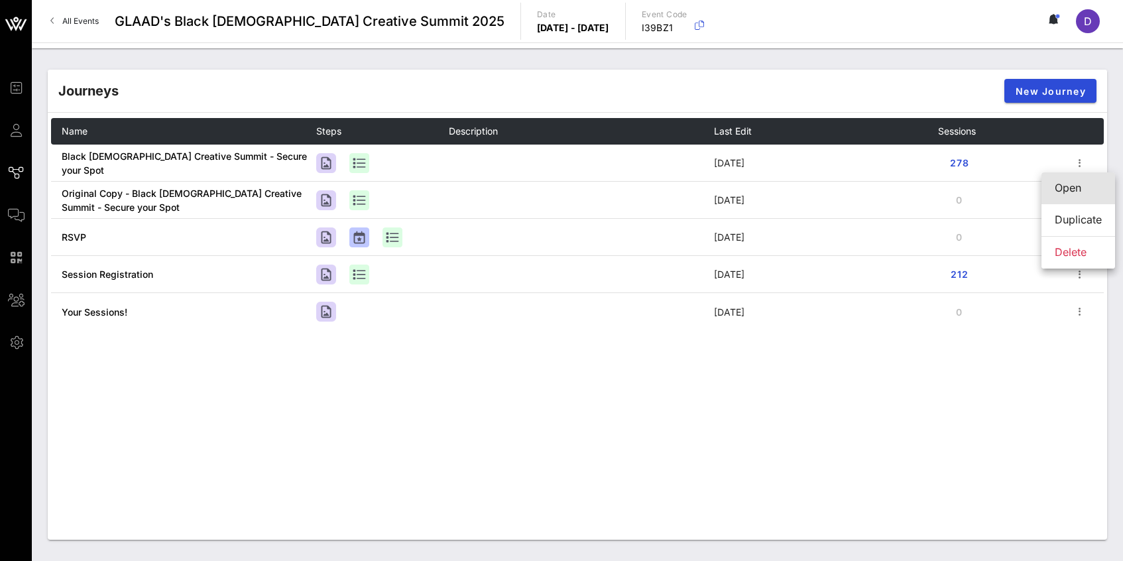
click at [1077, 197] on div "Open" at bounding box center [1077, 188] width 47 height 28
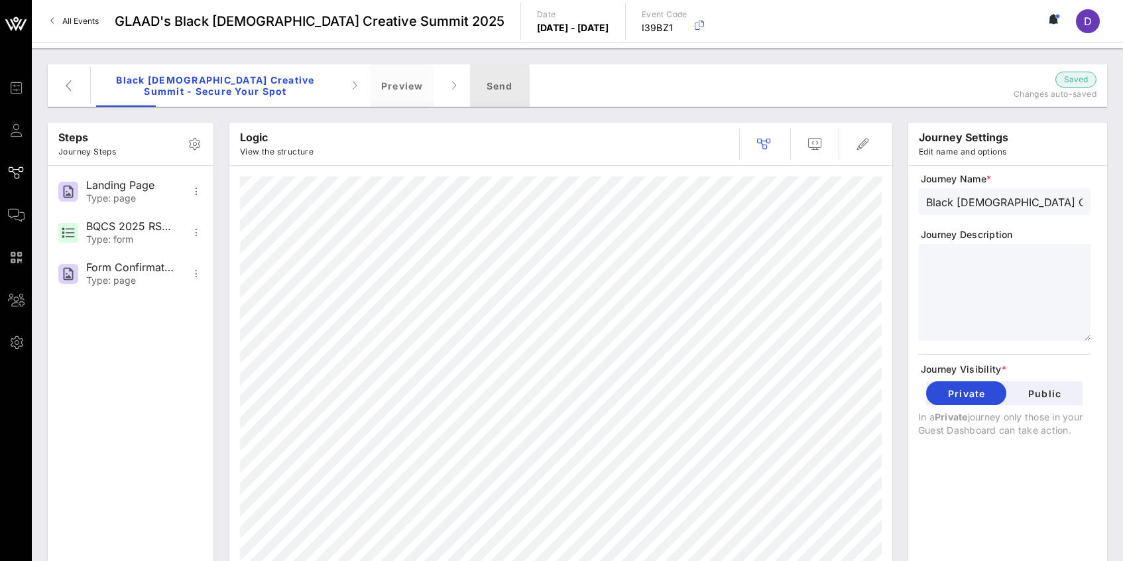
click at [500, 89] on div "Send" at bounding box center [500, 85] width 60 height 42
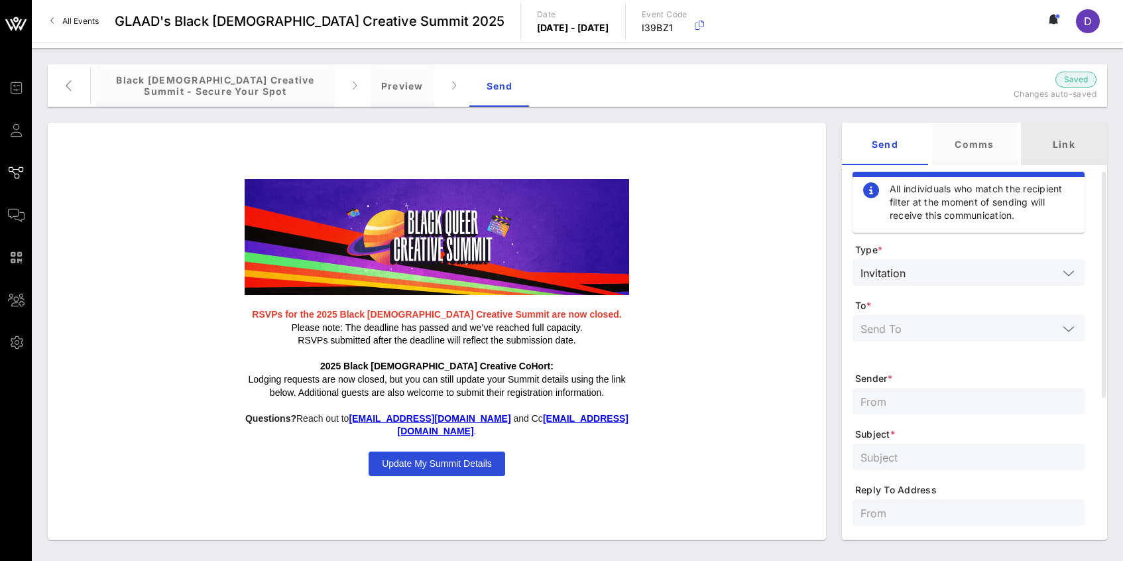
click at [1068, 148] on div "Link" at bounding box center [1064, 144] width 86 height 42
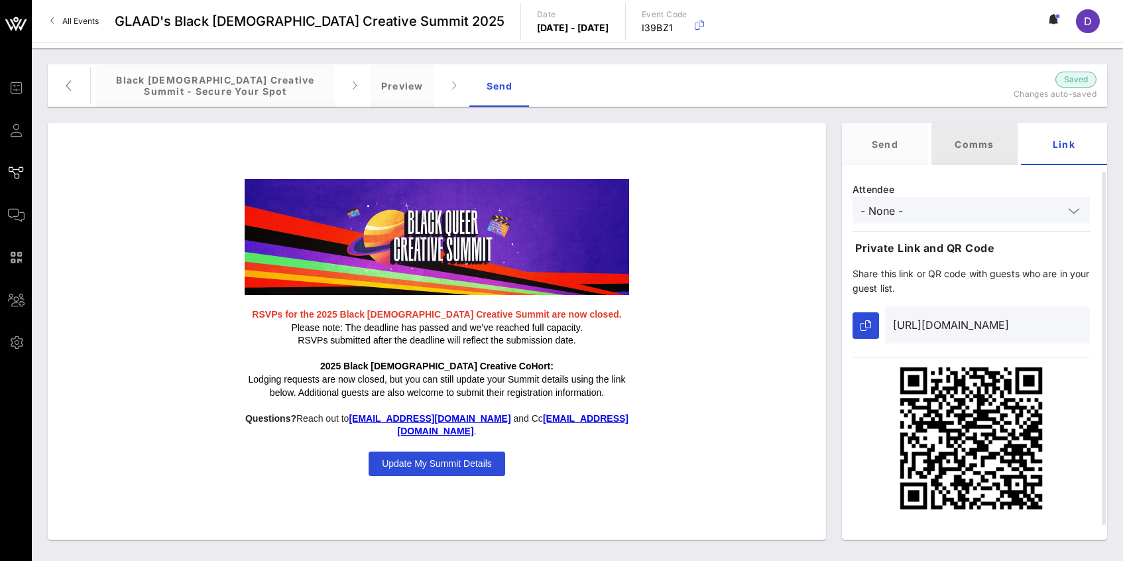
click at [978, 150] on div "Comms" at bounding box center [974, 144] width 86 height 42
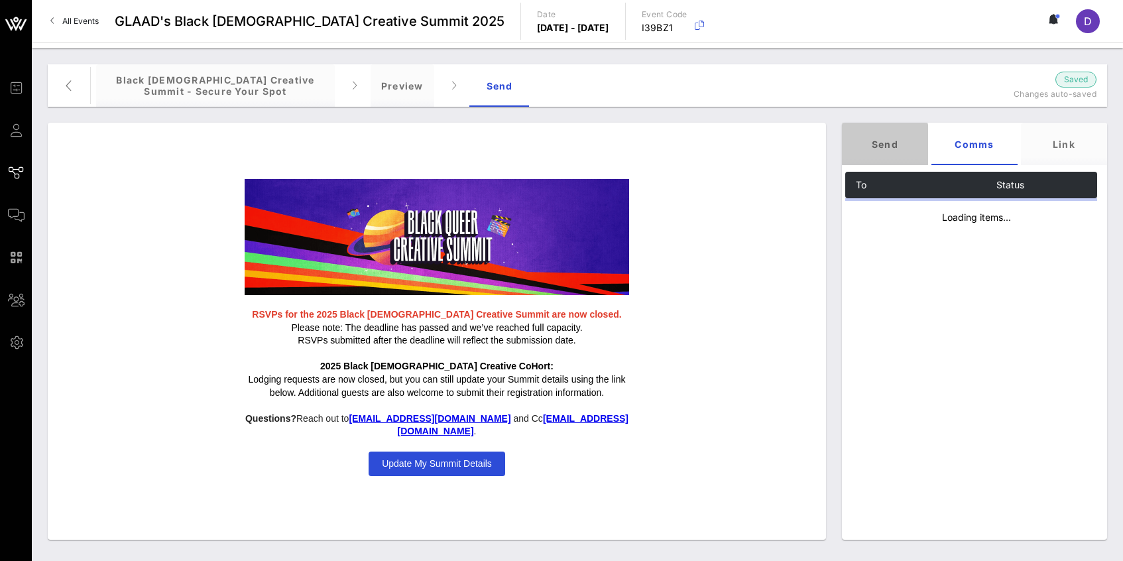
click at [924, 148] on div "Send" at bounding box center [885, 144] width 86 height 42
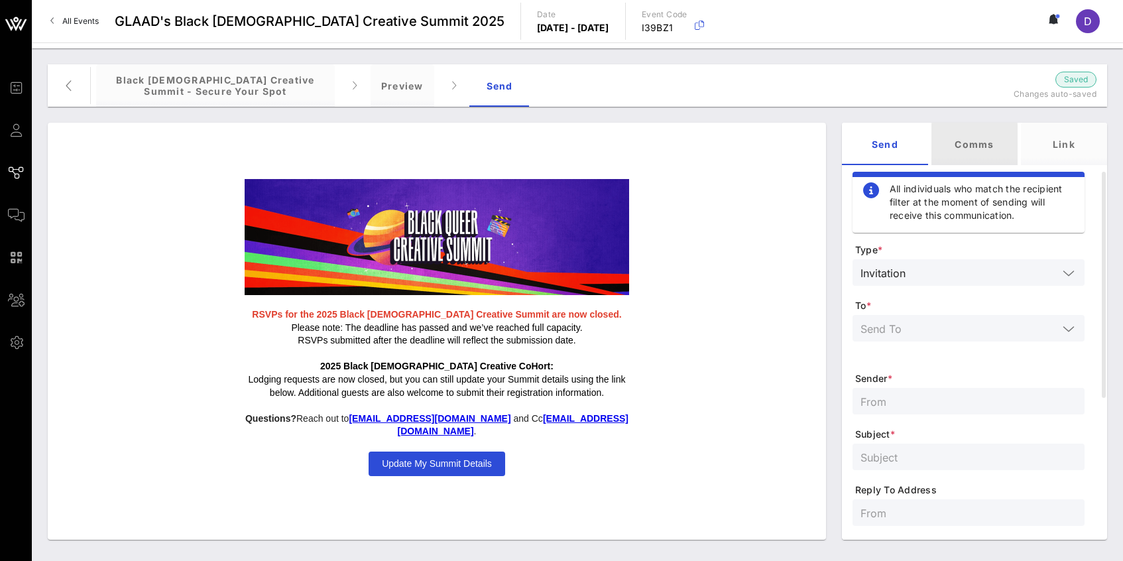
click at [977, 136] on div "Comms" at bounding box center [974, 144] width 86 height 42
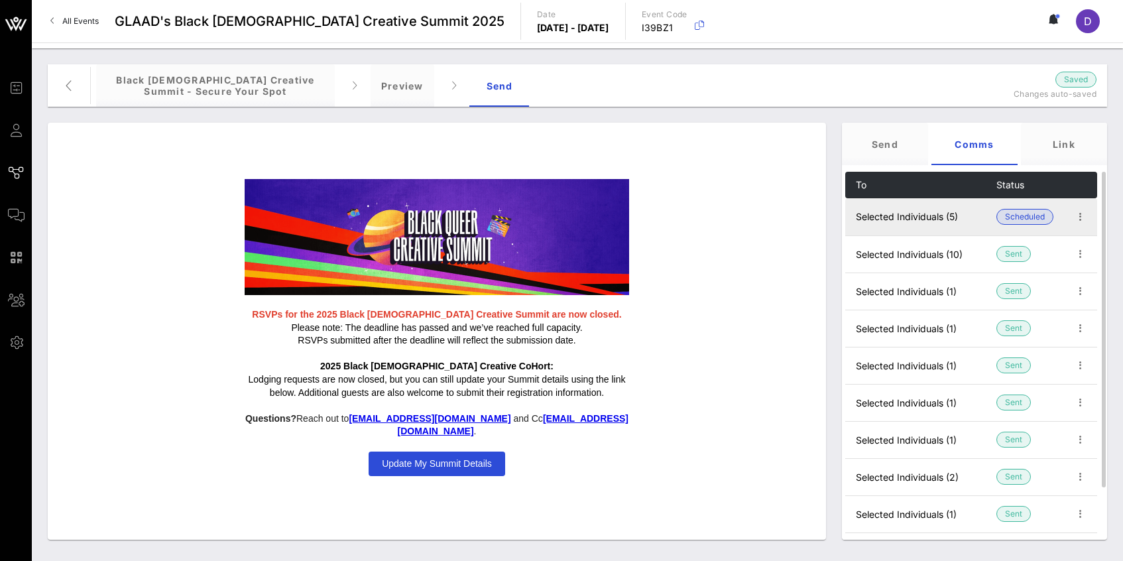
click at [1067, 221] on td at bounding box center [1080, 216] width 34 height 37
click at [1076, 221] on icon "button" at bounding box center [1080, 217] width 16 height 16
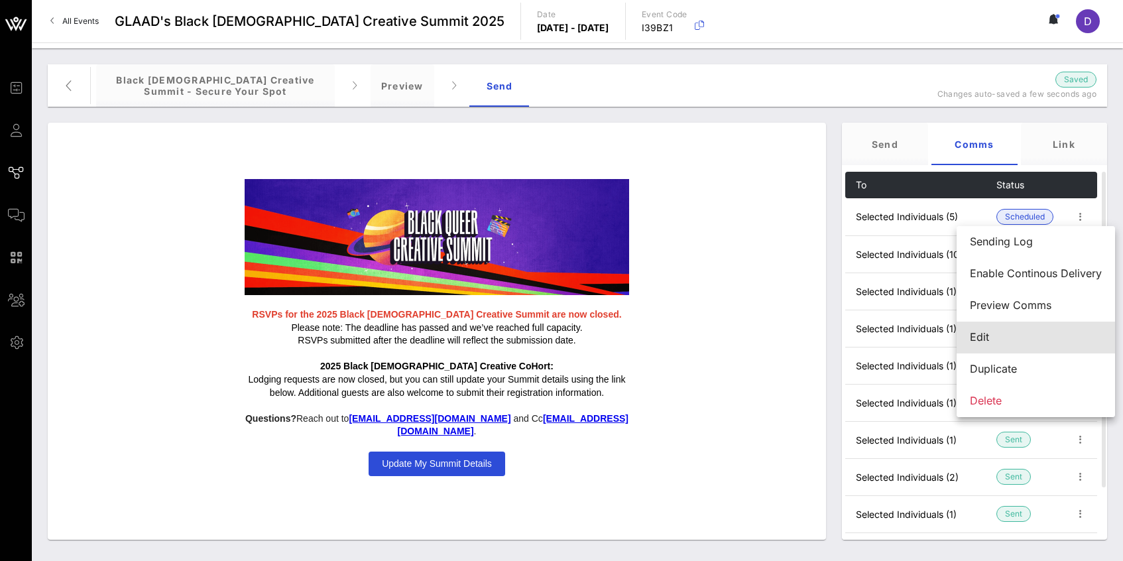
click at [1023, 346] on div "Edit" at bounding box center [1036, 337] width 132 height 28
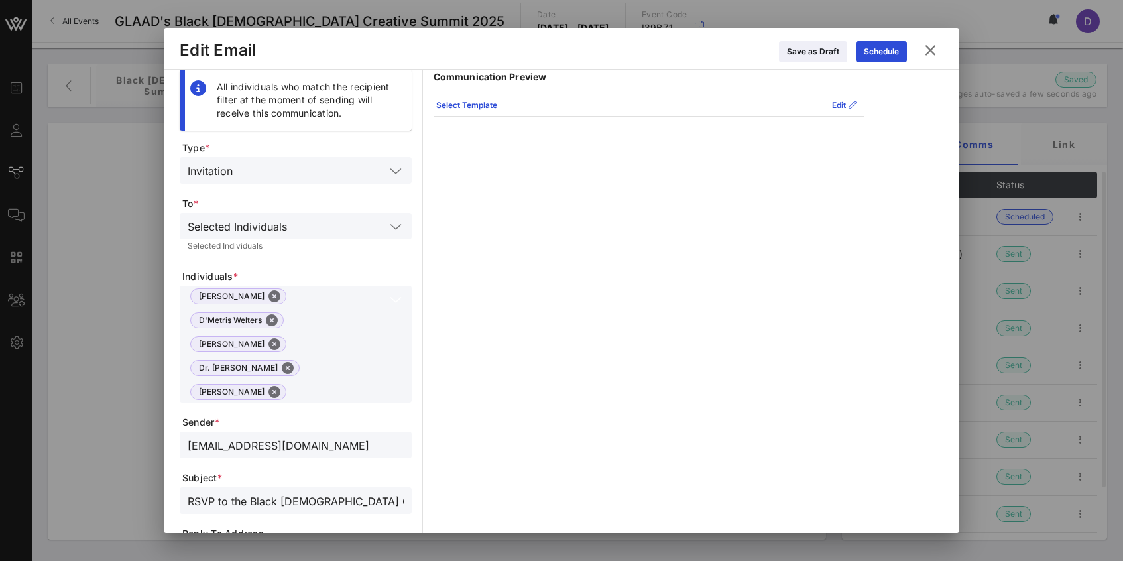
click at [307, 383] on input "text" at bounding box center [338, 391] width 93 height 17
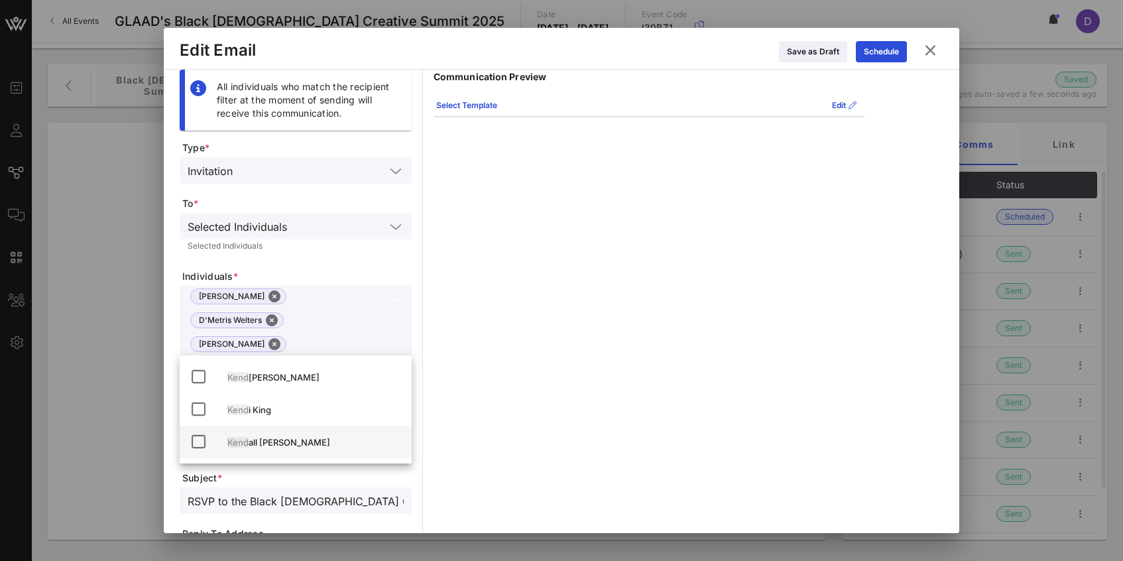
click at [285, 437] on div "Kend all [PERSON_NAME]" at bounding box center [314, 442] width 174 height 11
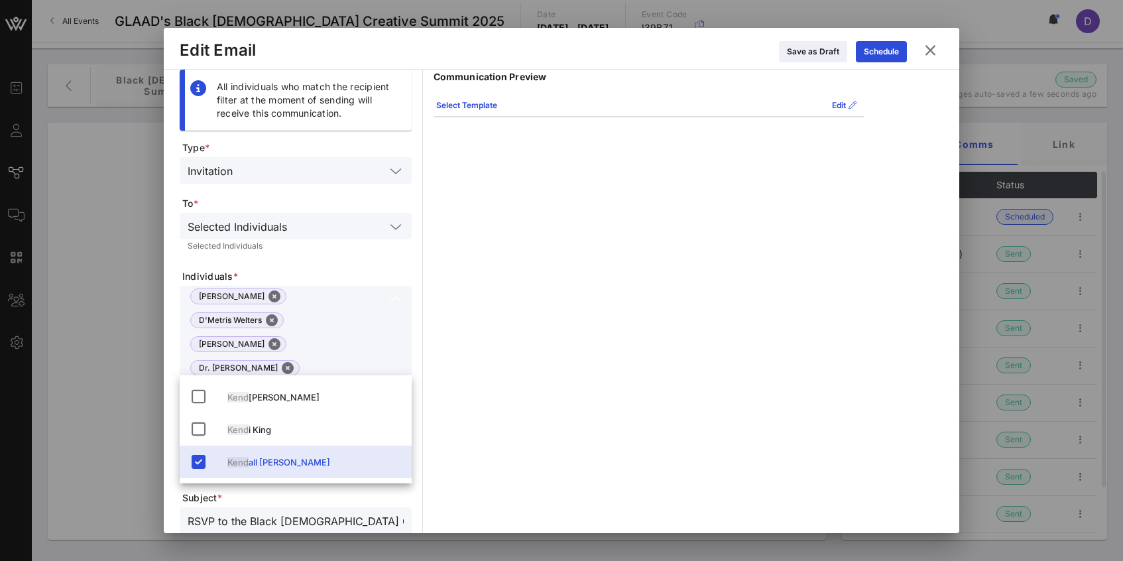
type input "kend"
click at [458, 351] on div "Communication Preview Select Template Edit RSVPs for the 2025 Black [DEMOGRAPHI…" at bounding box center [648, 439] width 431 height 738
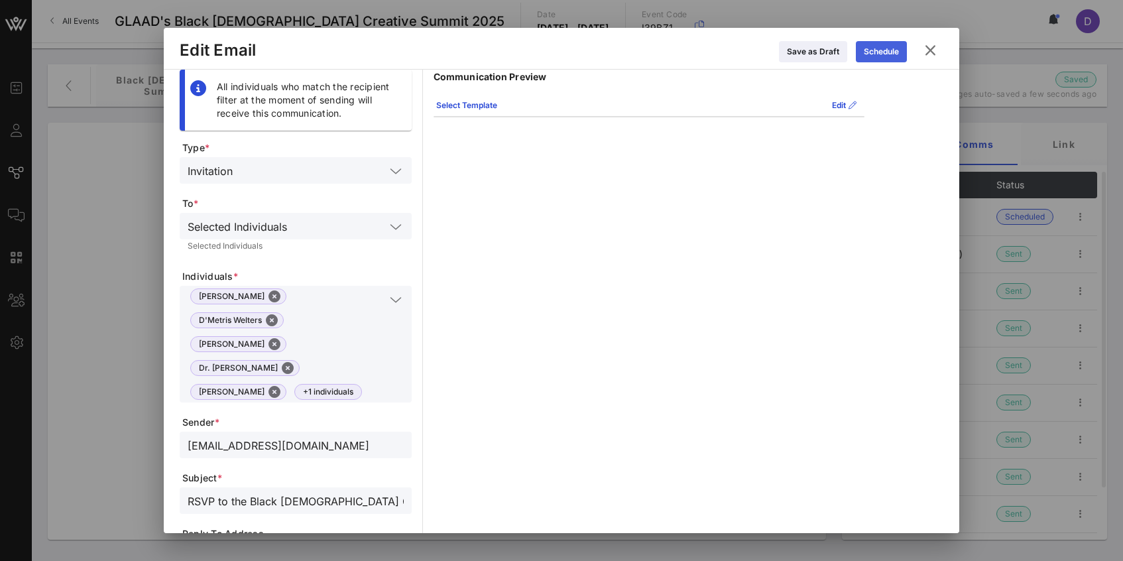
click at [878, 53] on icon at bounding box center [881, 52] width 9 height 8
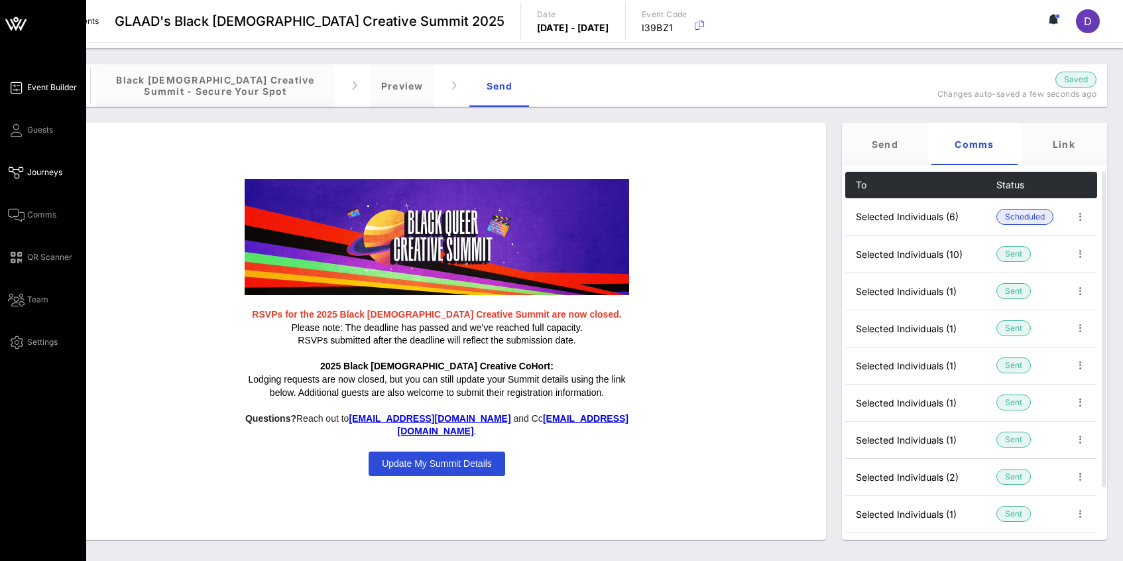
click at [24, 88] on icon at bounding box center [16, 88] width 17 height 2
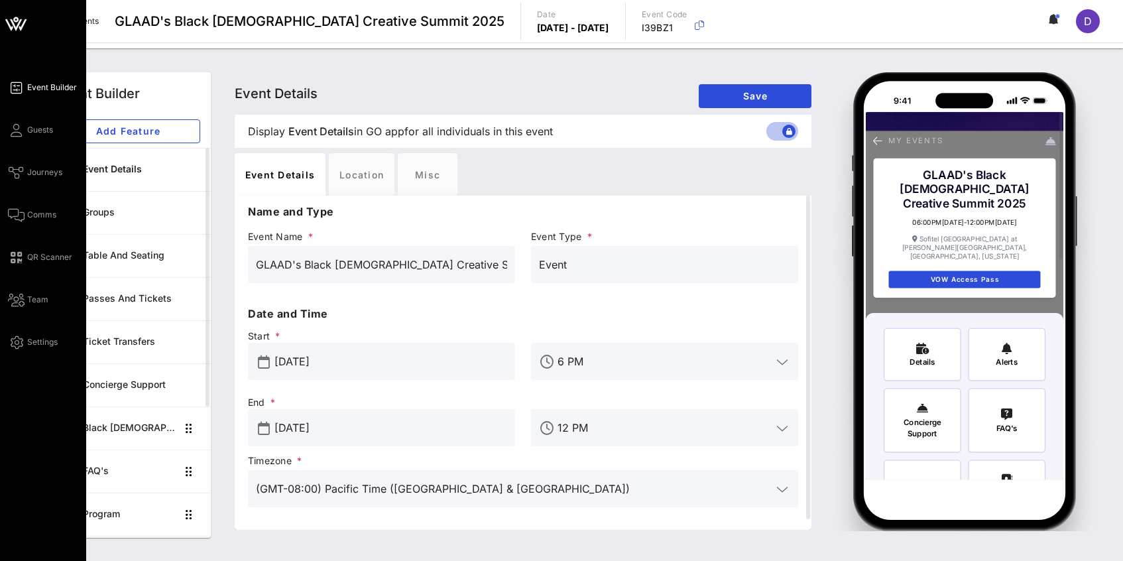
click at [21, 139] on div "Event Builder Guests Journeys Comms QR Scanner Team Settings" at bounding box center [47, 215] width 78 height 270
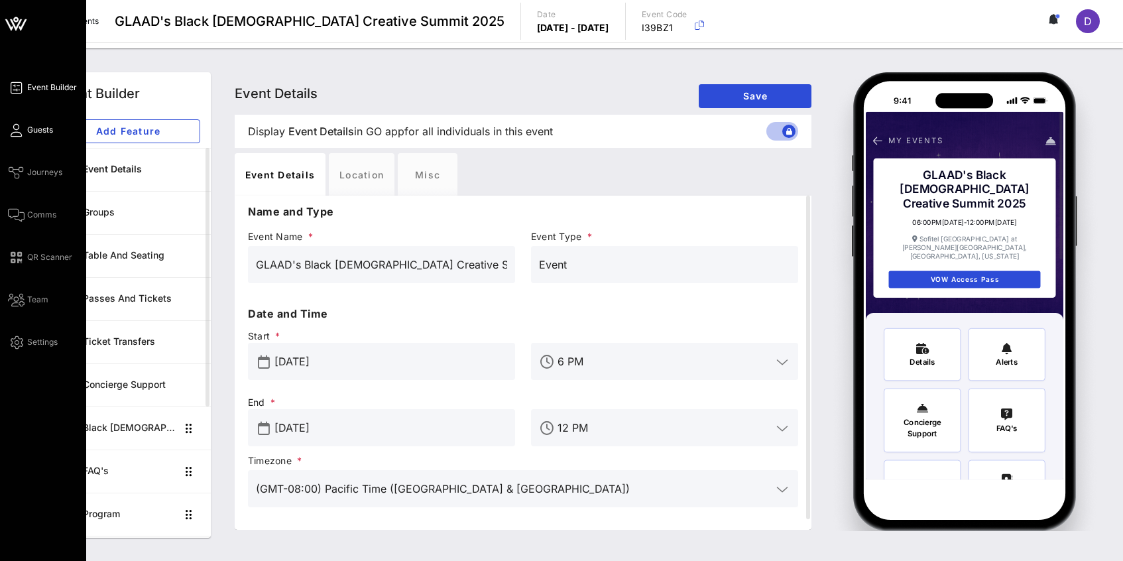
click at [29, 128] on span "Guests" at bounding box center [40, 130] width 26 height 12
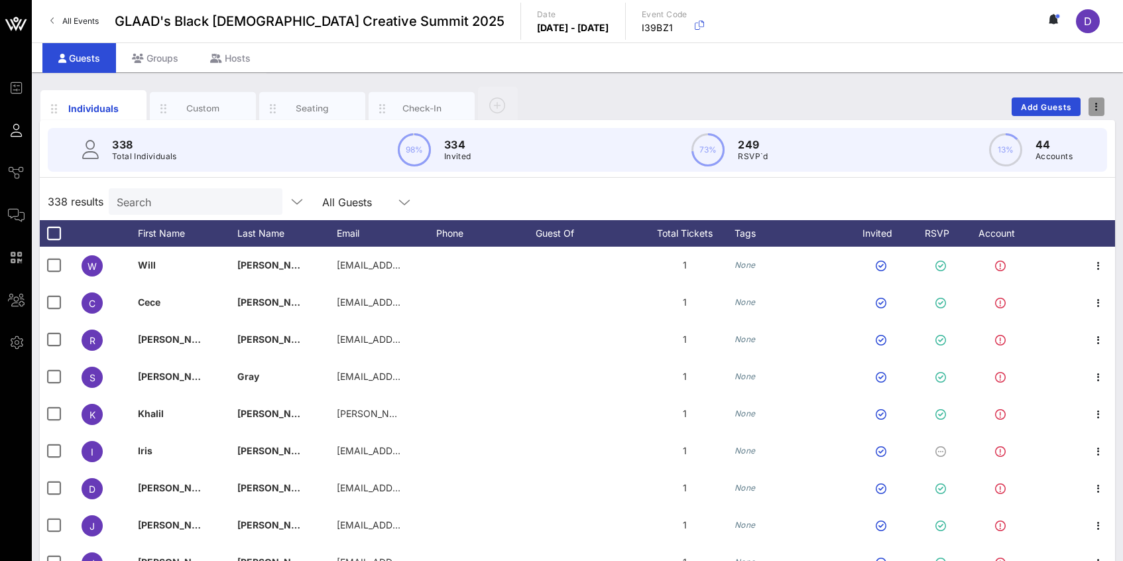
click at [1103, 111] on span "button" at bounding box center [1096, 106] width 16 height 9
click at [1066, 129] on div "Export To CSV" at bounding box center [1072, 129] width 64 height 11
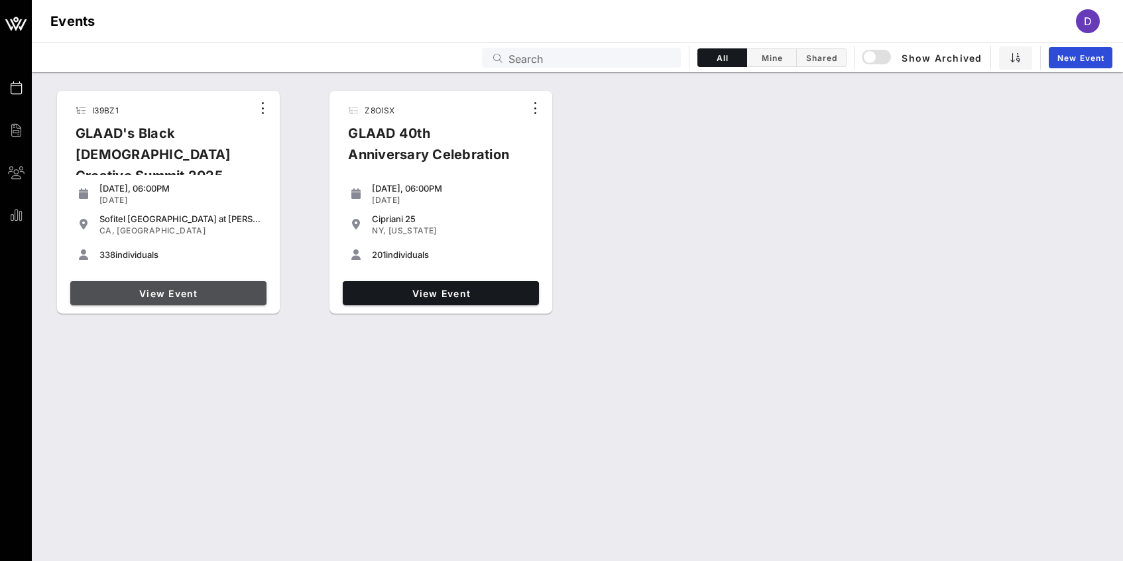
click at [138, 294] on span "View Event" at bounding box center [169, 293] width 186 height 11
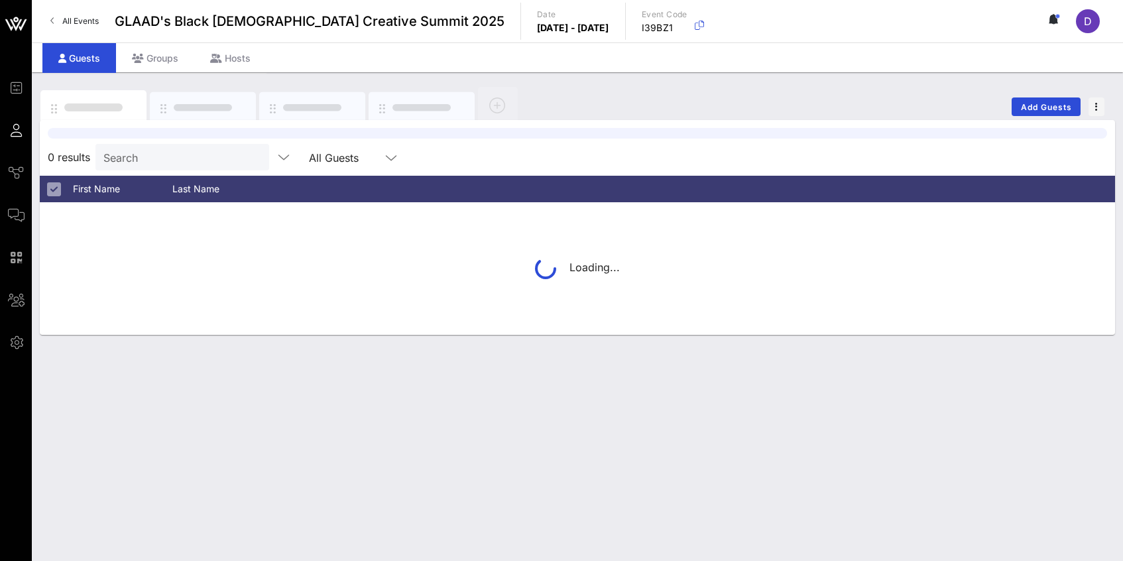
click at [194, 139] on div at bounding box center [577, 133] width 1059 height 11
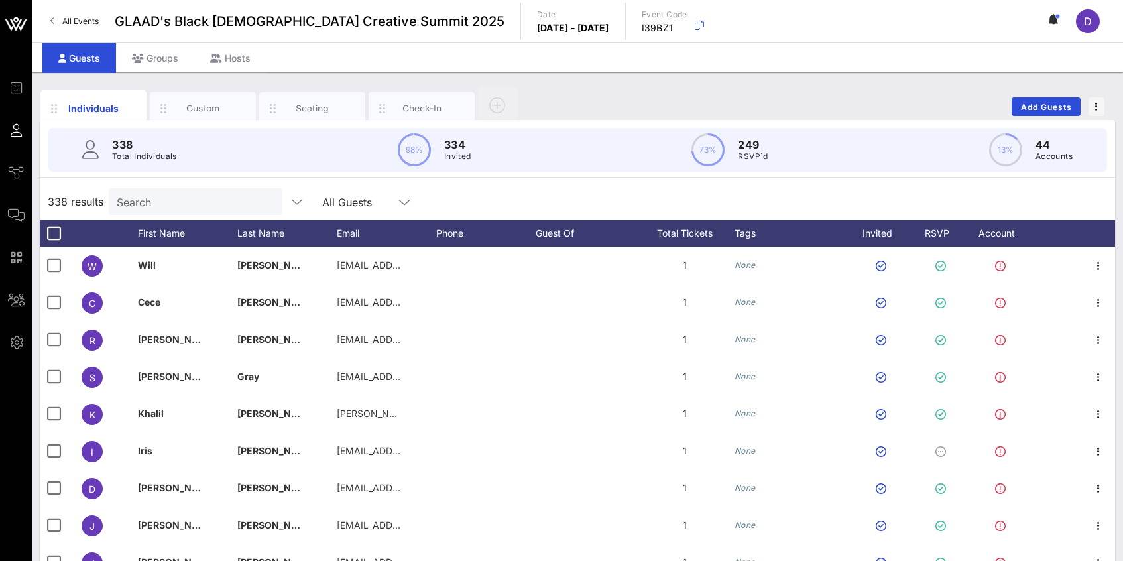
click at [184, 190] on div "Search" at bounding box center [194, 201] width 155 height 27
paste input "Dr. [PERSON_NAME]"
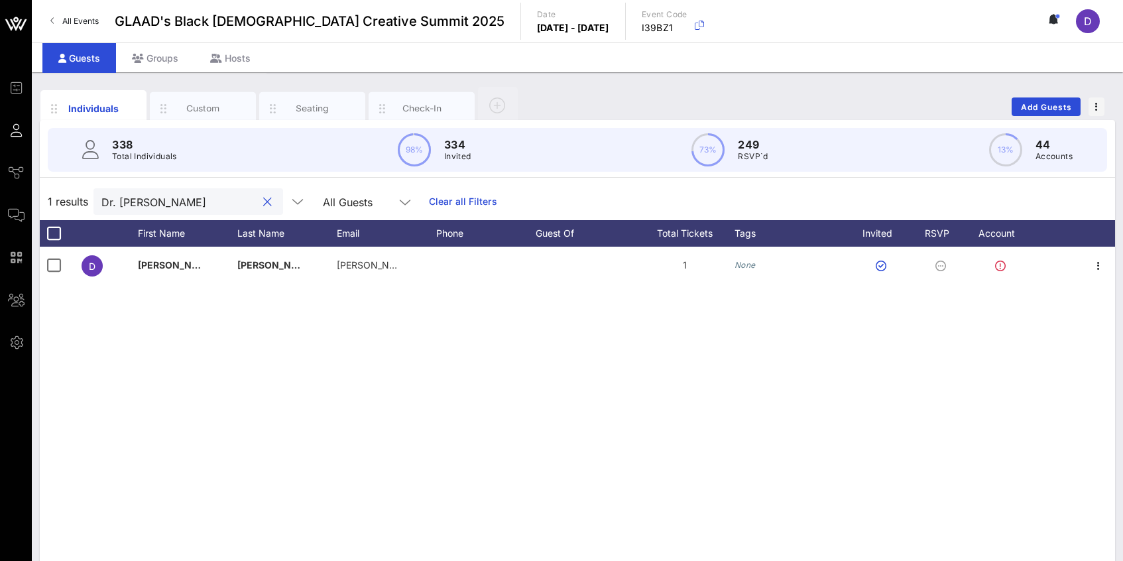
type input "Dr. [PERSON_NAME]"
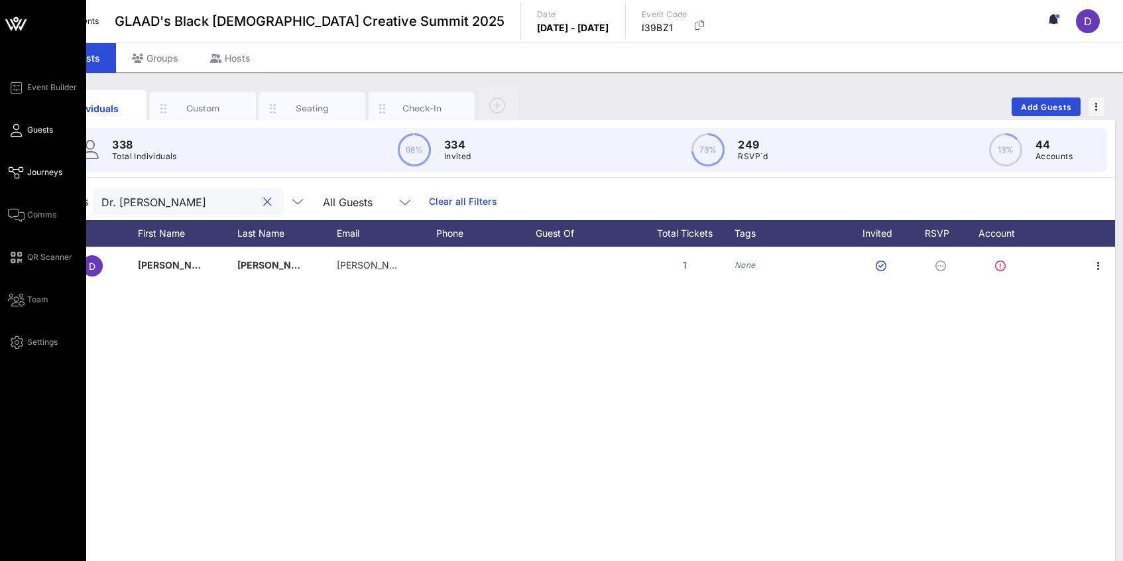
click at [36, 169] on span "Journeys" at bounding box center [44, 172] width 35 height 12
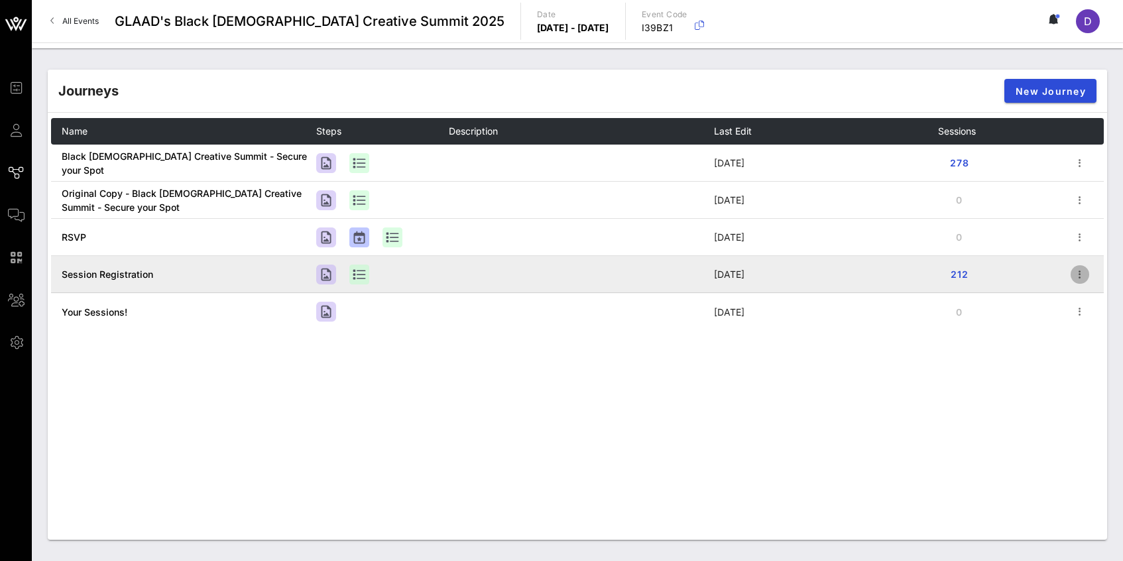
click at [1084, 270] on icon "button" at bounding box center [1080, 274] width 16 height 16
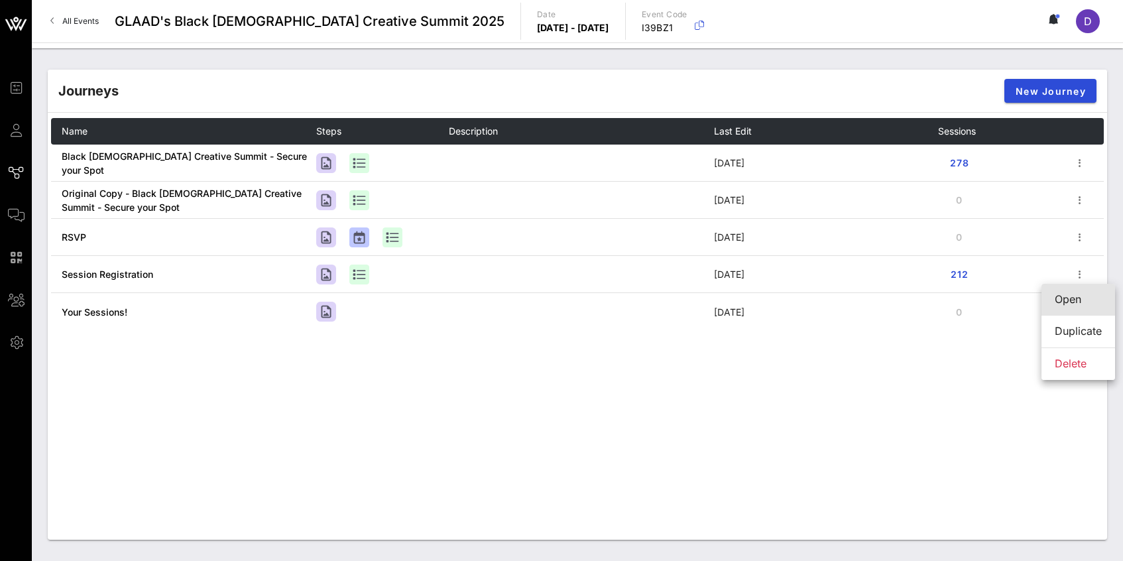
click at [1070, 300] on div "Open" at bounding box center [1077, 299] width 47 height 13
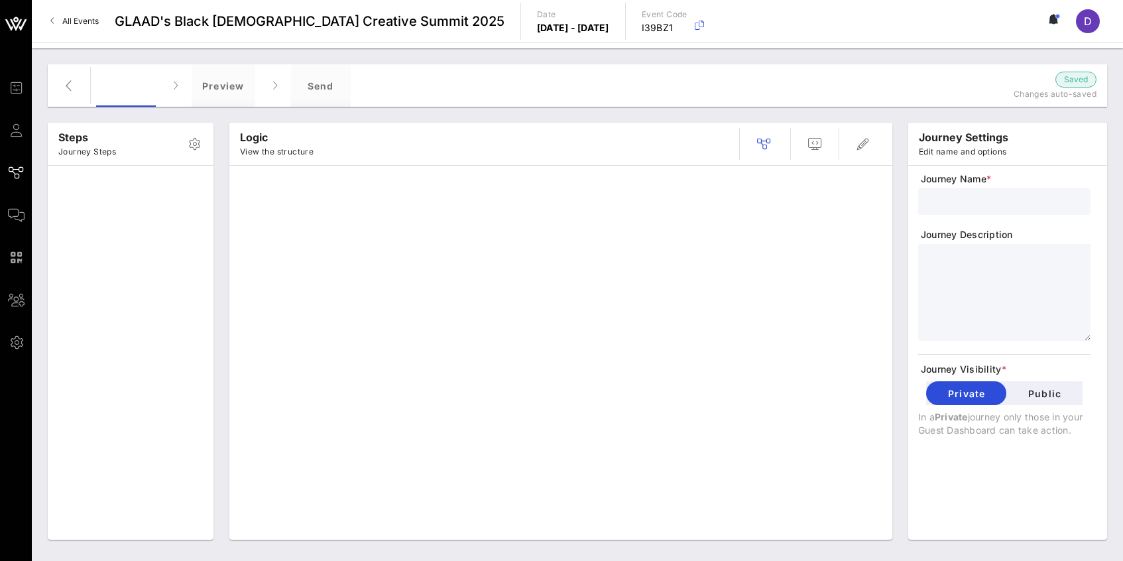
type input "Session Registration"
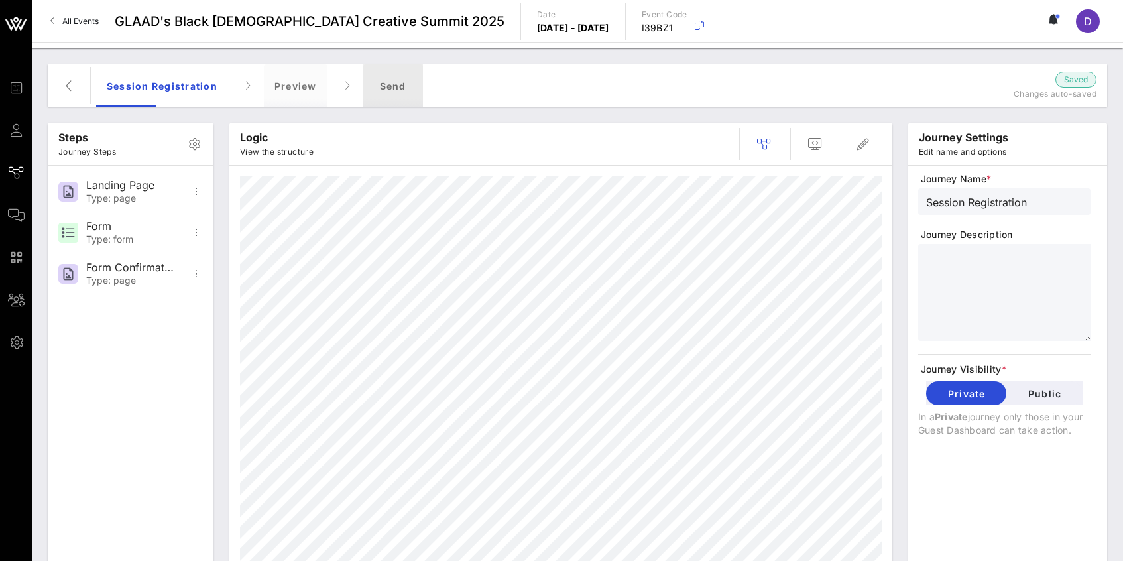
click at [401, 87] on div "Send" at bounding box center [393, 85] width 60 height 42
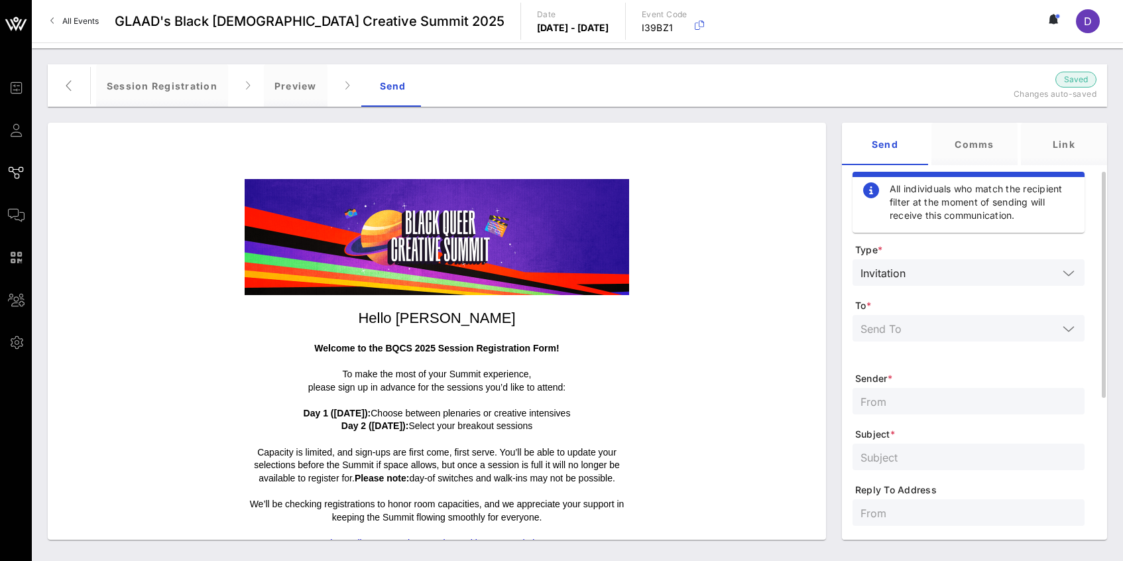
click at [947, 334] on input "text" at bounding box center [959, 327] width 198 height 17
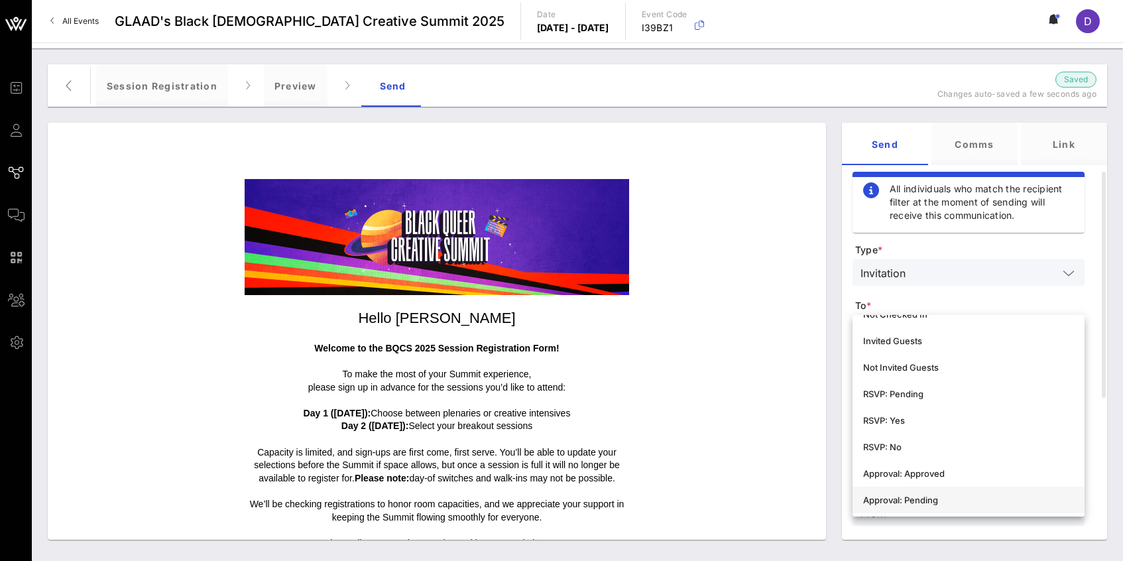
scroll to position [203, 0]
click at [948, 295] on form "Type * Invitation To * Sender * Subject * Reply To Address Send Now Schedule Fo…" at bounding box center [968, 476] width 232 height 467
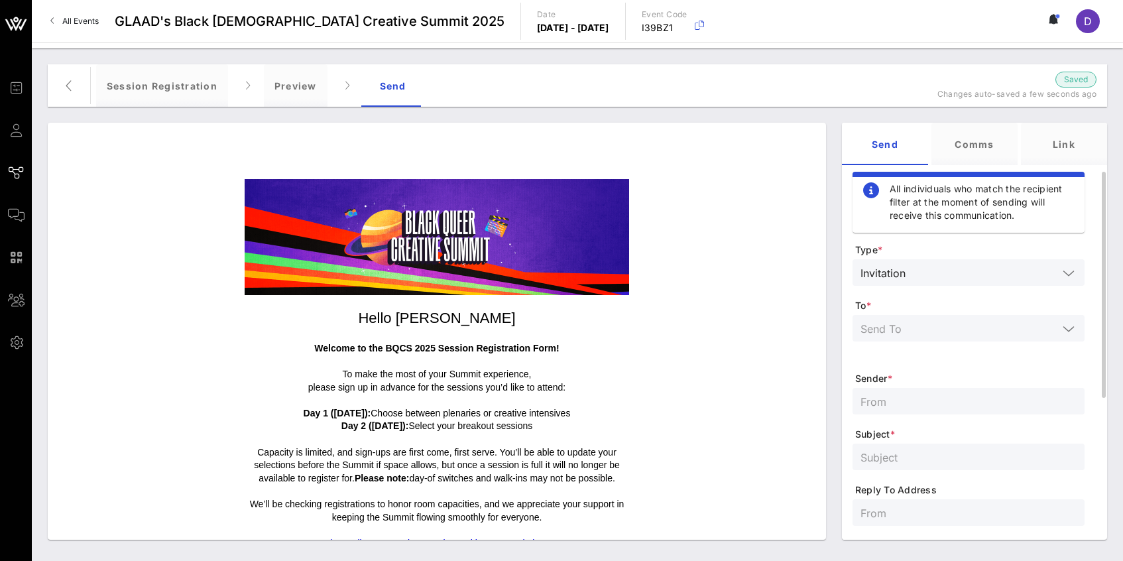
click at [949, 325] on input "text" at bounding box center [959, 327] width 198 height 17
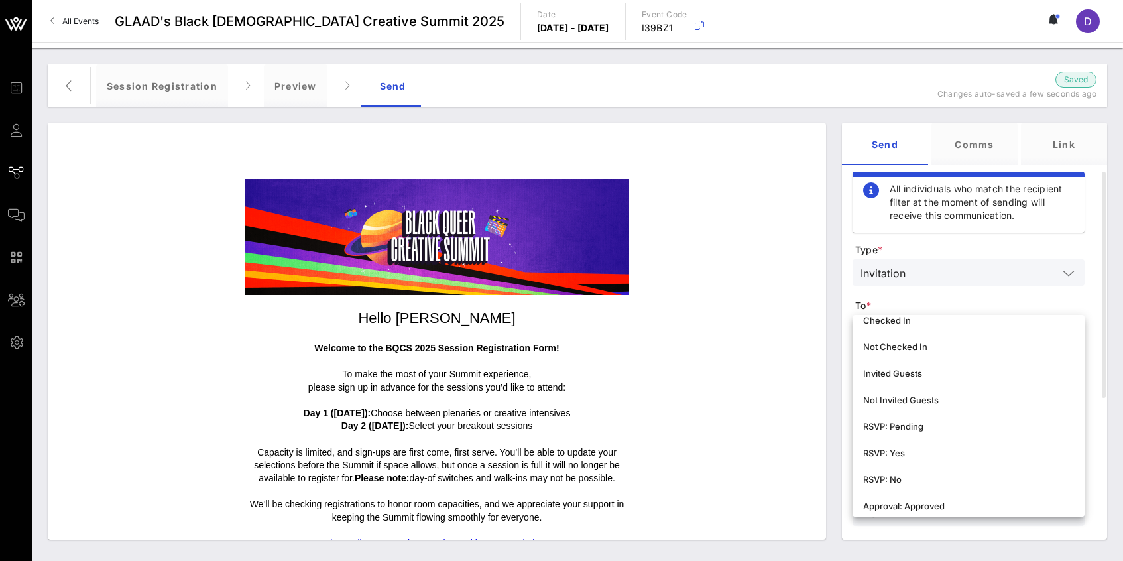
scroll to position [170, 0]
click at [922, 303] on span "To *" at bounding box center [969, 305] width 229 height 13
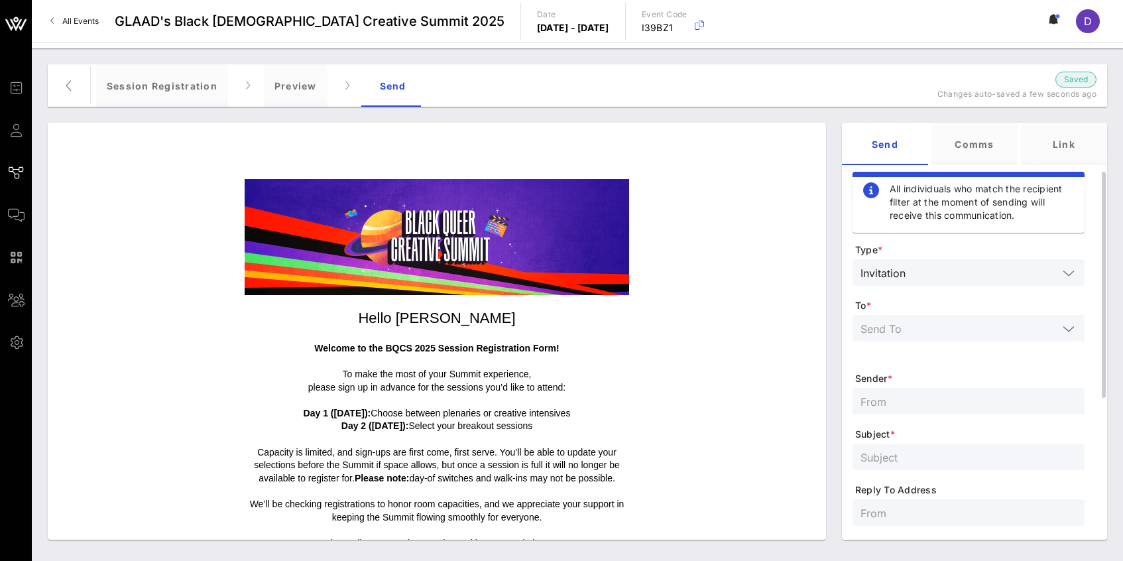
click at [922, 382] on span "Sender *" at bounding box center [969, 378] width 229 height 13
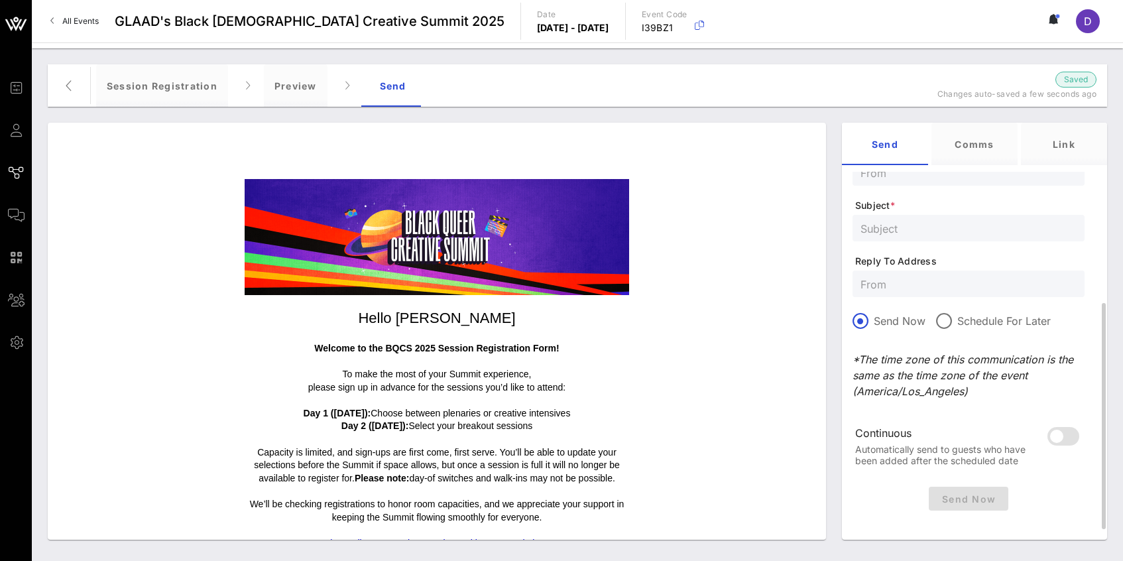
scroll to position [245, 0]
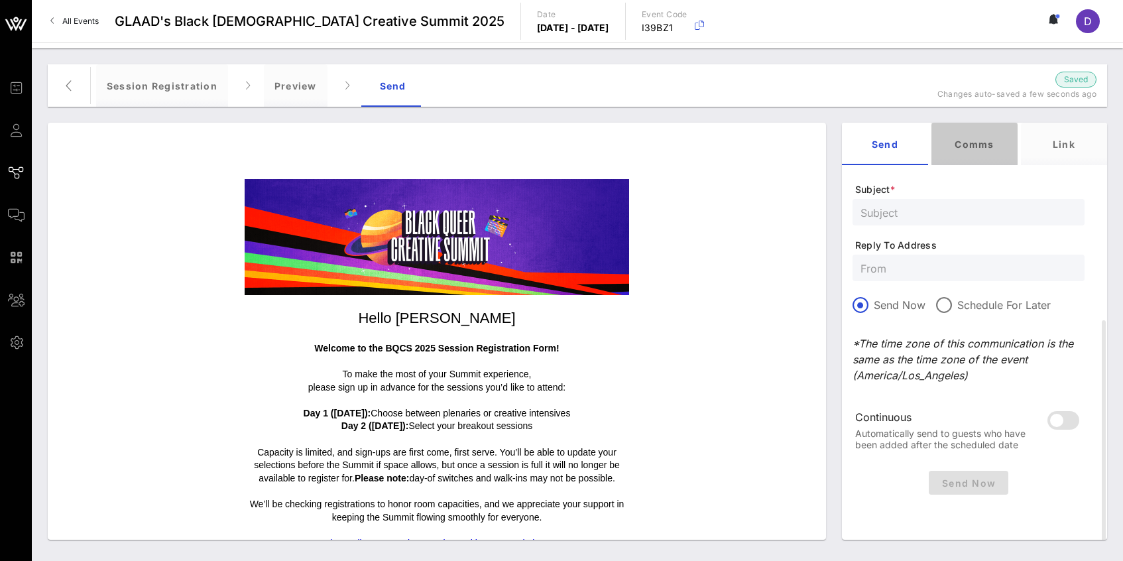
click at [964, 158] on div "Comms" at bounding box center [974, 144] width 86 height 42
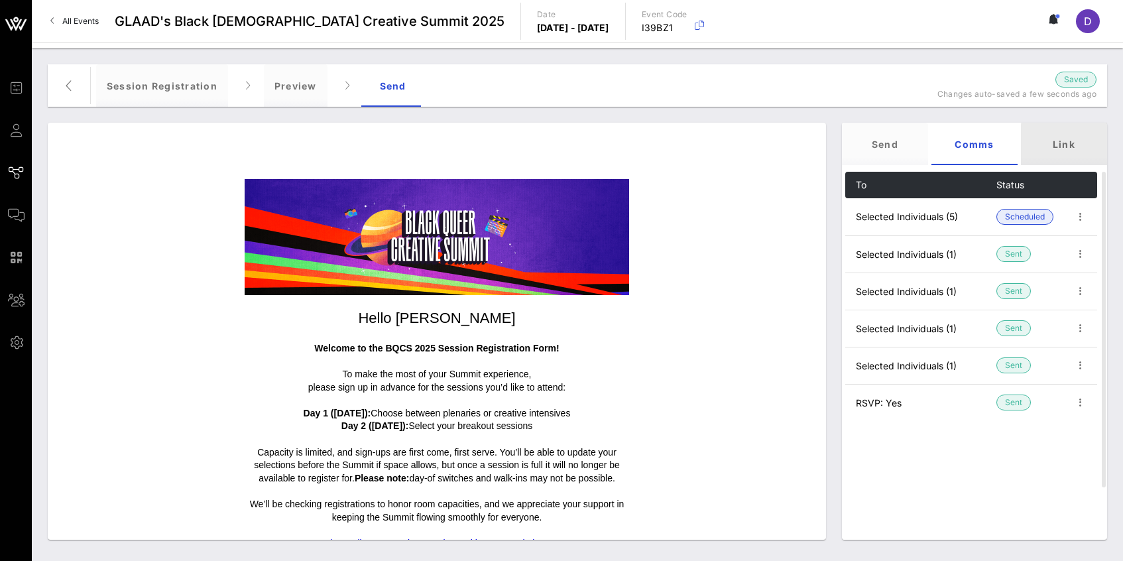
click at [1039, 139] on div "Link" at bounding box center [1064, 144] width 86 height 42
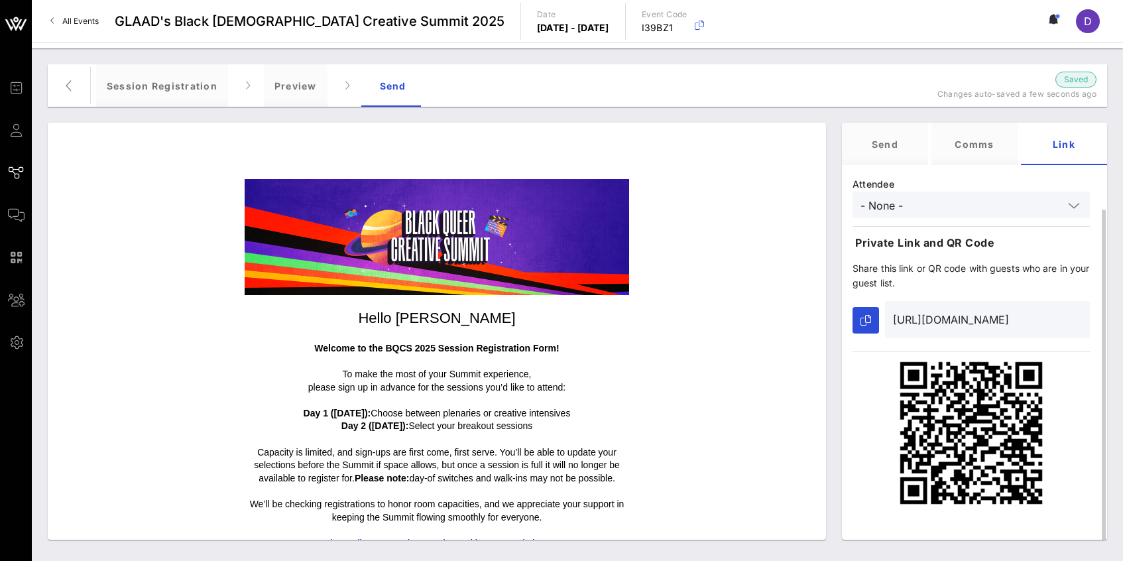
scroll to position [22, 0]
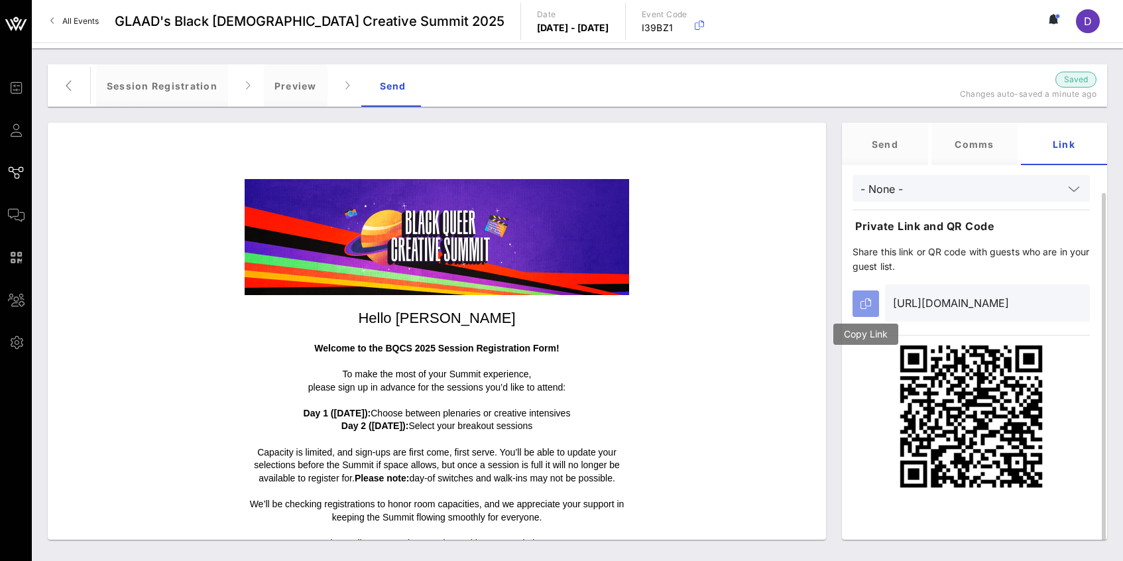
click at [865, 299] on icon "button" at bounding box center [865, 303] width 11 height 11
click at [1017, 189] on input "- None -" at bounding box center [961, 188] width 203 height 17
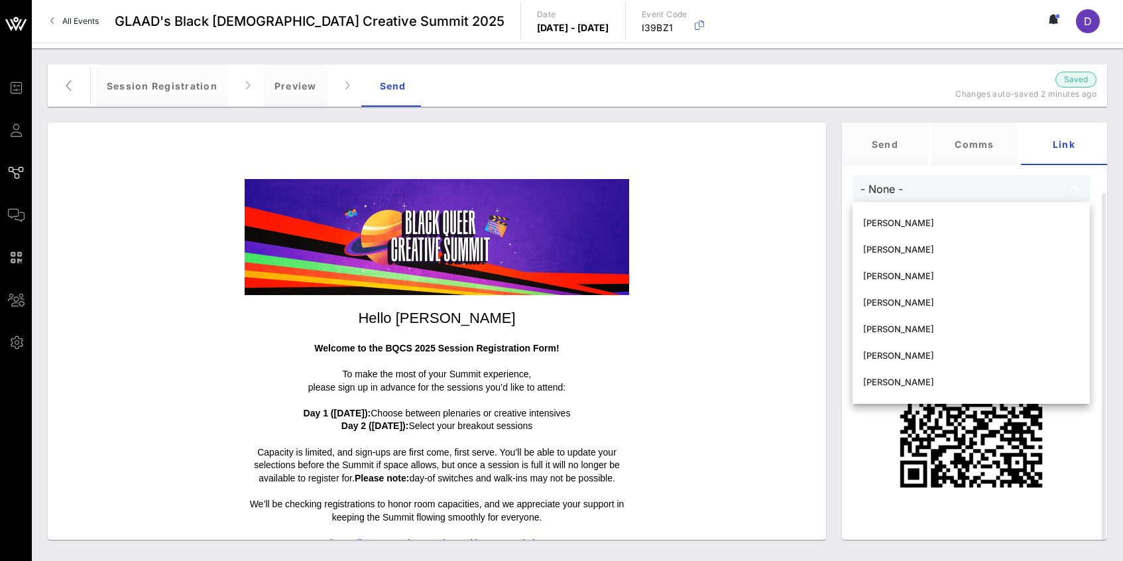
scroll to position [284, 0]
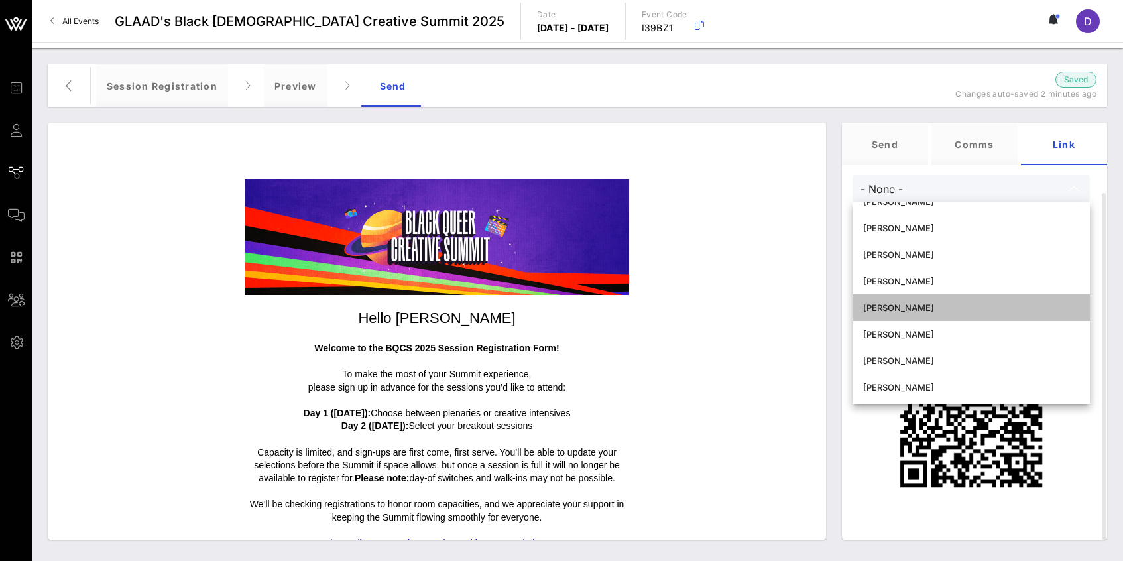
click at [985, 300] on div "[PERSON_NAME]" at bounding box center [971, 307] width 216 height 21
type input "[PERSON_NAME]"
type input "https://go.vow.app/event/1f215821-4a4d-45d5-bc6b-ad53e092380b/journeys/500?atte…"
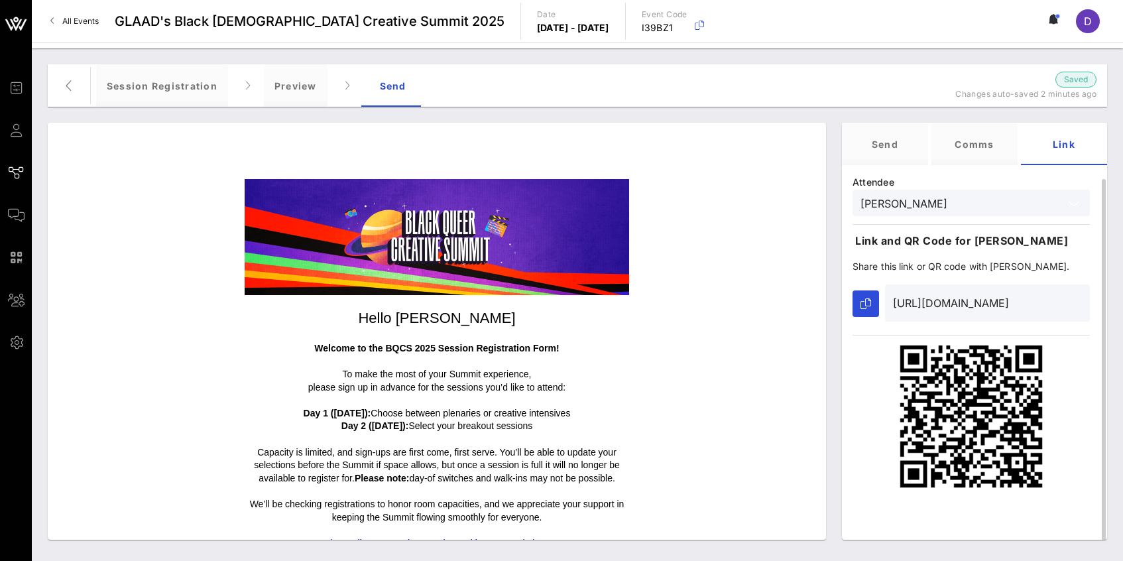
click at [998, 196] on input "[PERSON_NAME]" at bounding box center [961, 202] width 203 height 17
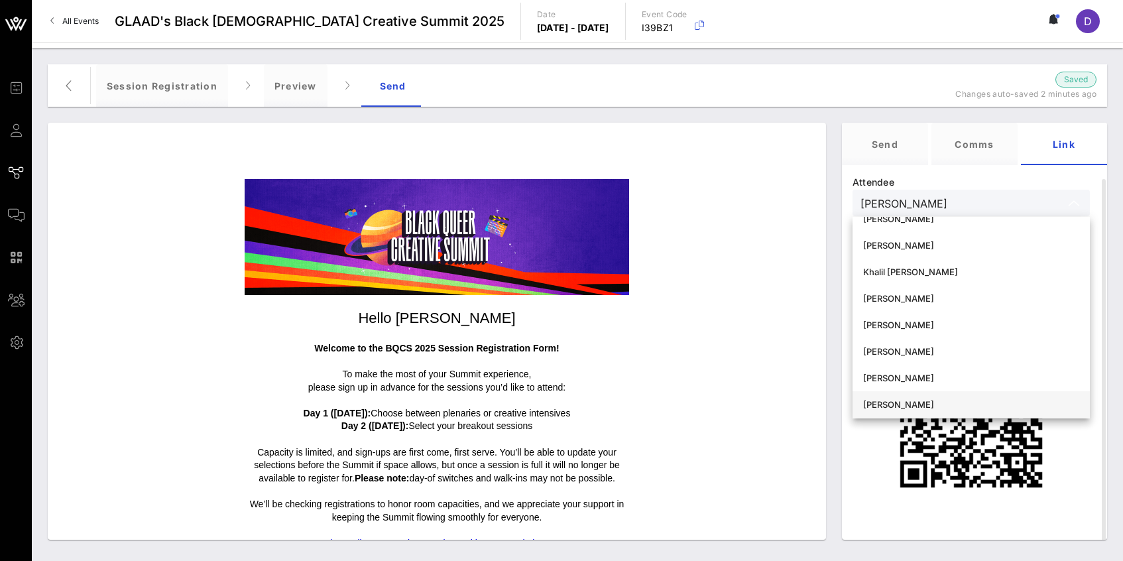
scroll to position [0, 0]
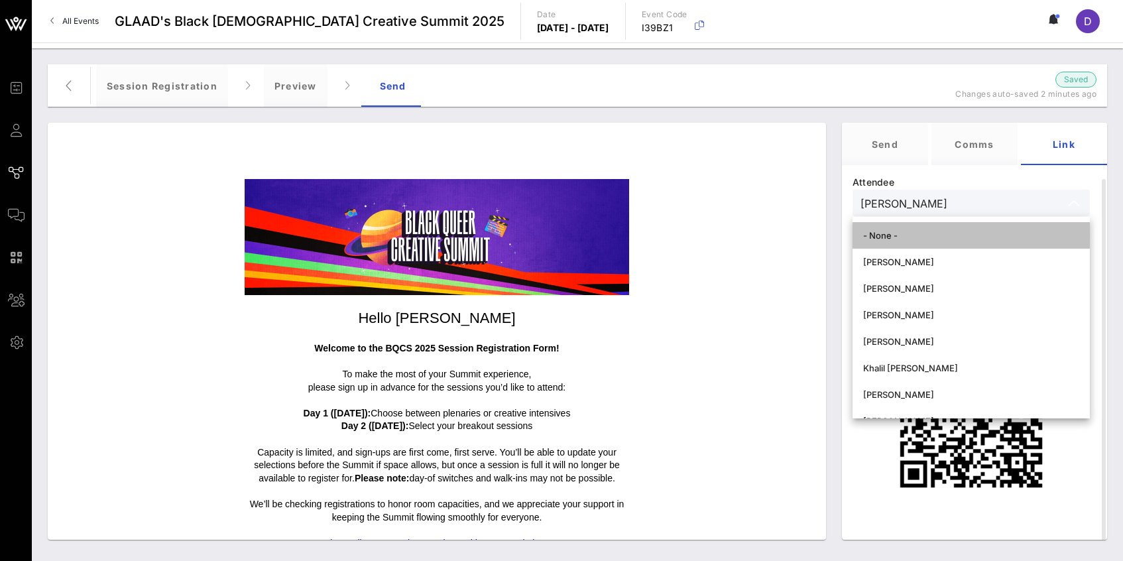
click at [979, 235] on div "- None -" at bounding box center [971, 235] width 216 height 11
type input "- None -"
type input "https://go.vow.app/event/1f215821-4a4d-45d5-bc6b-ad53e092380b/journeys/500?atte…"
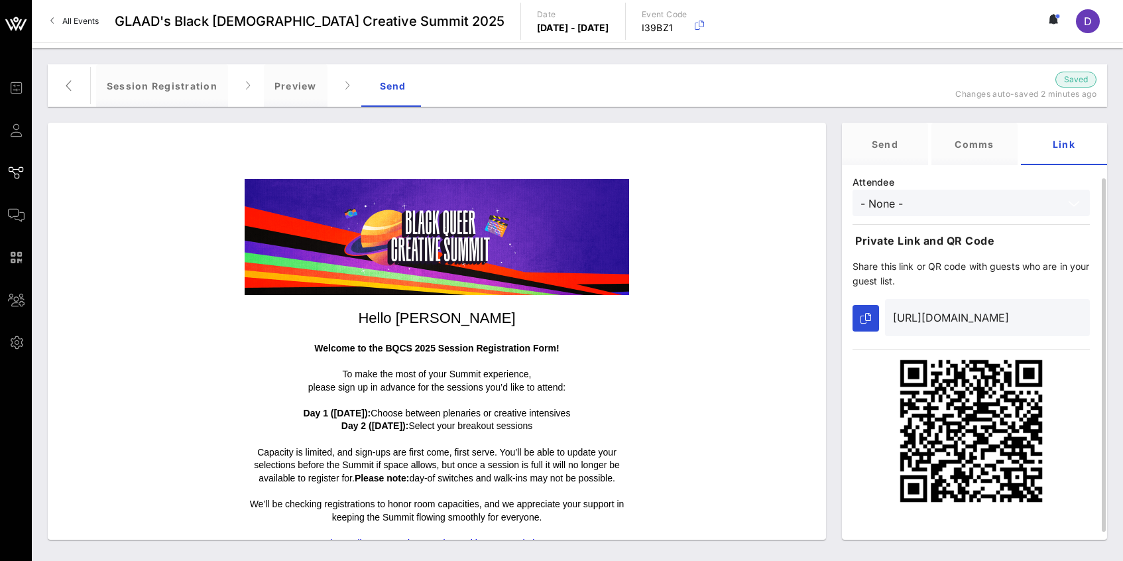
scroll to position [22, 0]
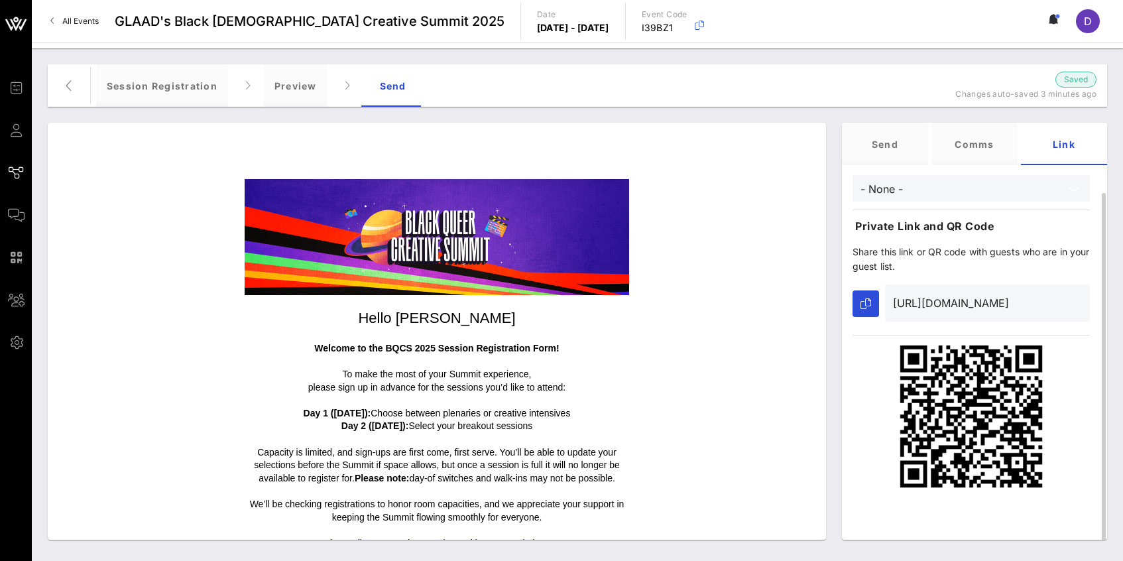
click at [980, 196] on input "- None -" at bounding box center [961, 188] width 203 height 17
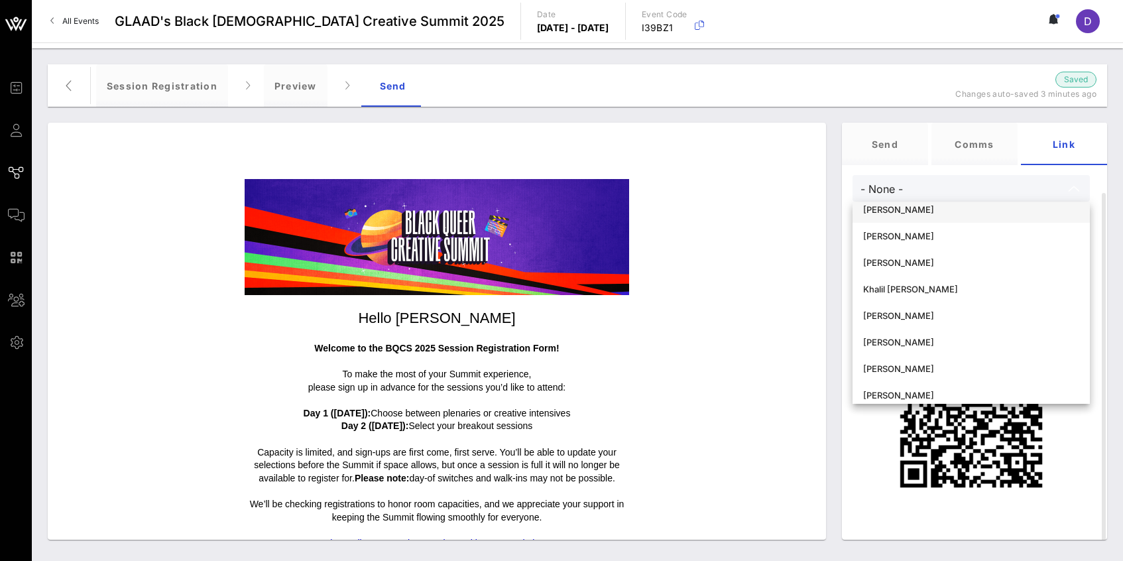
scroll to position [0, 0]
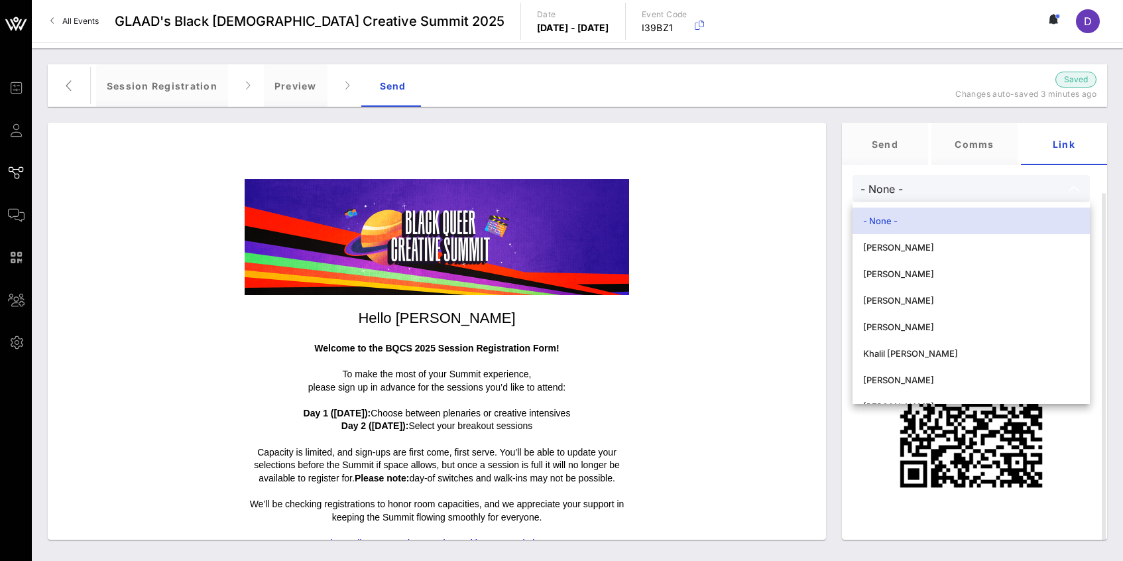
click at [944, 219] on div "- None -" at bounding box center [971, 220] width 216 height 11
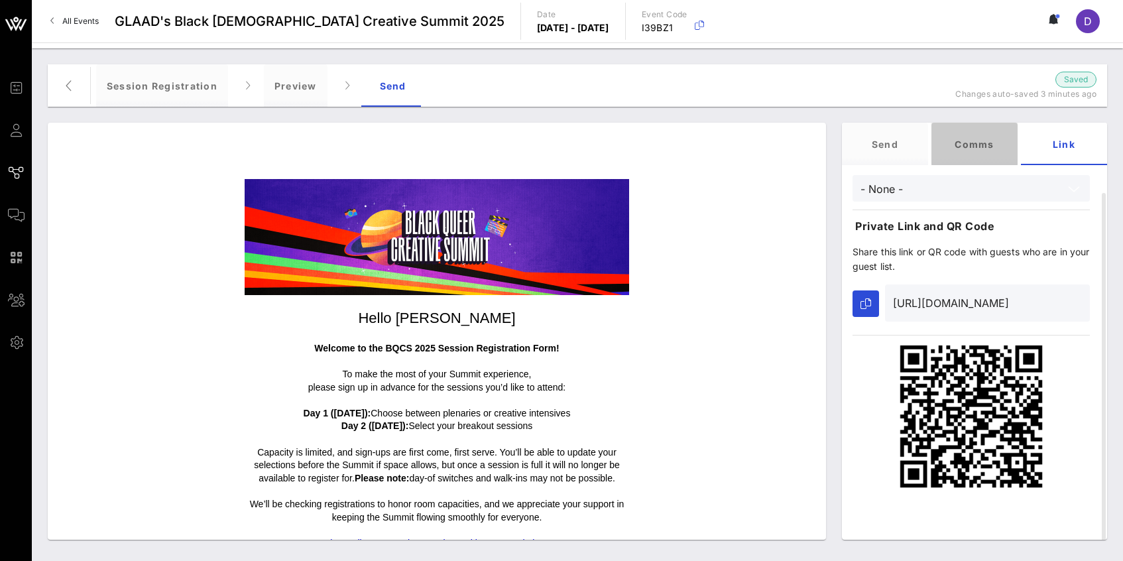
click at [966, 164] on div "Comms" at bounding box center [974, 144] width 86 height 42
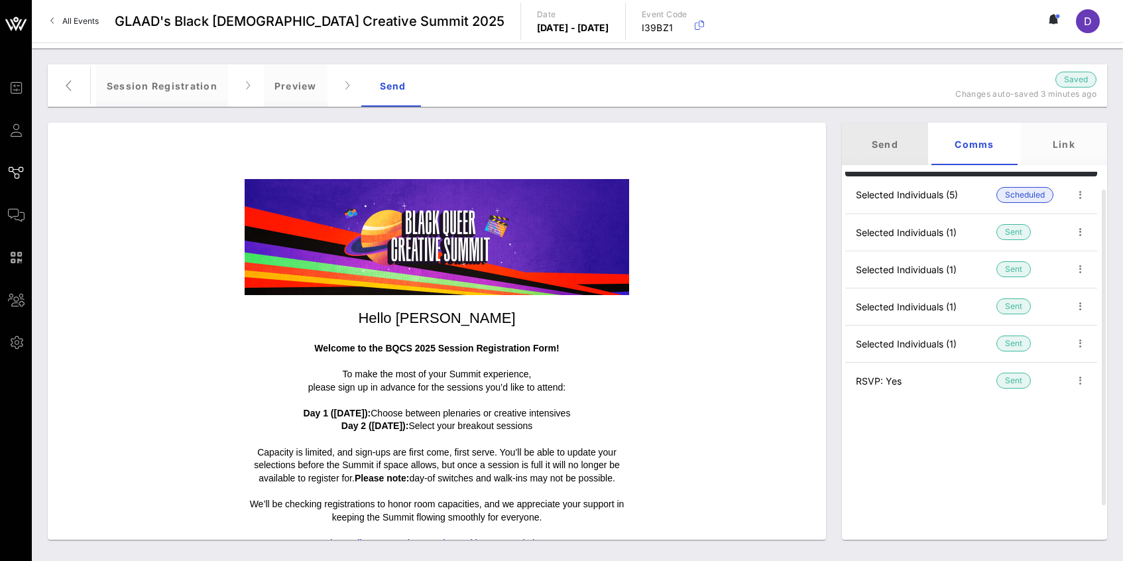
click at [906, 144] on div "Send" at bounding box center [885, 144] width 86 height 42
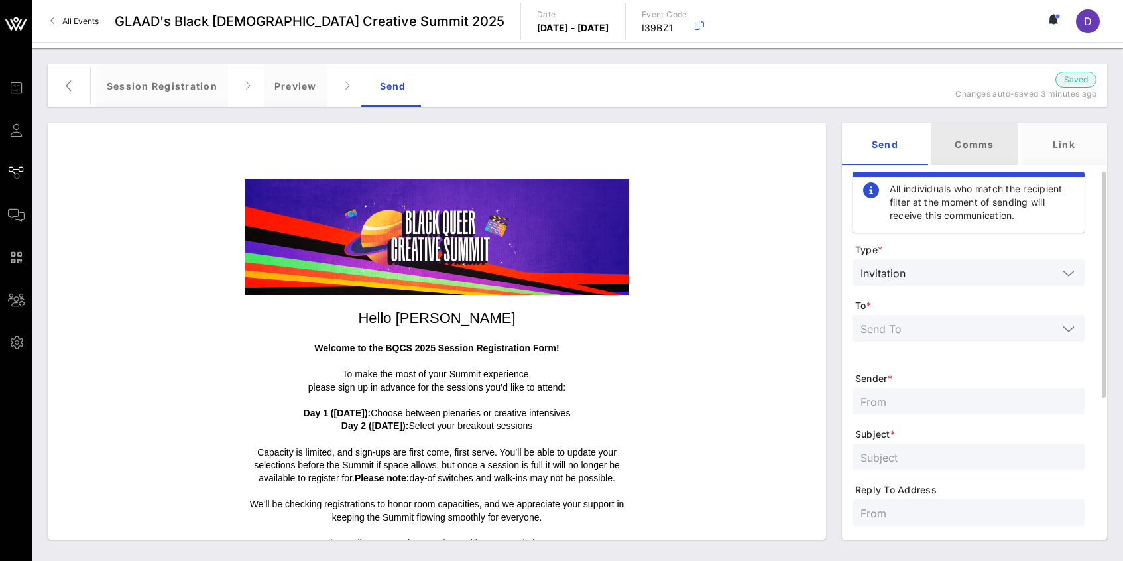
click at [979, 154] on div "Comms" at bounding box center [974, 144] width 86 height 42
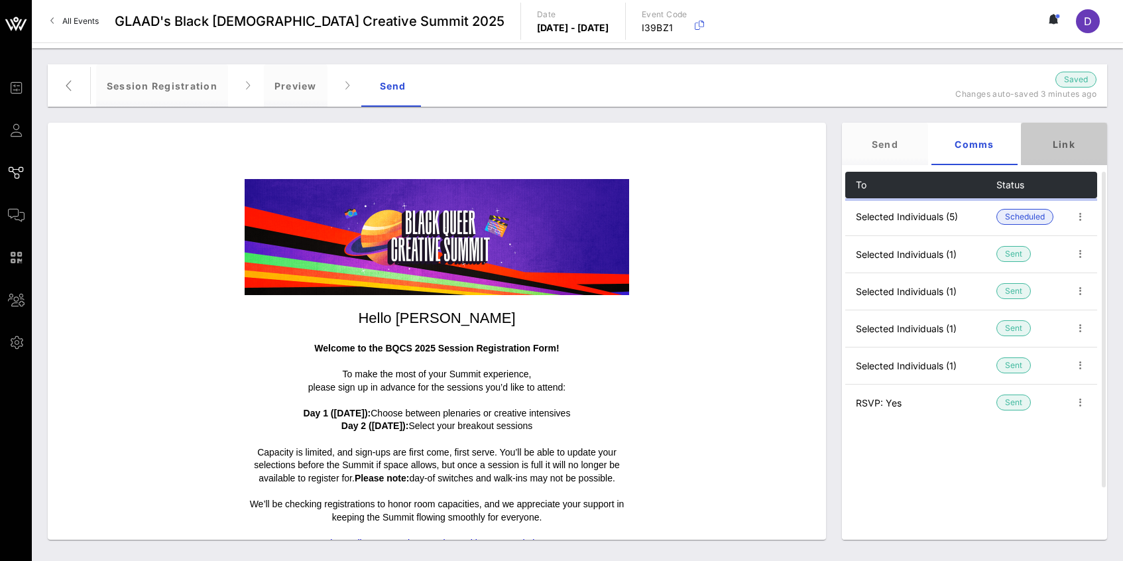
click at [1039, 150] on div "Link" at bounding box center [1064, 144] width 86 height 42
